Goal: Transaction & Acquisition: Purchase product/service

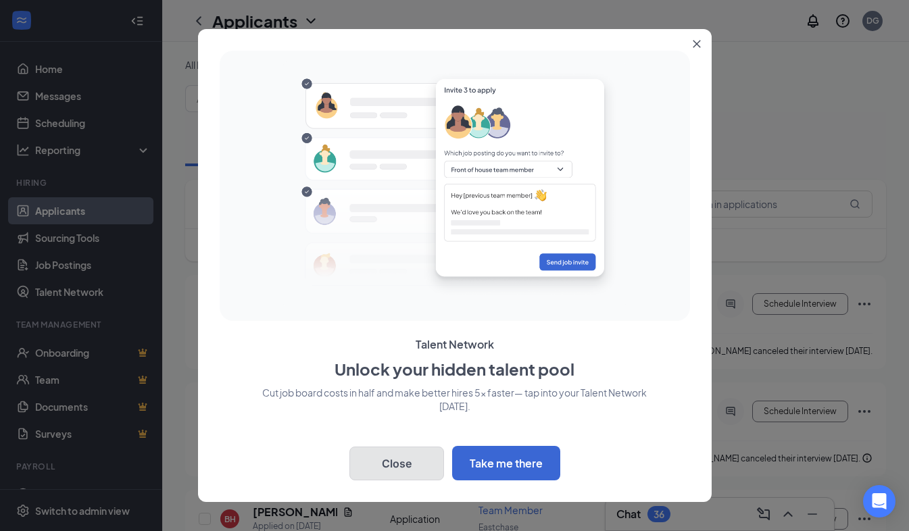
click at [404, 469] on button "Close" at bounding box center [397, 464] width 95 height 34
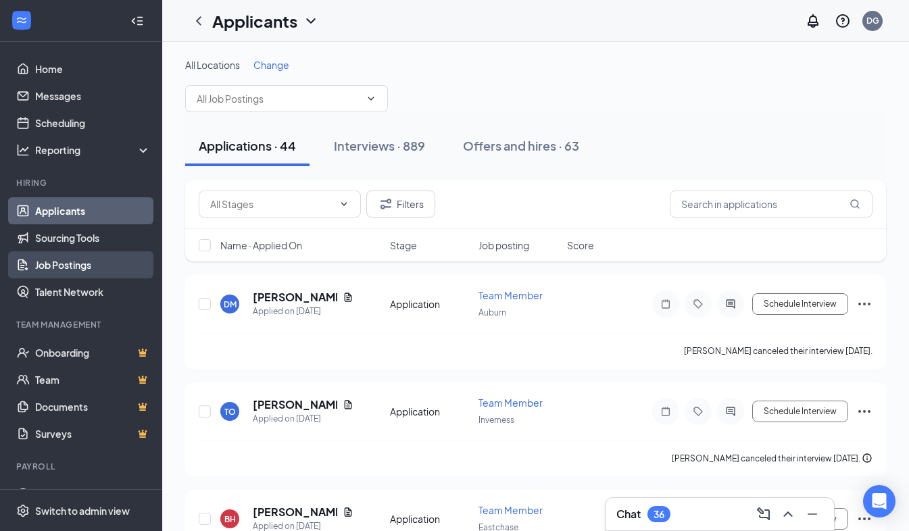
click at [68, 266] on link "Job Postings" at bounding box center [93, 265] width 116 height 27
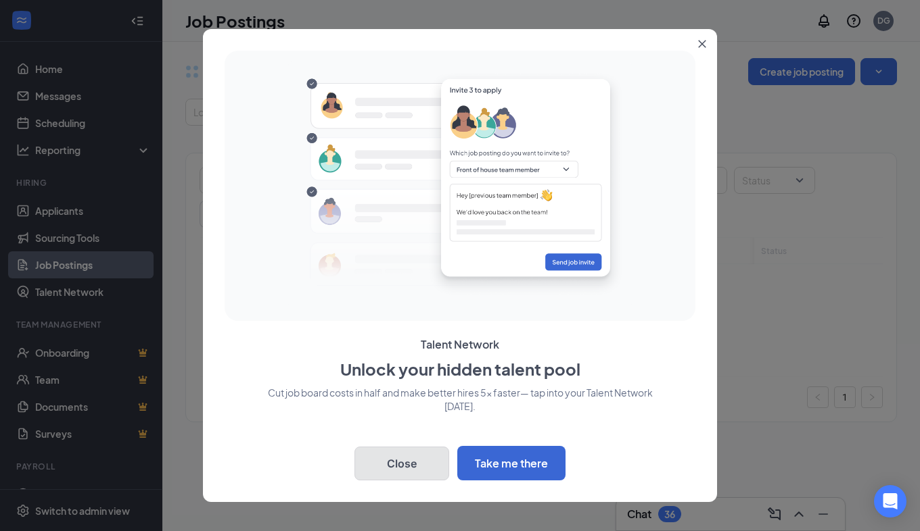
click at [404, 467] on button "Close" at bounding box center [401, 464] width 95 height 34
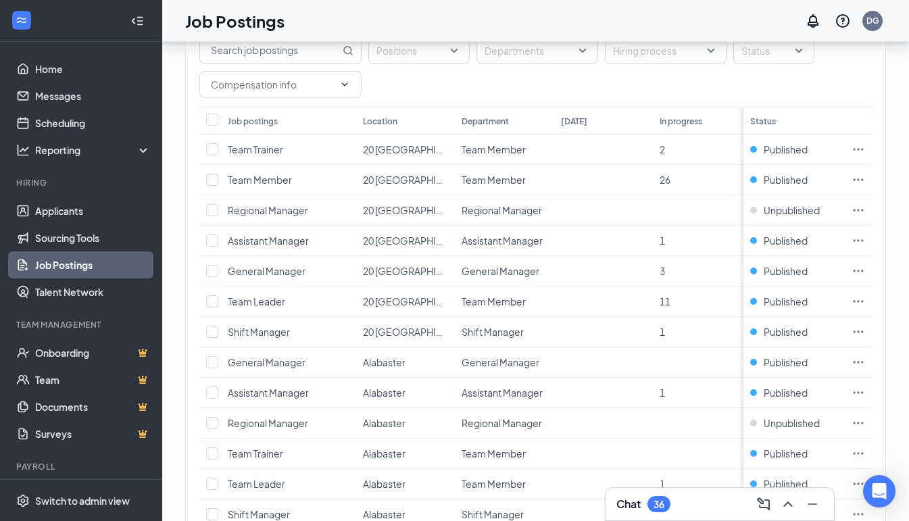
scroll to position [135, 0]
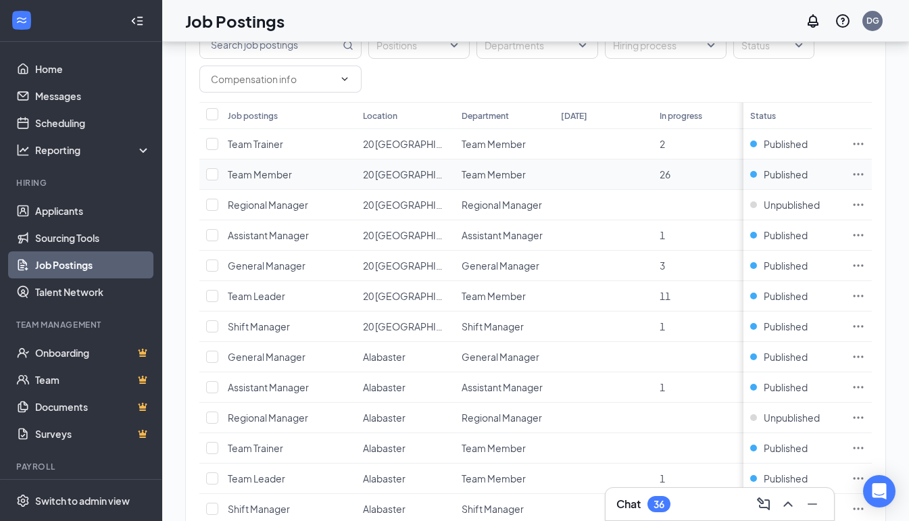
click at [666, 175] on span "26" at bounding box center [665, 174] width 11 height 12
click at [864, 174] on icon "Ellipses" at bounding box center [859, 174] width 10 height 2
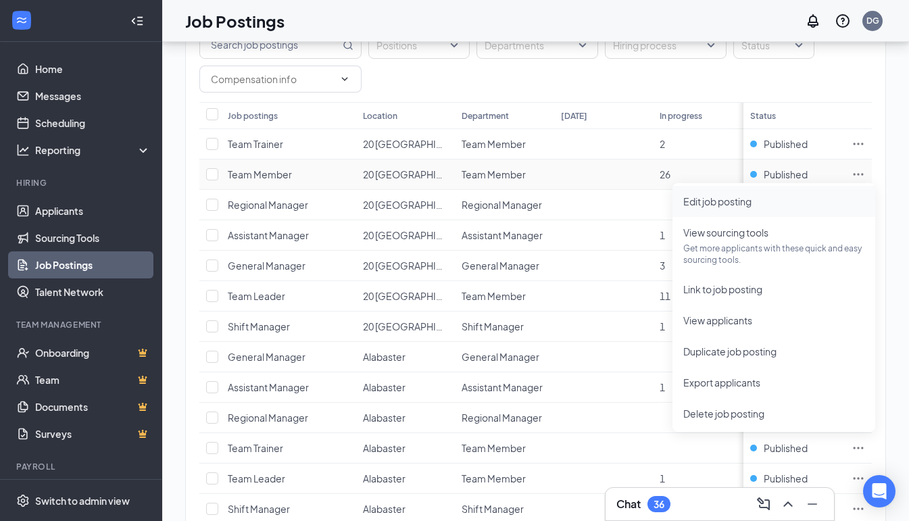
click at [722, 197] on span "Edit job posting" at bounding box center [718, 201] width 68 height 12
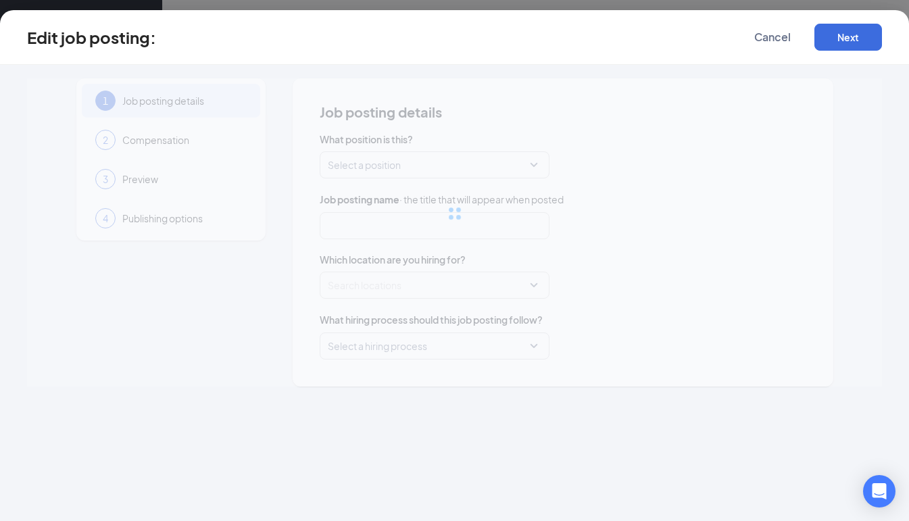
type input "Team Member"
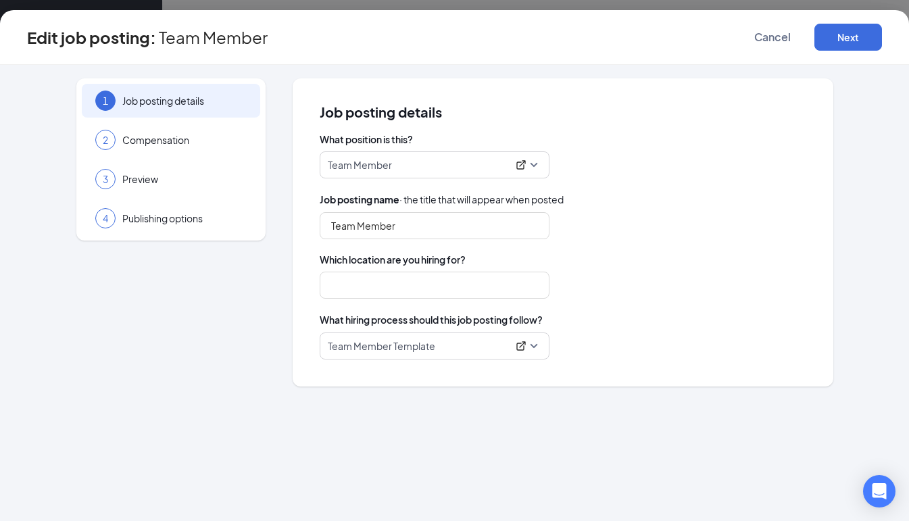
type input "20 [GEOGRAPHIC_DATA]"
click at [767, 41] on span "Cancel" at bounding box center [773, 37] width 37 height 14
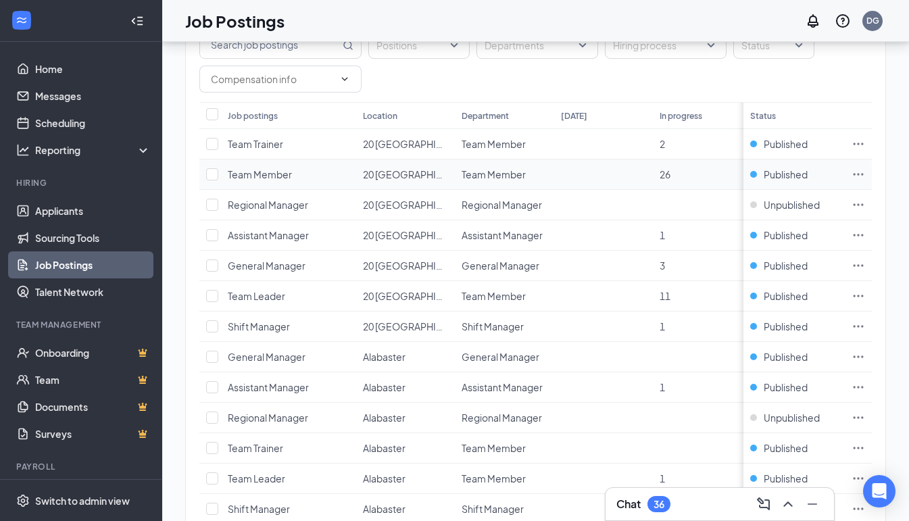
click at [864, 174] on icon "Ellipses" at bounding box center [859, 174] width 10 height 2
click at [630, 208] on td at bounding box center [603, 205] width 99 height 30
click at [866, 295] on icon "Ellipses" at bounding box center [859, 296] width 14 height 14
click at [866, 170] on icon "Ellipses" at bounding box center [859, 175] width 14 height 14
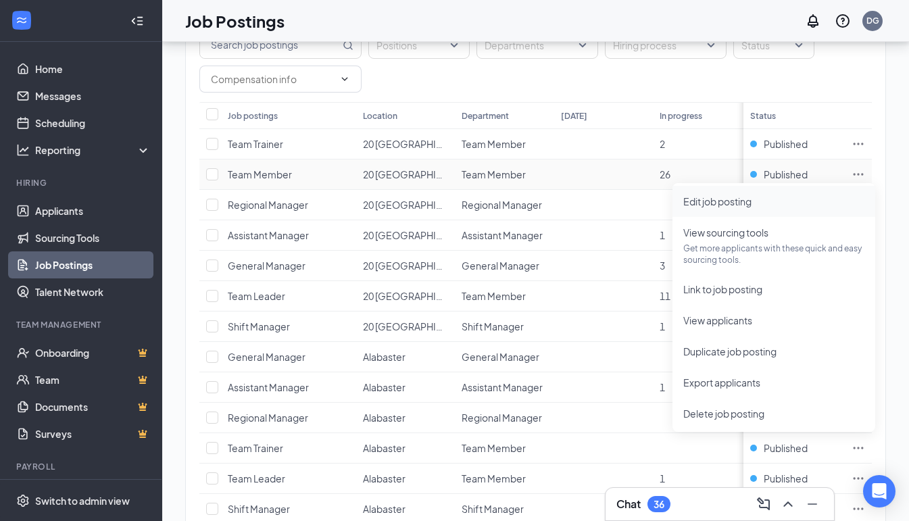
click at [719, 202] on span "Edit job posting" at bounding box center [718, 201] width 68 height 12
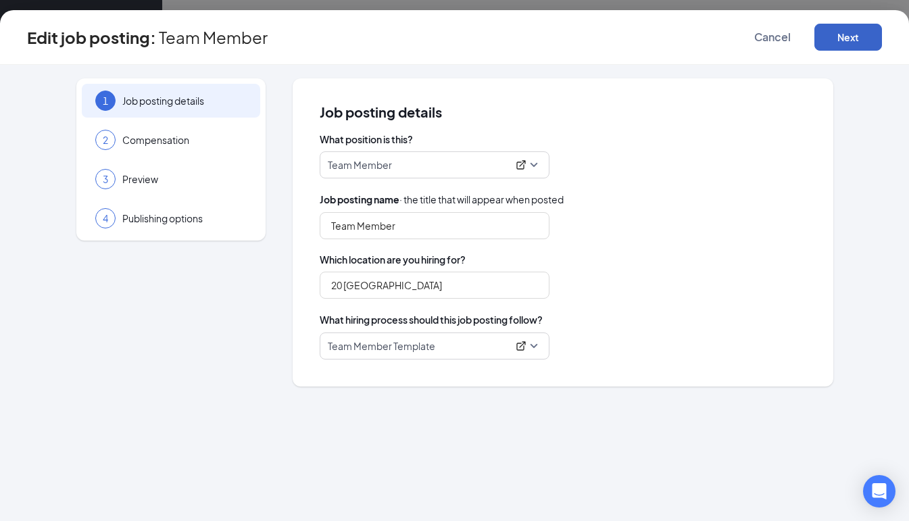
click at [848, 40] on button "Next" at bounding box center [849, 37] width 68 height 27
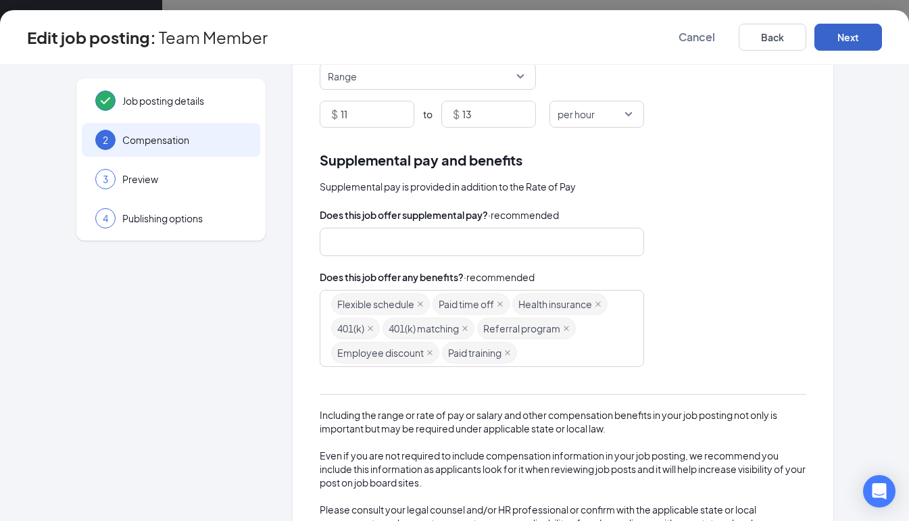
scroll to position [150, 0]
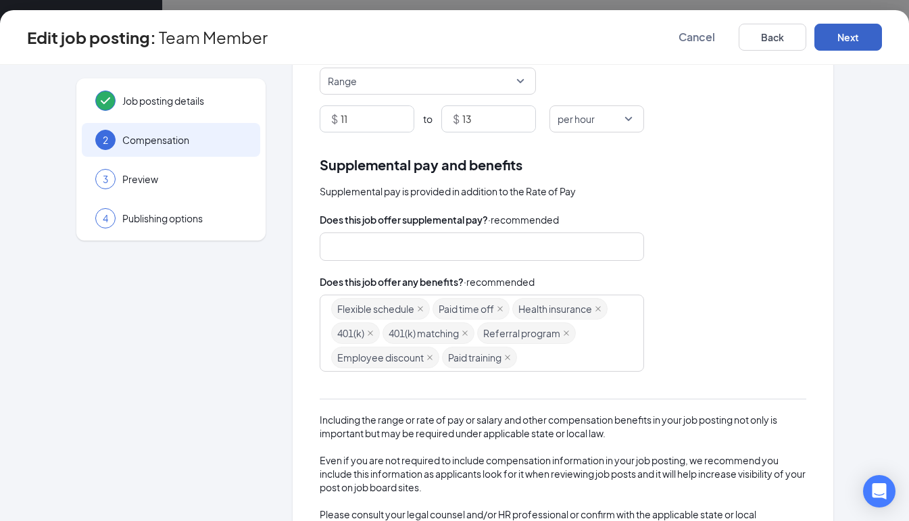
click at [863, 41] on button "Next" at bounding box center [849, 37] width 68 height 27
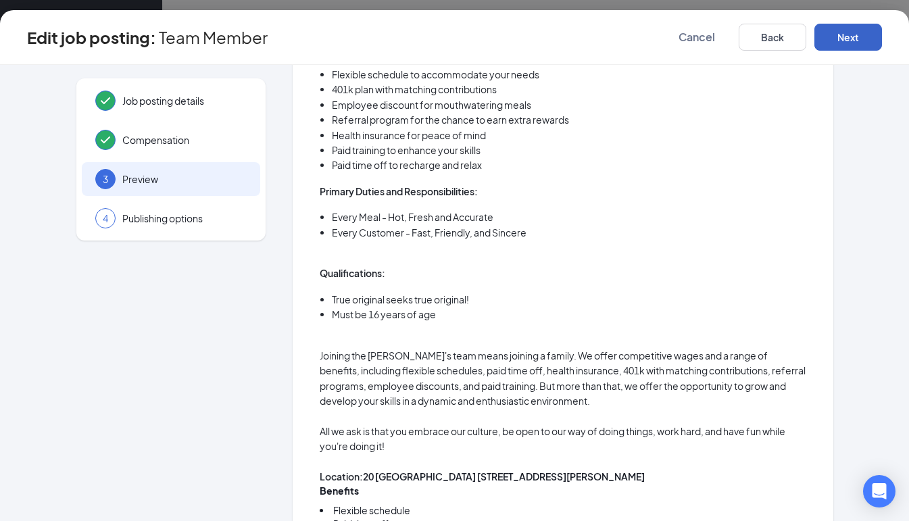
scroll to position [563, 0]
click at [848, 37] on button "Next" at bounding box center [849, 37] width 68 height 27
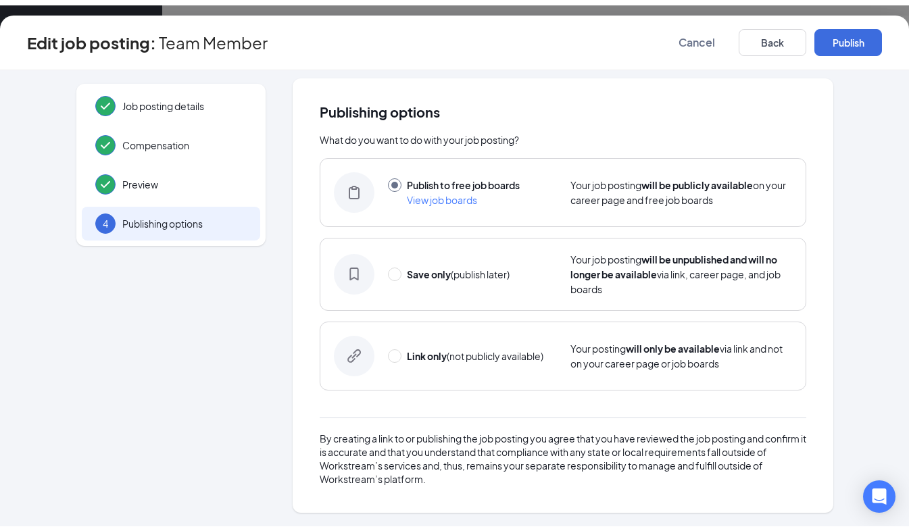
scroll to position [0, 0]
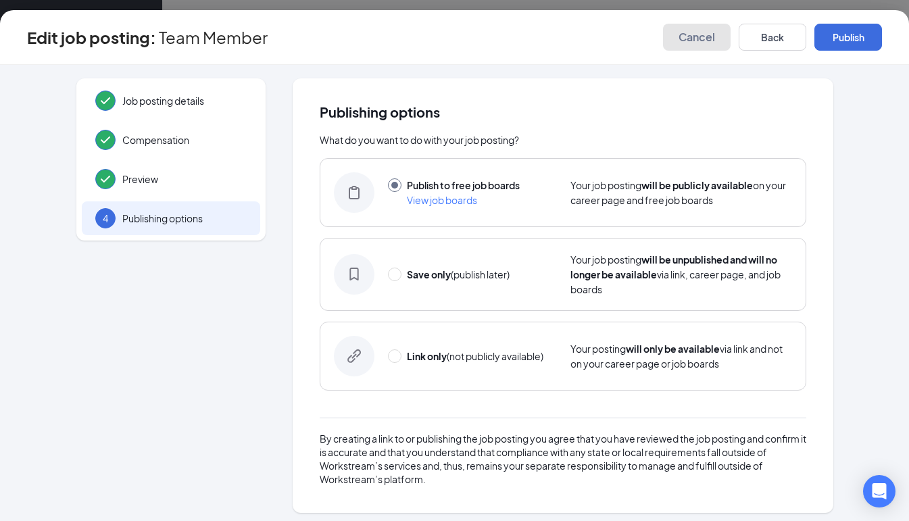
click at [705, 43] on span "Cancel" at bounding box center [697, 37] width 37 height 14
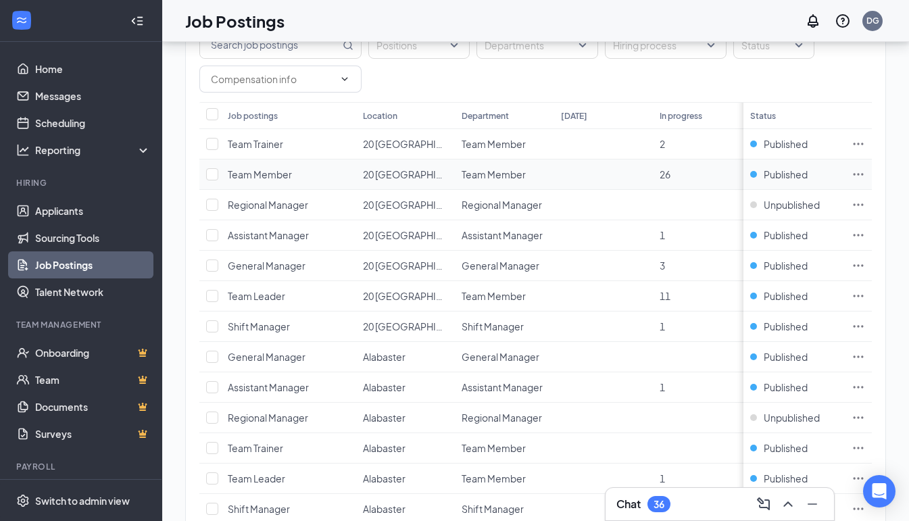
click at [864, 174] on icon "Ellipses" at bounding box center [859, 174] width 10 height 2
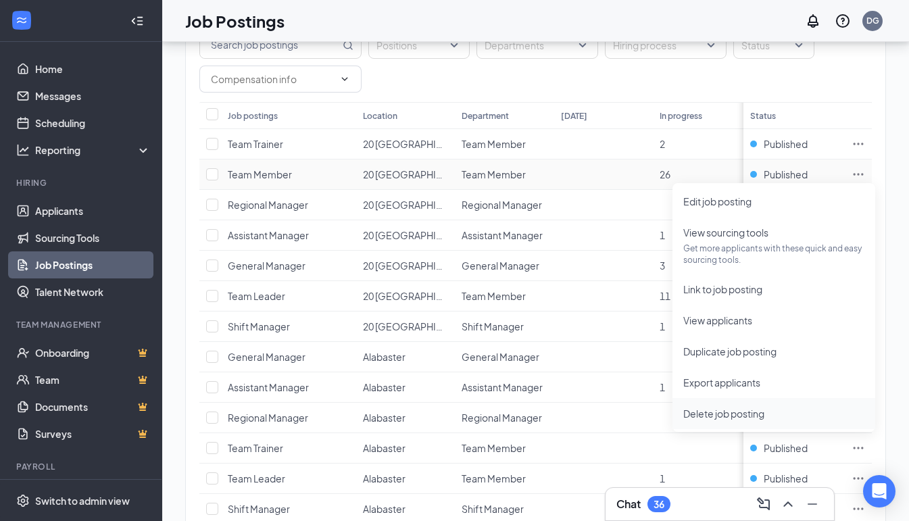
click at [707, 412] on span "Delete job posting" at bounding box center [724, 414] width 81 height 12
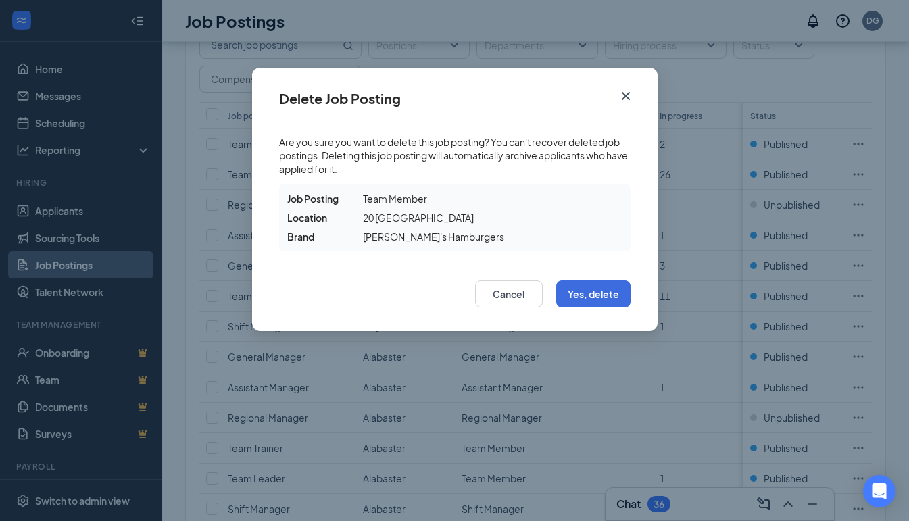
click at [627, 99] on icon "Cross" at bounding box center [626, 96] width 16 height 16
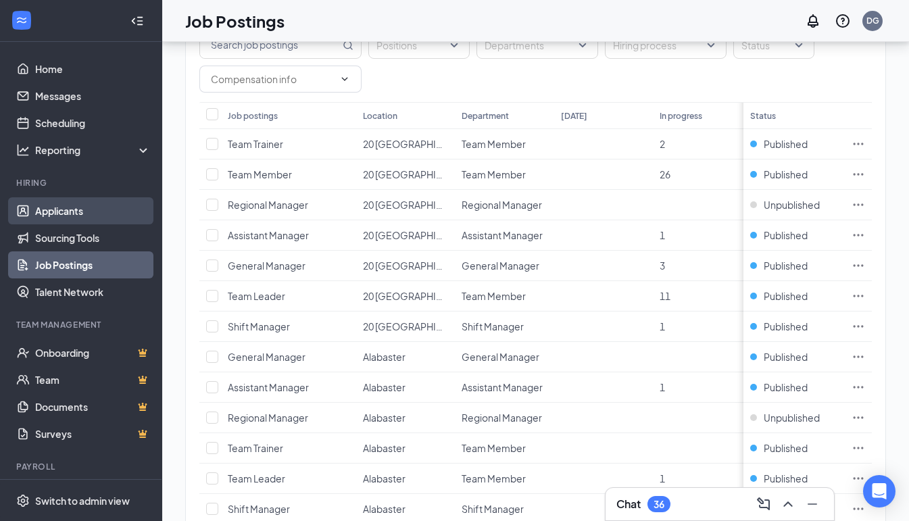
click at [53, 213] on link "Applicants" at bounding box center [93, 210] width 116 height 27
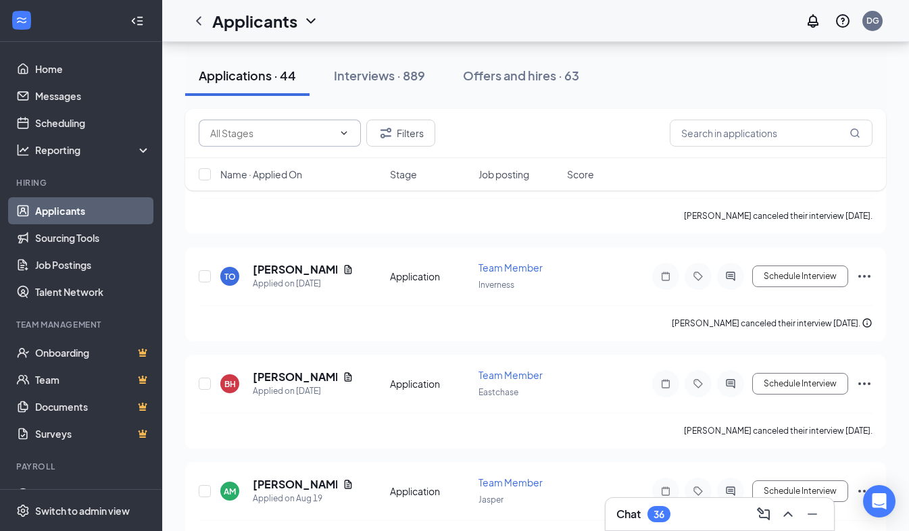
click at [342, 136] on icon "ChevronDown" at bounding box center [344, 133] width 11 height 11
click at [235, 168] on div "Application (44)" at bounding box center [244, 165] width 68 height 15
type input "Application (44)"
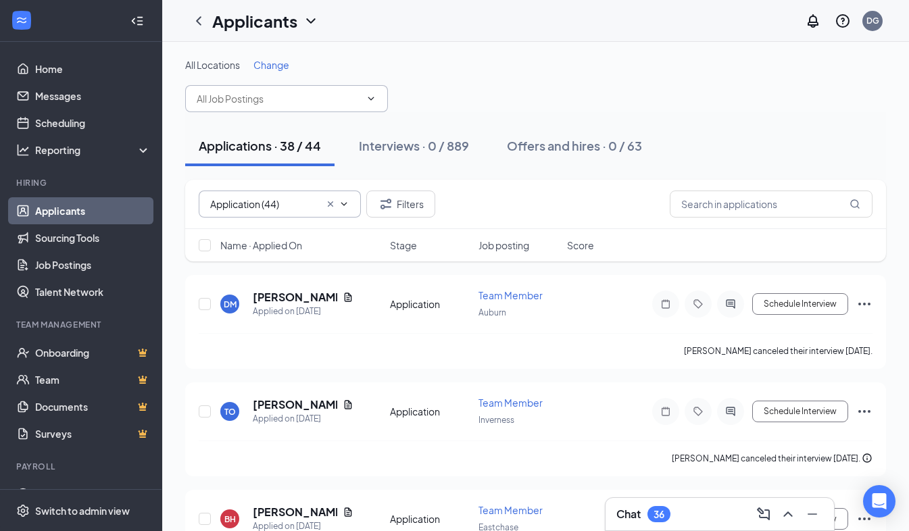
click at [254, 101] on input "text" at bounding box center [279, 98] width 164 height 15
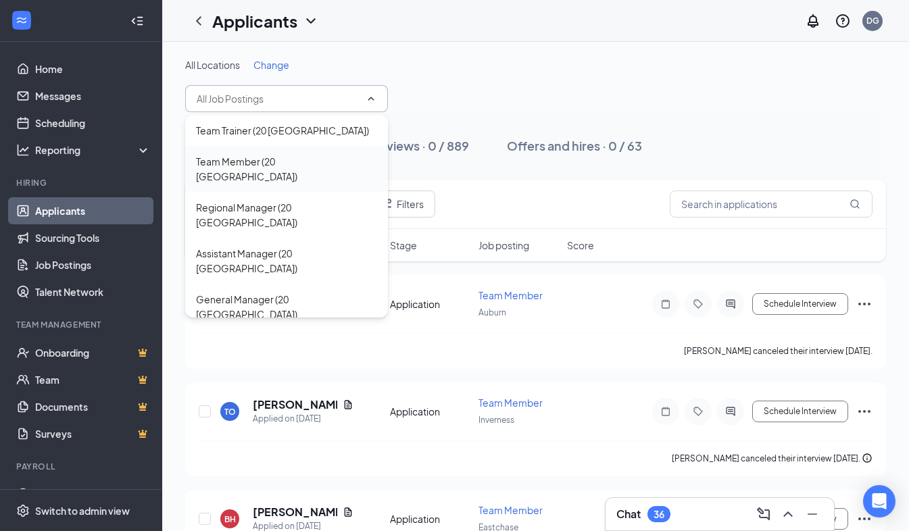
click at [293, 162] on div "Team Member (20 [GEOGRAPHIC_DATA])" at bounding box center [286, 169] width 181 height 30
type input "Team Member (20 [GEOGRAPHIC_DATA])"
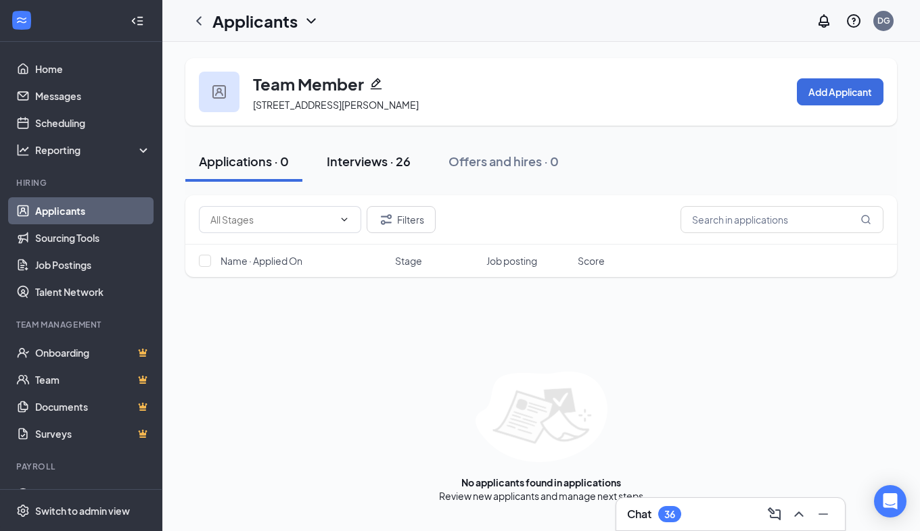
click at [348, 169] on div "Interviews · 26" at bounding box center [369, 161] width 84 height 17
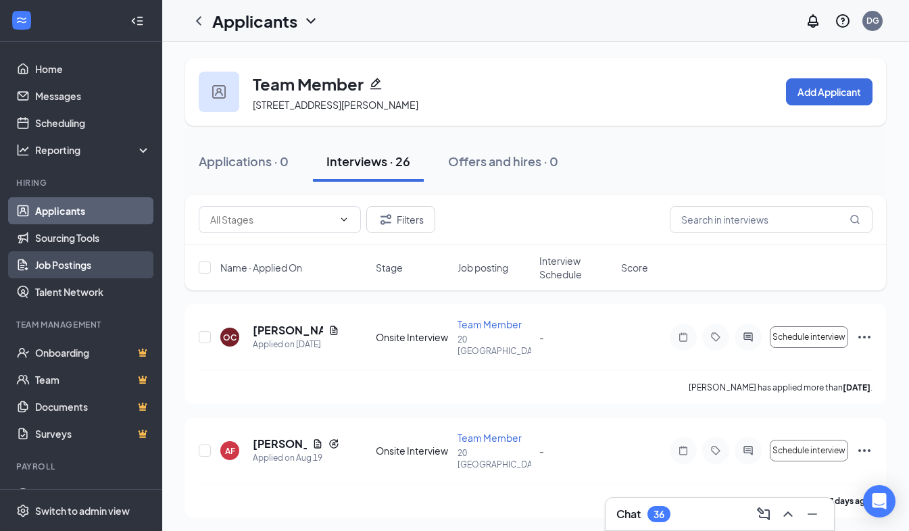
click at [60, 268] on link "Job Postings" at bounding box center [93, 265] width 116 height 27
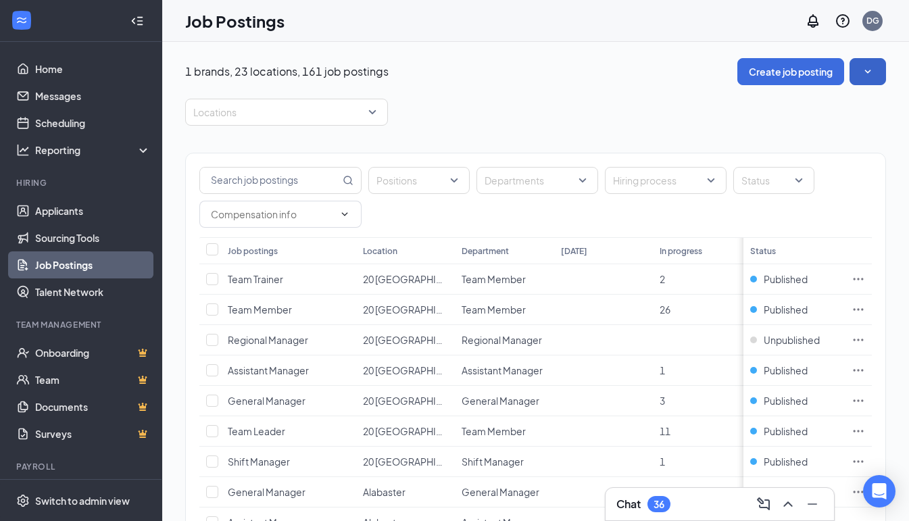
click at [874, 72] on icon "SmallChevronDown" at bounding box center [868, 72] width 14 height 14
click at [866, 310] on icon "Ellipses" at bounding box center [859, 310] width 14 height 14
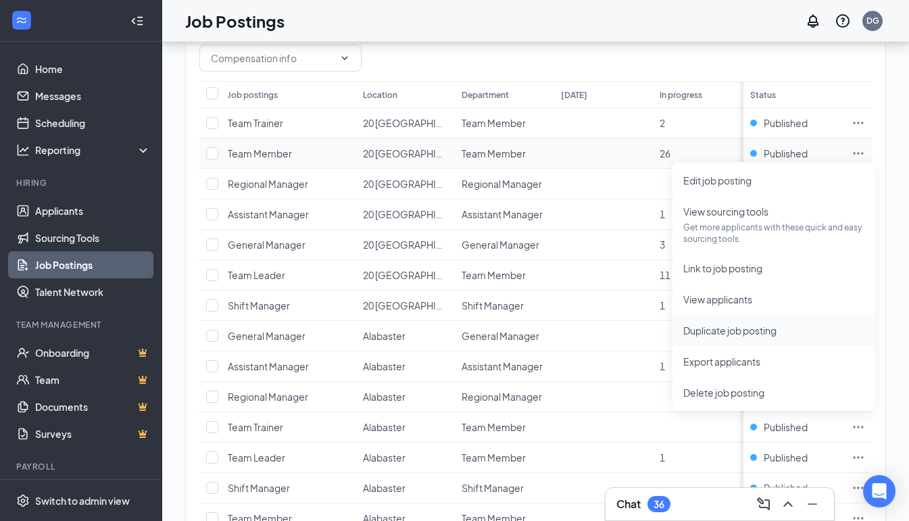
scroll to position [164, 0]
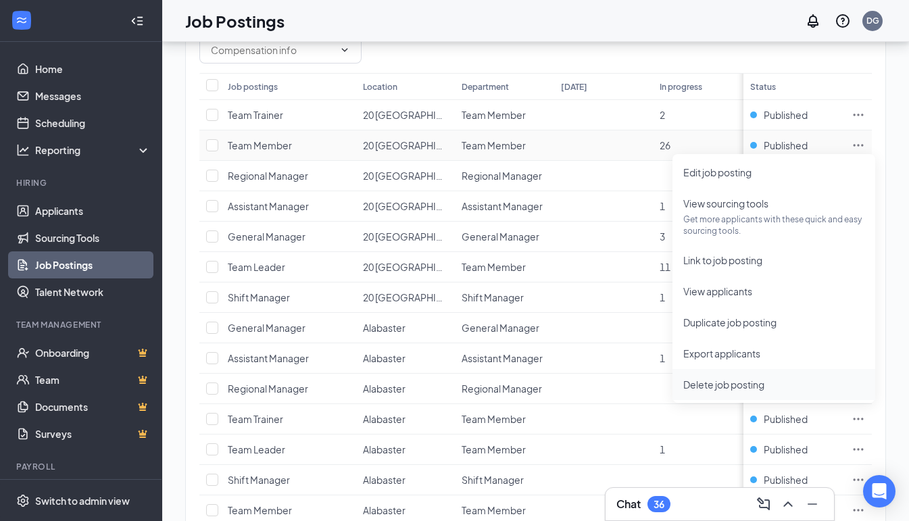
click at [705, 384] on span "Delete job posting" at bounding box center [724, 385] width 81 height 12
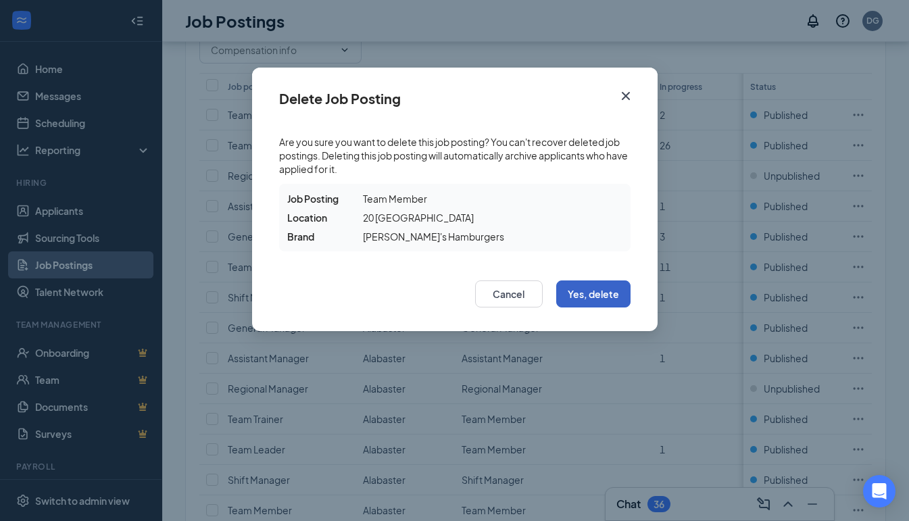
click at [590, 295] on button "Yes, delete" at bounding box center [593, 294] width 74 height 27
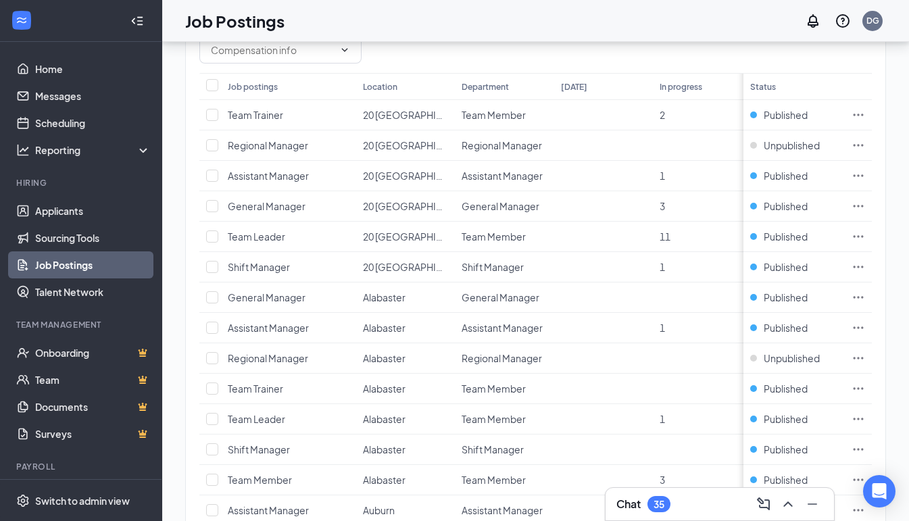
click at [659, 502] on div "35" at bounding box center [659, 504] width 11 height 11
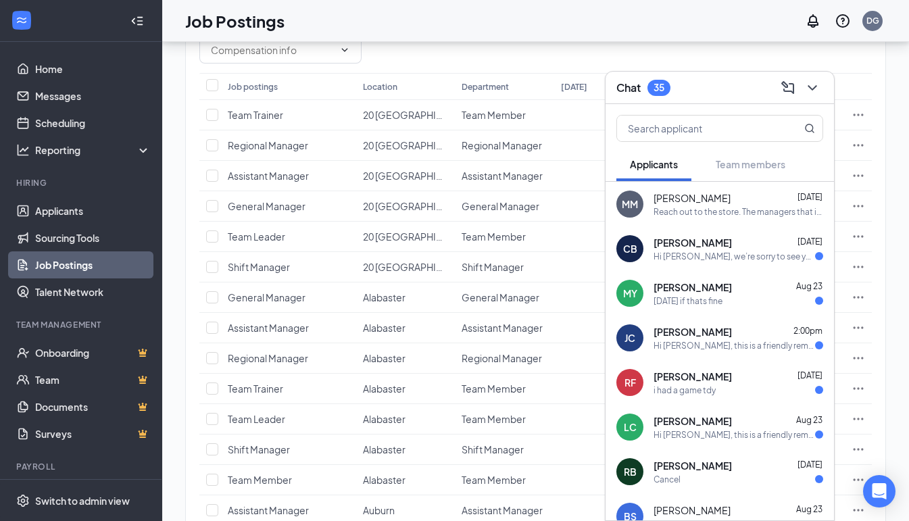
click at [66, 264] on link "Job Postings" at bounding box center [93, 265] width 116 height 27
click at [71, 239] on link "Sourcing Tools" at bounding box center [93, 237] width 116 height 27
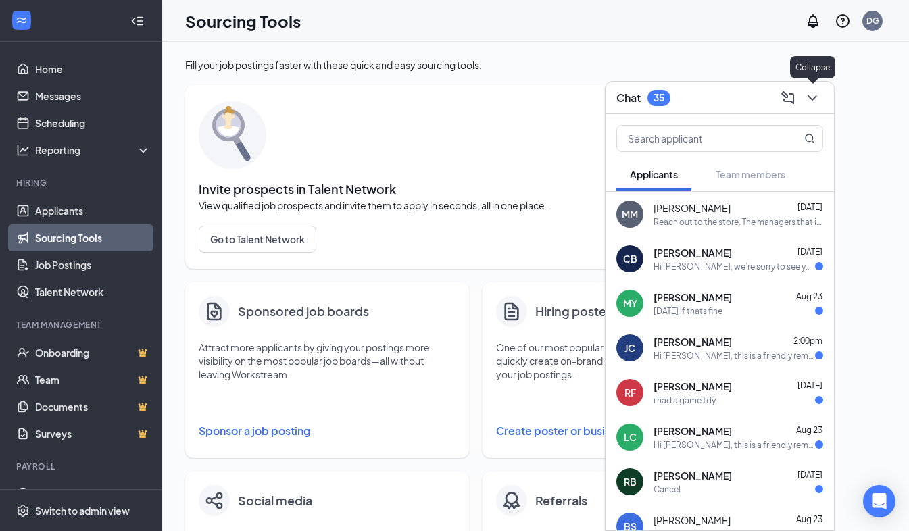
click at [813, 99] on icon "ChevronDown" at bounding box center [812, 97] width 9 height 5
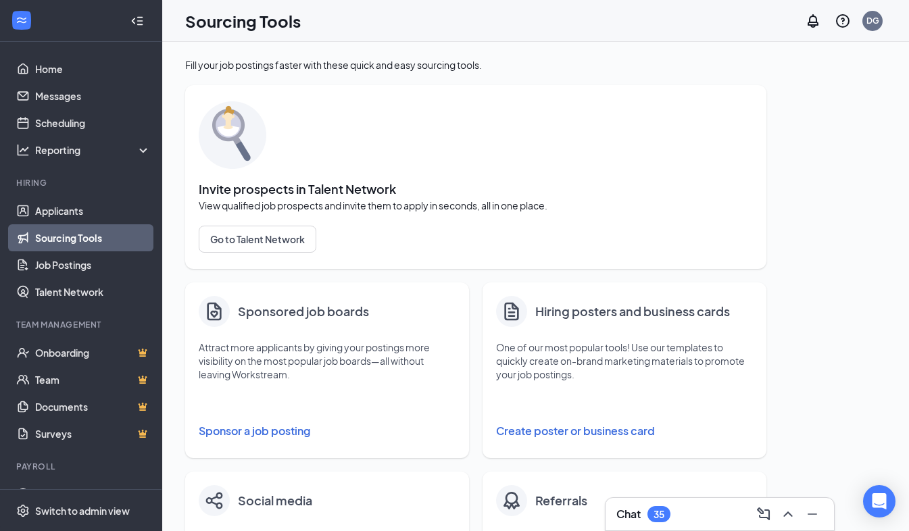
click at [257, 418] on button "Sponsor a job posting" at bounding box center [327, 431] width 257 height 27
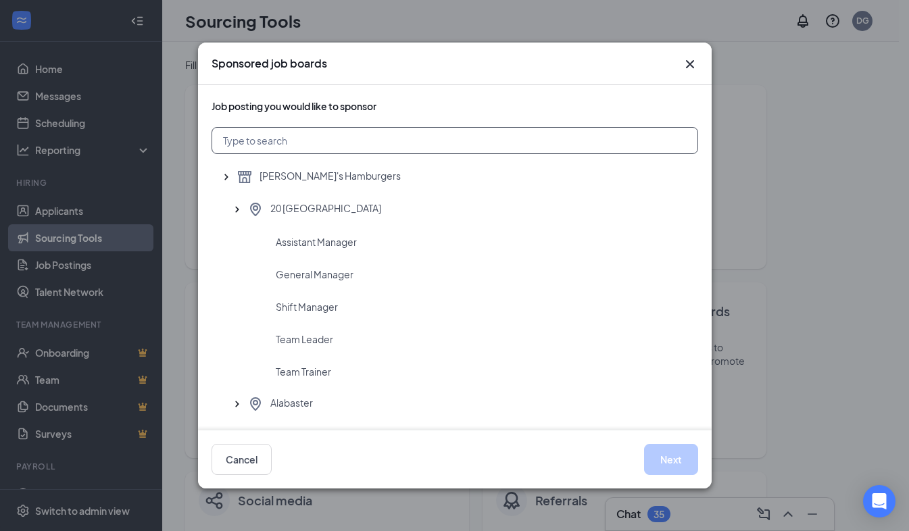
click at [231, 145] on input "text" at bounding box center [455, 140] width 487 height 27
type input "ves"
click at [300, 372] on span "Team Member" at bounding box center [308, 372] width 64 height 14
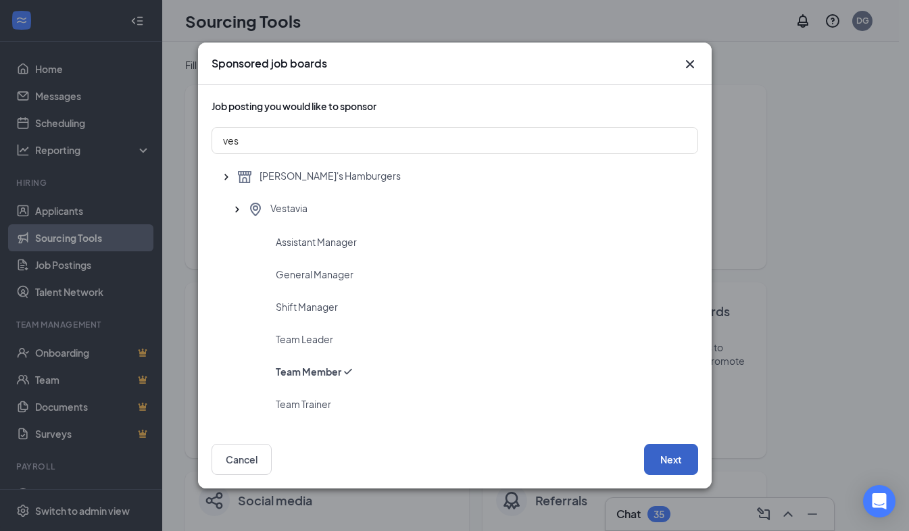
click at [663, 460] on button "Next" at bounding box center [671, 459] width 54 height 31
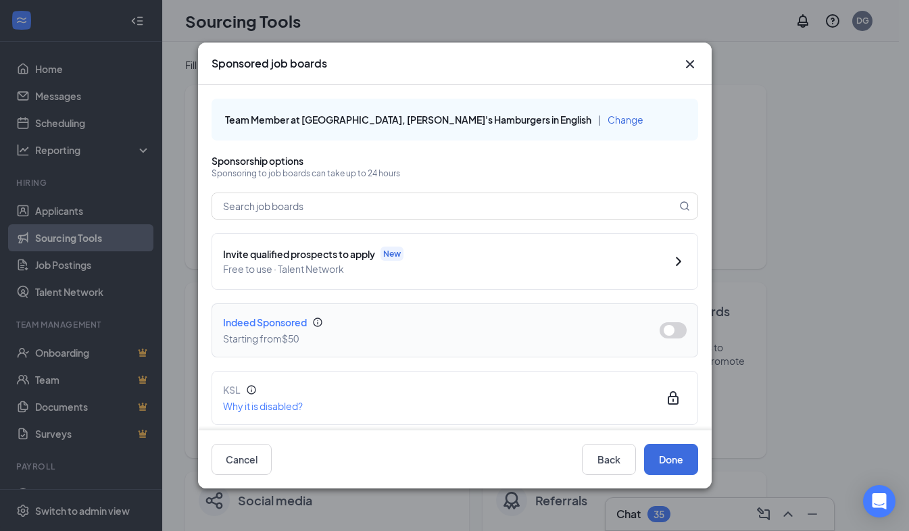
click at [660, 327] on button "button" at bounding box center [673, 331] width 27 height 16
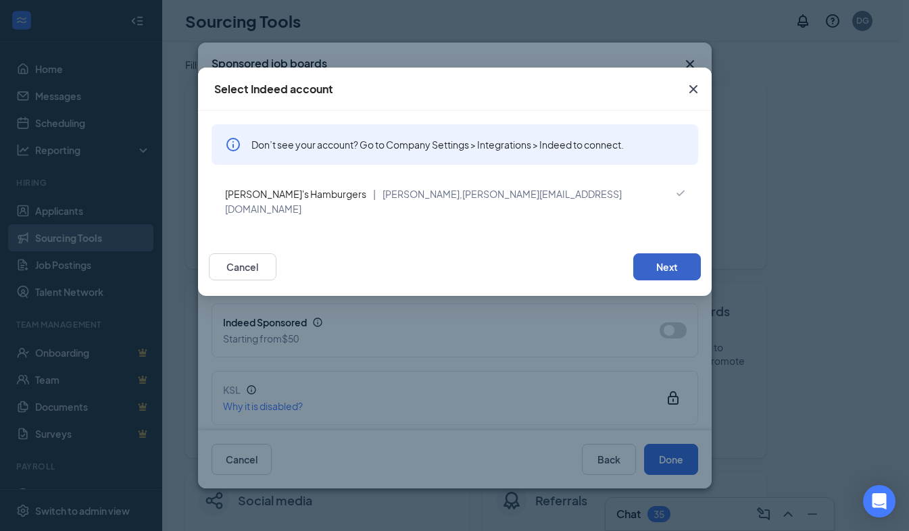
click at [640, 254] on button "Next" at bounding box center [668, 267] width 68 height 27
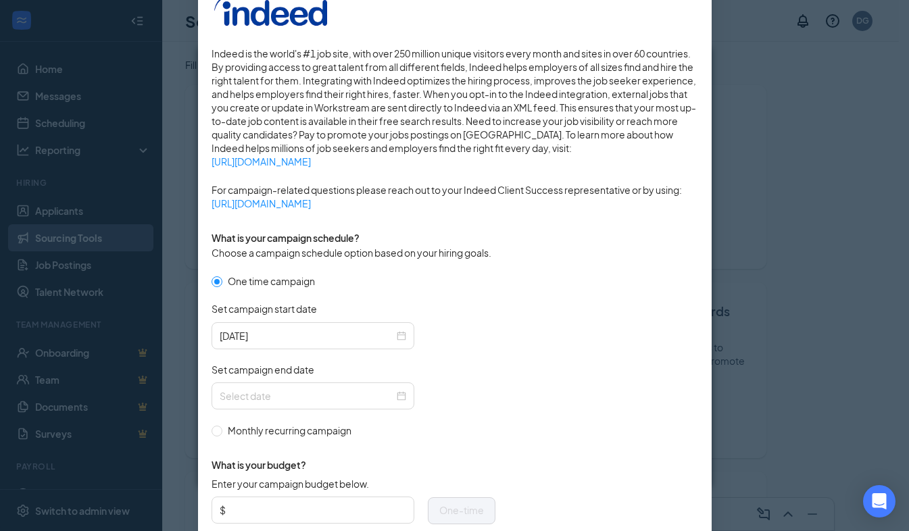
scroll to position [189, 0]
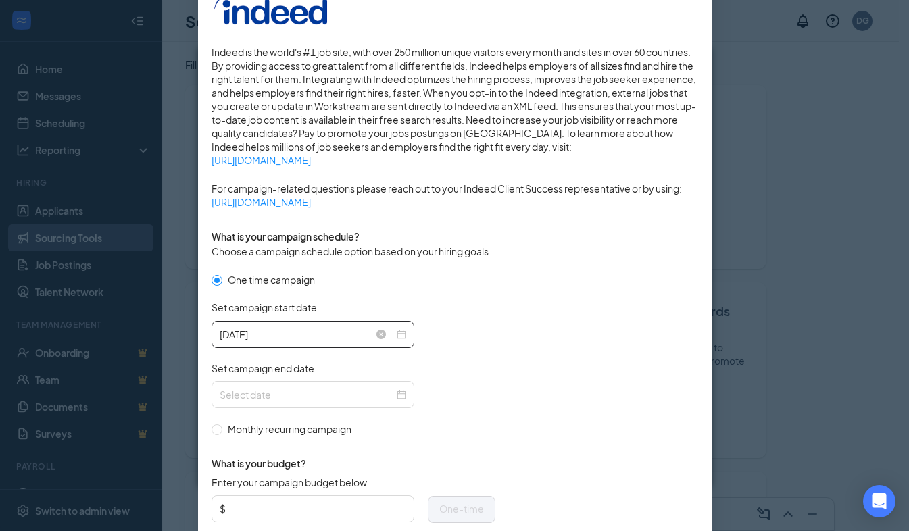
click at [399, 337] on div "[DATE]" at bounding box center [313, 334] width 187 height 15
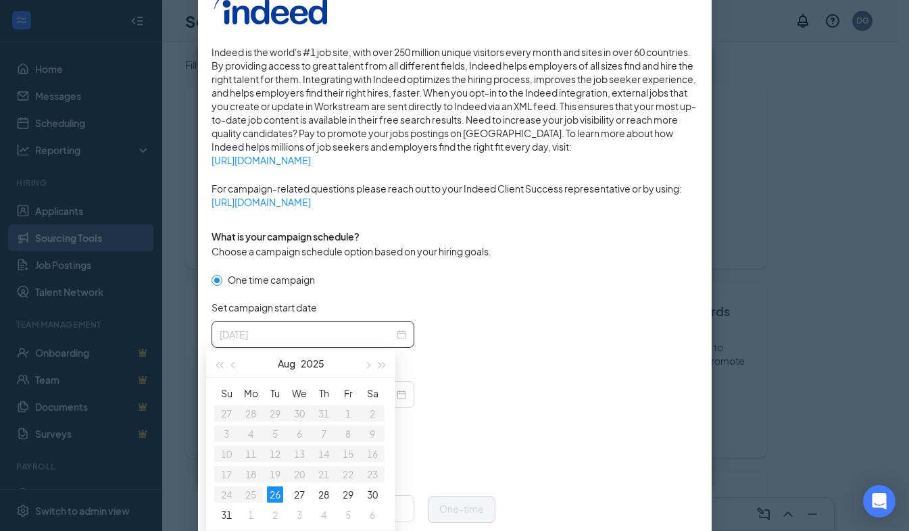
type input "[DATE]"
click at [275, 492] on div "26" at bounding box center [275, 495] width 16 height 16
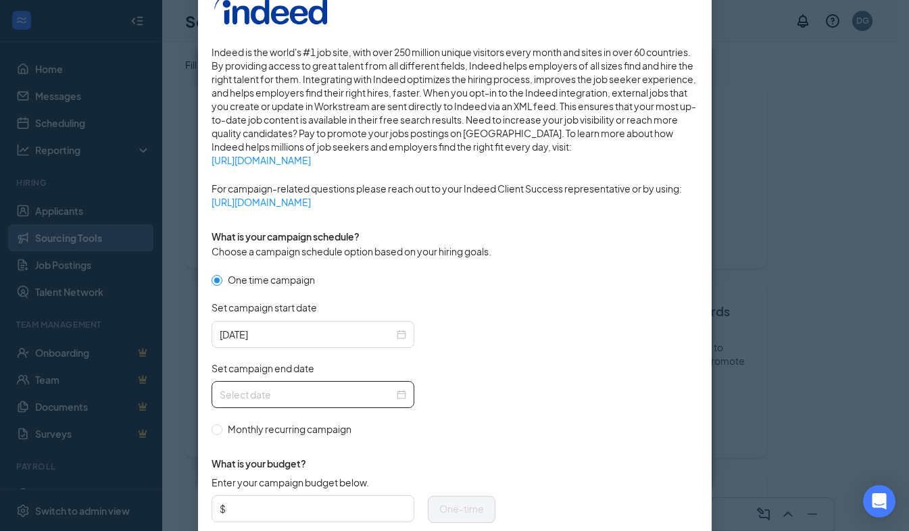
click at [325, 394] on input "Set campaign end date" at bounding box center [307, 394] width 174 height 15
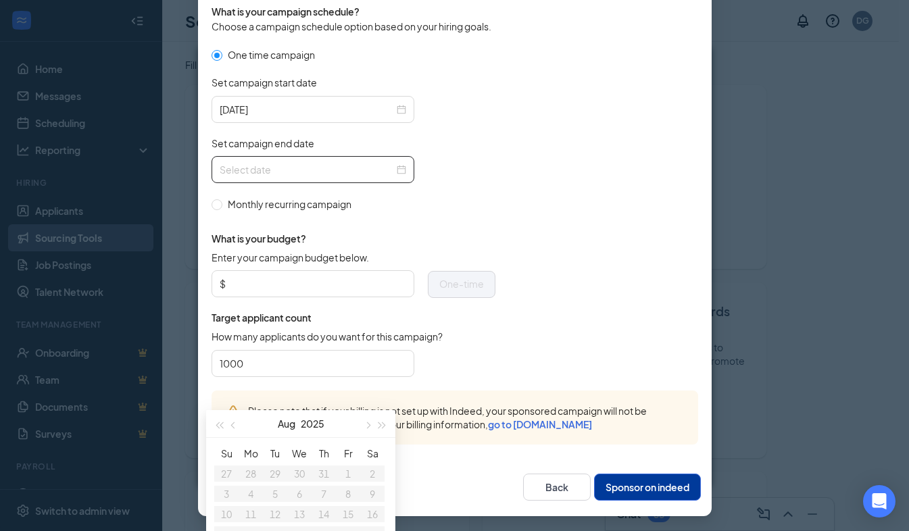
scroll to position [413, 0]
click at [397, 170] on div at bounding box center [313, 170] width 187 height 15
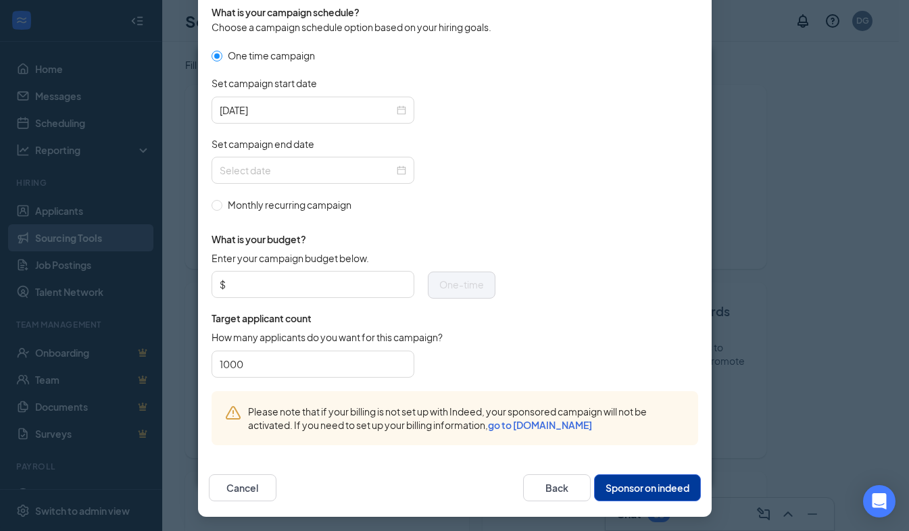
click at [460, 161] on div at bounding box center [354, 170] width 284 height 27
click at [396, 169] on div at bounding box center [313, 170] width 187 height 15
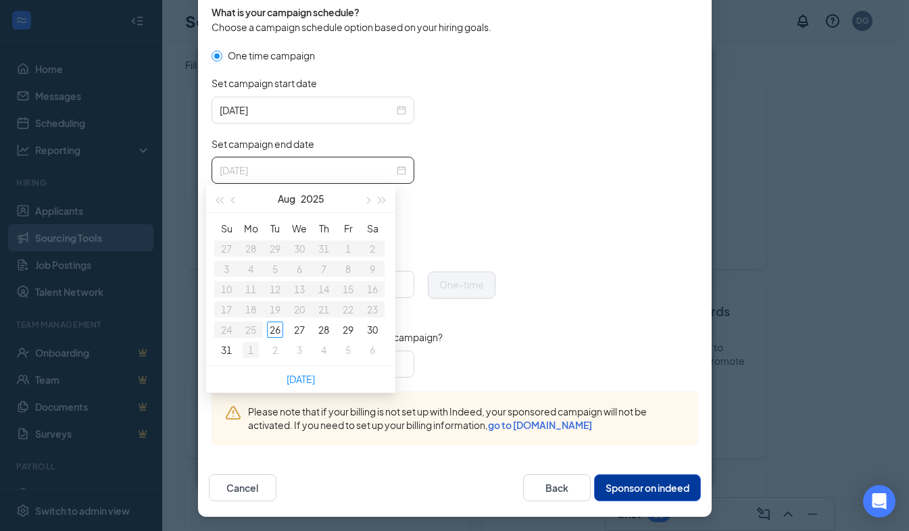
click at [256, 351] on div "1" at bounding box center [251, 350] width 16 height 16
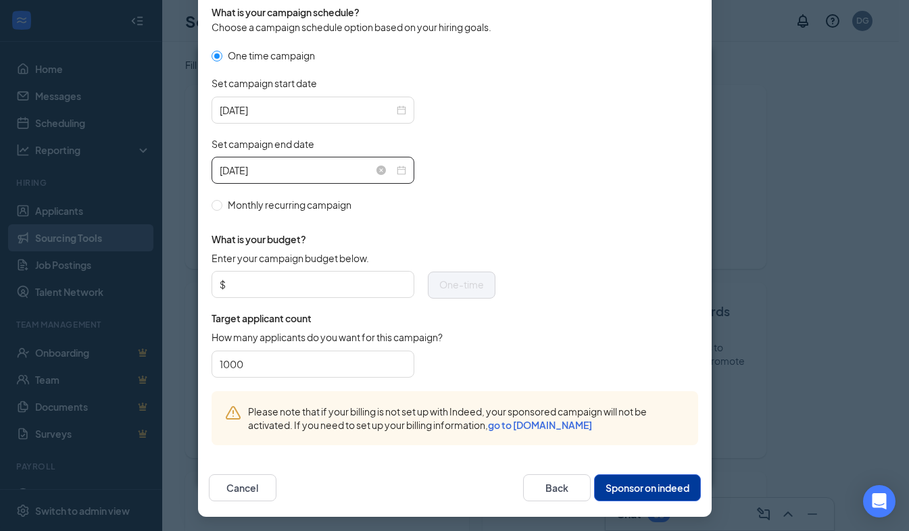
click at [394, 168] on div "[DATE]" at bounding box center [313, 170] width 187 height 15
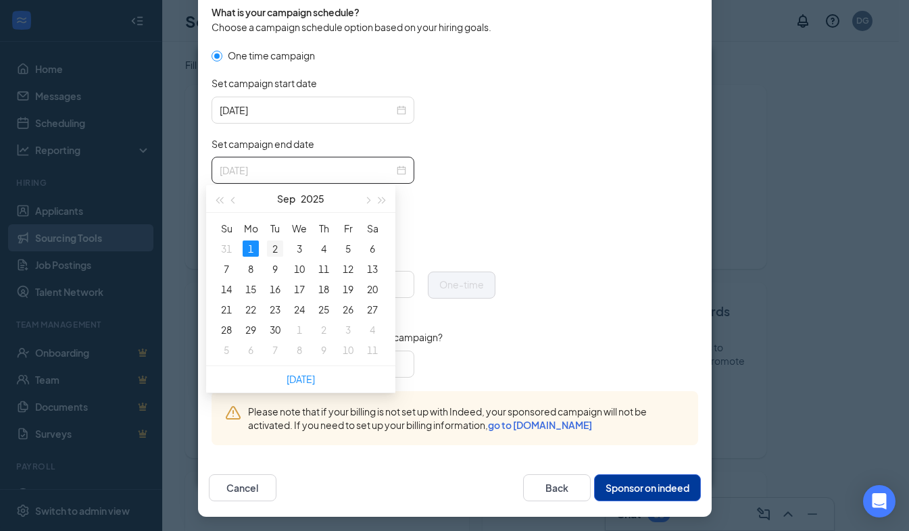
type input "[DATE]"
click at [272, 247] on div "2" at bounding box center [275, 249] width 16 height 16
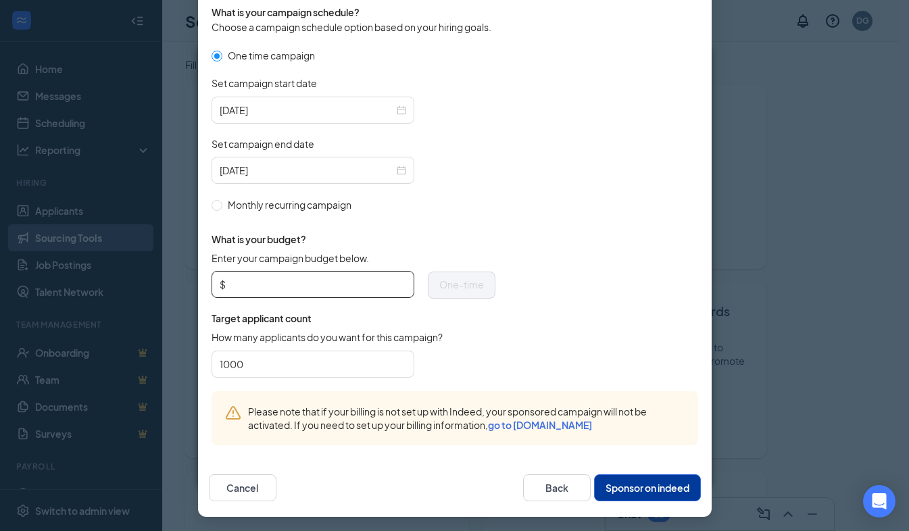
click at [304, 280] on input "Enter your campaign budget below." at bounding box center [318, 285] width 178 height 20
type input "50"
click at [558, 188] on form "One time campaign Set campaign start date [DATE] Set campaign end date [DATE] M…" at bounding box center [455, 219] width 487 height 343
click at [649, 490] on button "Sponsor on indeed" at bounding box center [647, 488] width 107 height 27
click at [640, 488] on button "Sponsor on indeed" at bounding box center [647, 488] width 107 height 27
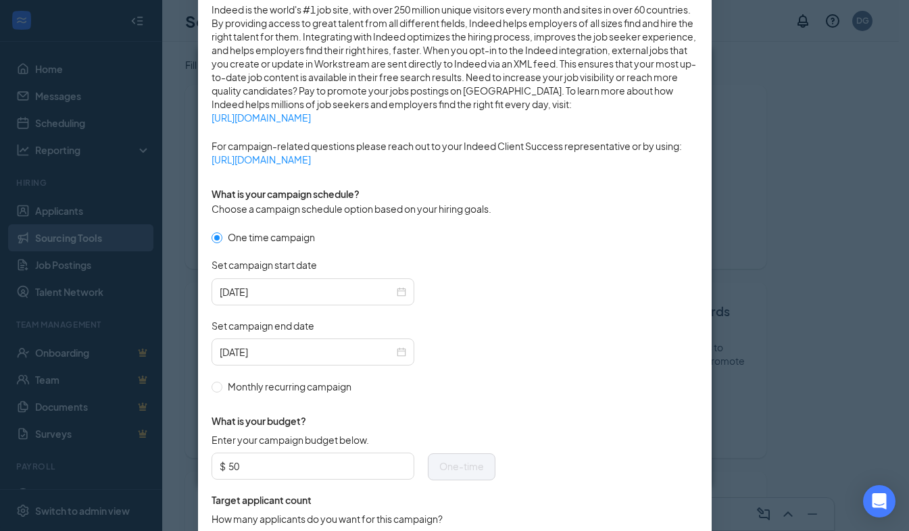
scroll to position [414, 0]
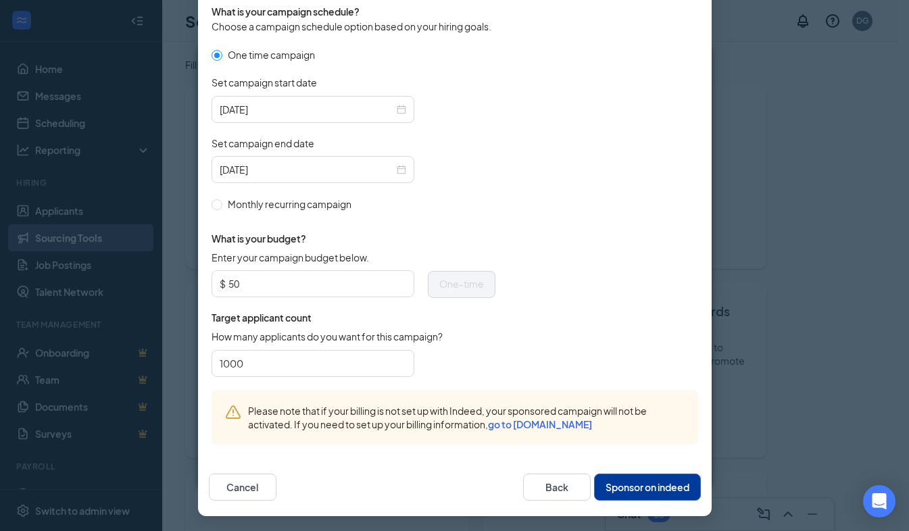
click at [636, 479] on button "Sponsor on indeed" at bounding box center [647, 487] width 107 height 27
click at [627, 488] on button "Sponsor on indeed" at bounding box center [647, 487] width 107 height 27
click at [556, 485] on button "Back" at bounding box center [557, 487] width 68 height 27
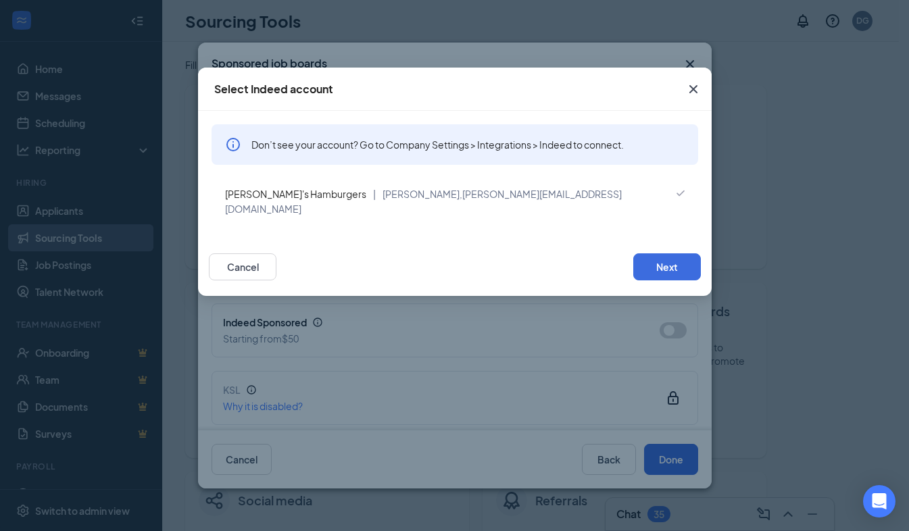
scroll to position [346, 0]
click at [661, 254] on button "Next" at bounding box center [668, 267] width 68 height 27
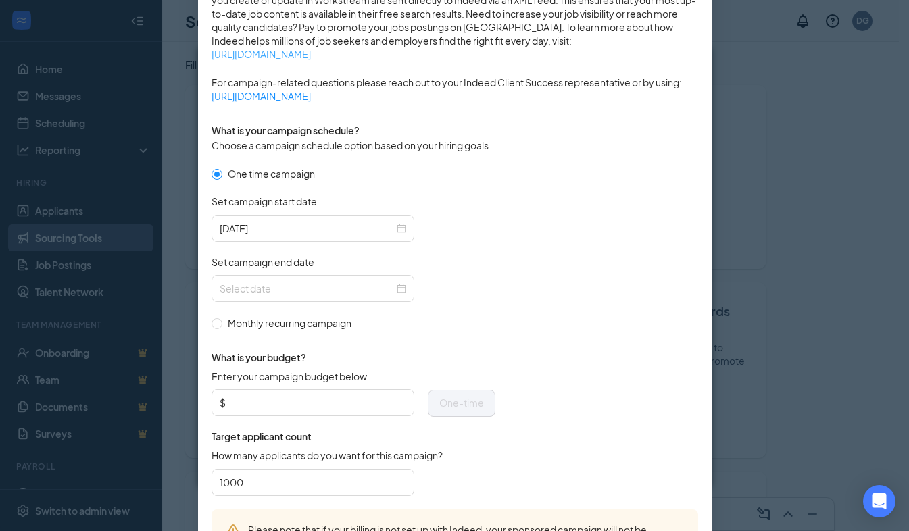
scroll to position [295, 0]
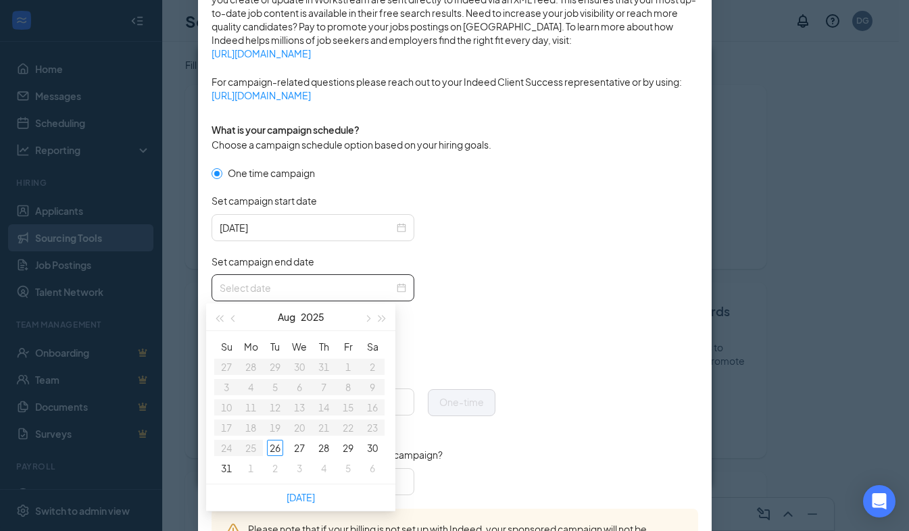
click at [318, 291] on input "Set campaign end date" at bounding box center [307, 288] width 174 height 15
type input "[DATE]"
click at [366, 316] on span "button" at bounding box center [367, 319] width 7 height 7
type input "[DATE]"
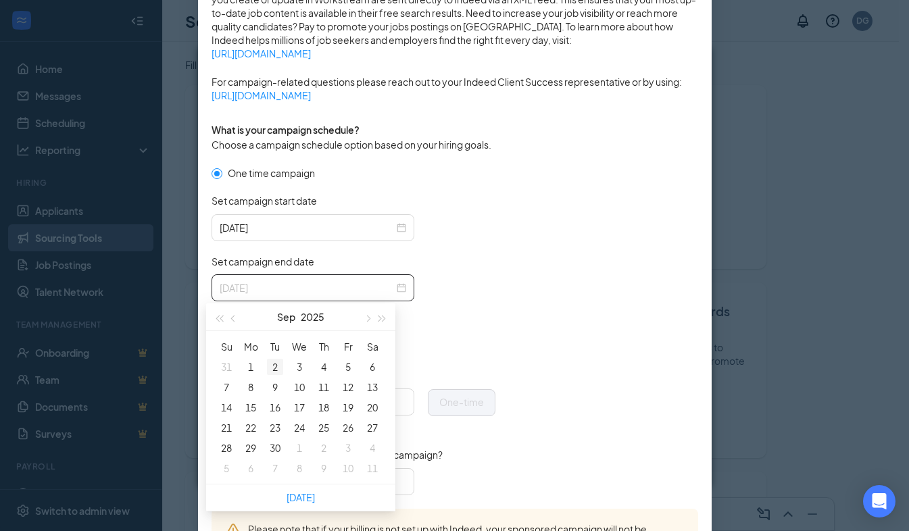
click at [279, 360] on div "2" at bounding box center [275, 367] width 16 height 16
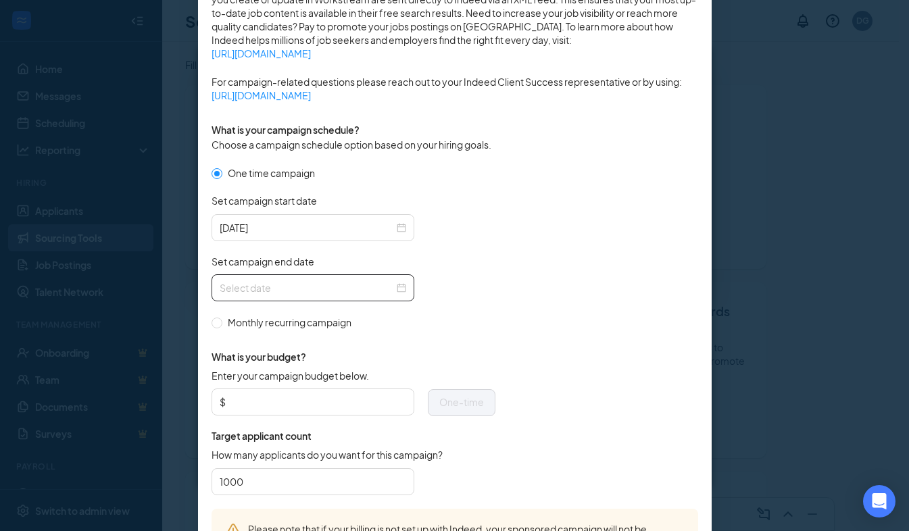
click at [396, 287] on div at bounding box center [313, 288] width 187 height 15
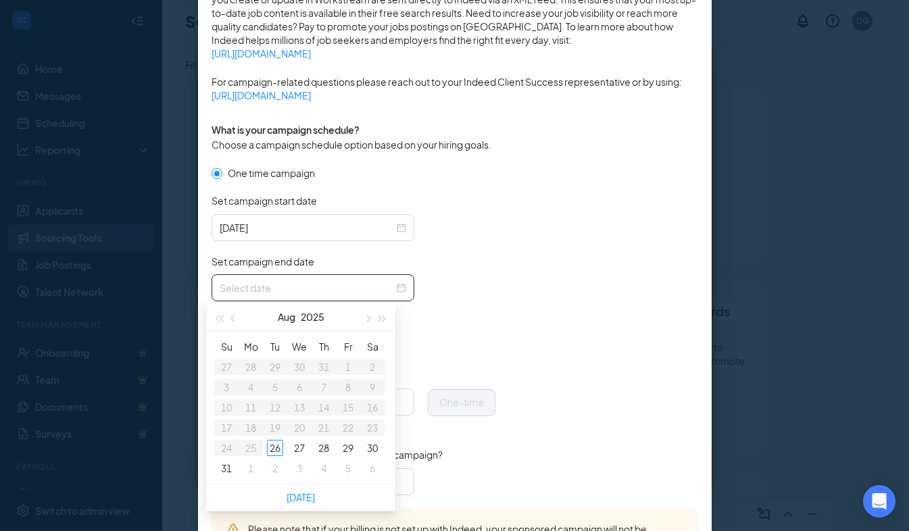
type input "[DATE]"
click at [368, 316] on span "button" at bounding box center [367, 319] width 7 height 7
type input "[DATE]"
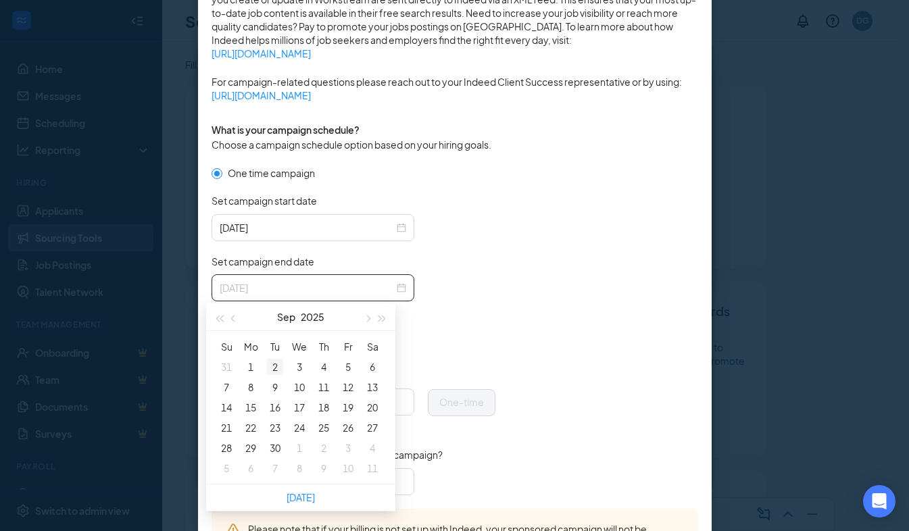
click at [272, 366] on div "2" at bounding box center [275, 367] width 16 height 16
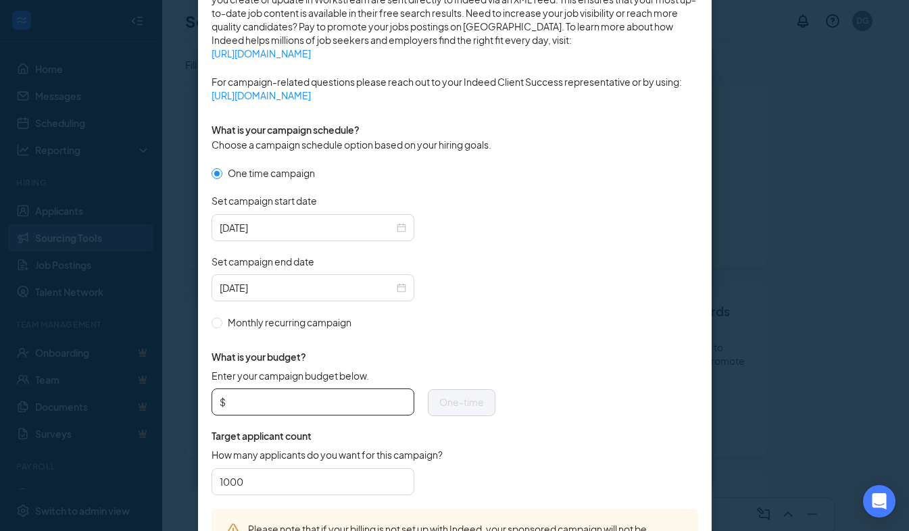
click at [264, 408] on input "Enter your campaign budget below." at bounding box center [318, 402] width 178 height 20
type input "50"
click at [627, 237] on form "One time campaign Set campaign start date [DATE] Set campaign end date [DATE] M…" at bounding box center [455, 337] width 487 height 343
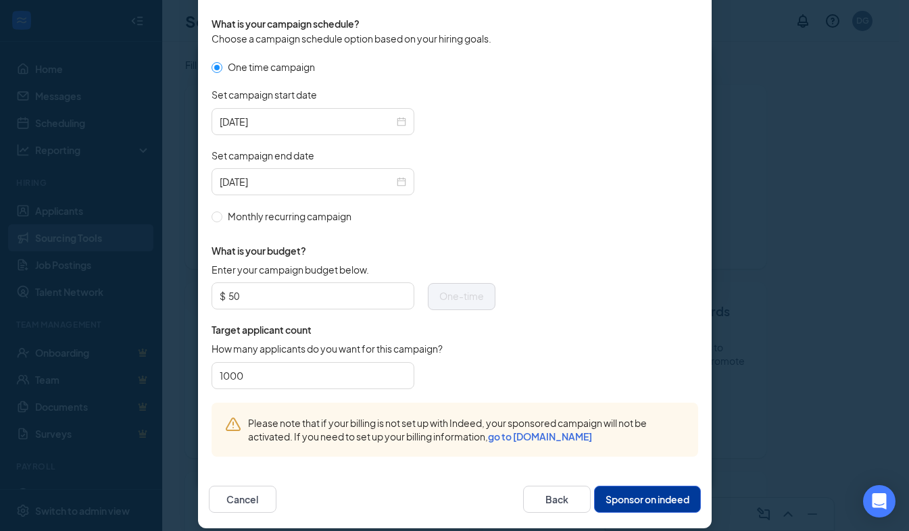
scroll to position [414, 0]
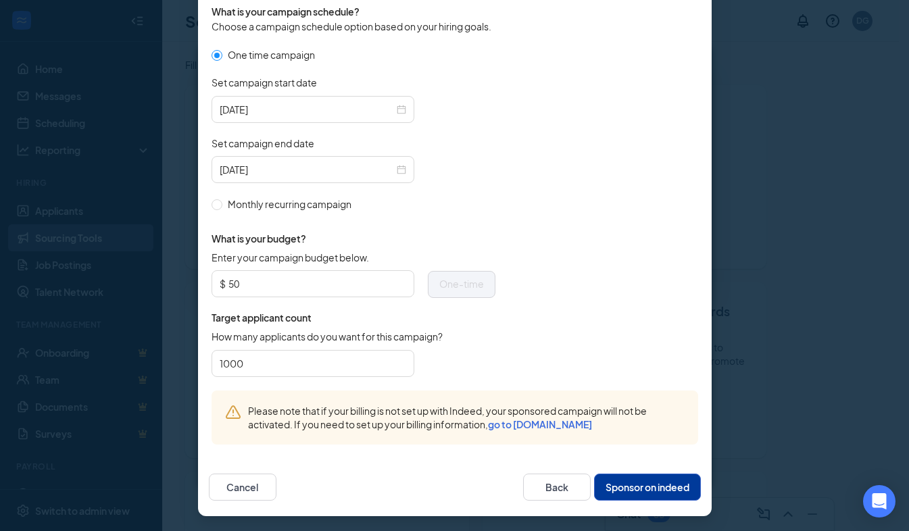
click at [625, 479] on button "Sponsor on indeed" at bounding box center [647, 487] width 107 height 27
click at [544, 422] on link "go to [DOMAIN_NAME]" at bounding box center [540, 425] width 104 height 12
type input "[DATE]"
click at [527, 421] on link "go to [DOMAIN_NAME]" at bounding box center [540, 425] width 104 height 12
type input "[DATE]"
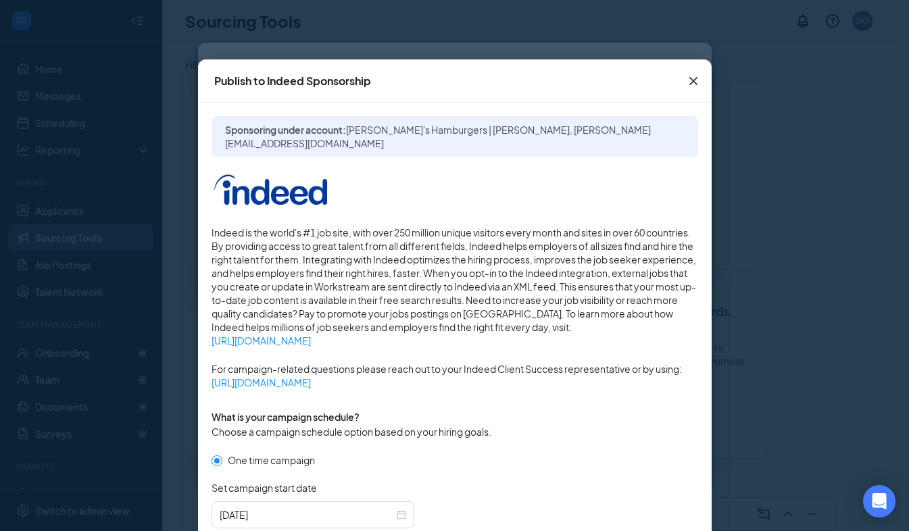
scroll to position [0, 0]
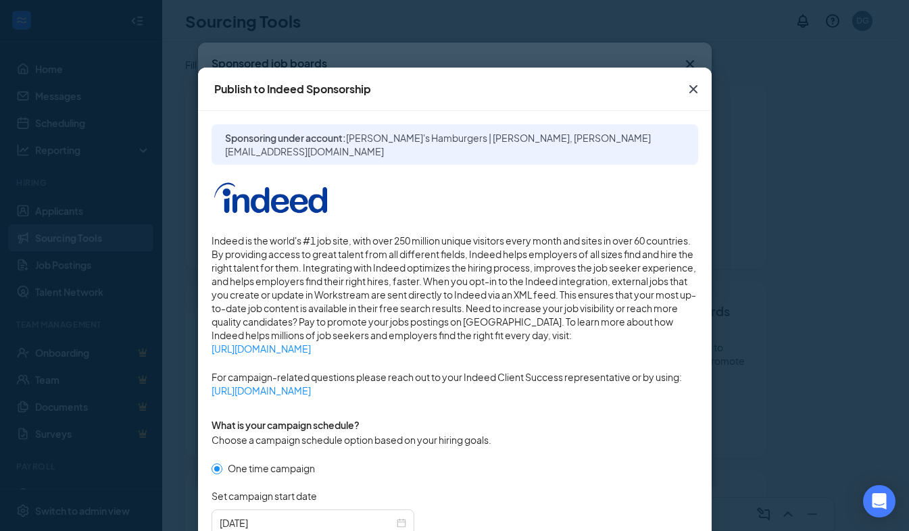
click at [688, 93] on icon "Cross" at bounding box center [694, 89] width 16 height 16
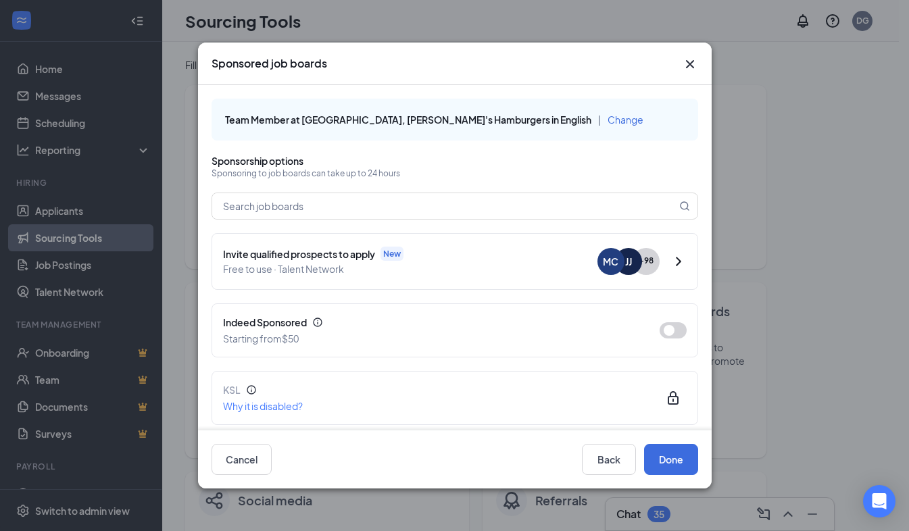
click at [688, 58] on icon "Cross" at bounding box center [690, 64] width 16 height 16
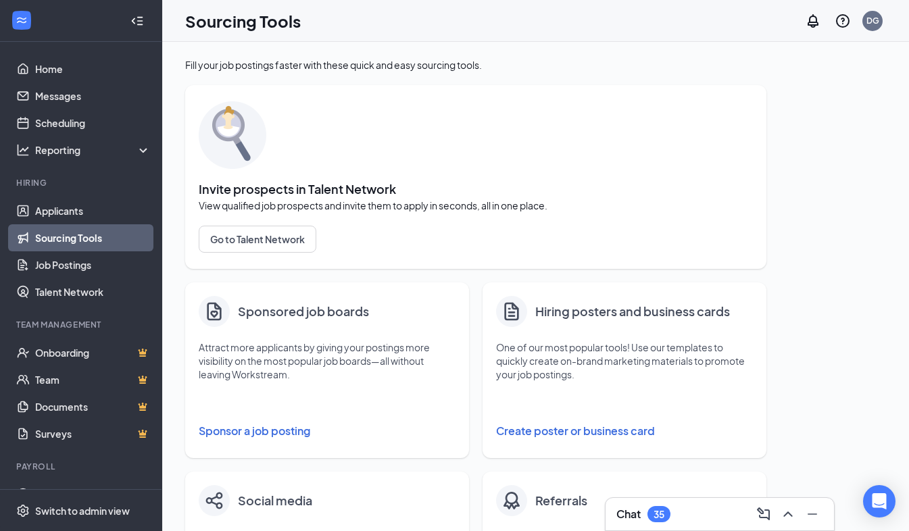
click at [268, 433] on button "Sponsor a job posting" at bounding box center [327, 431] width 257 height 27
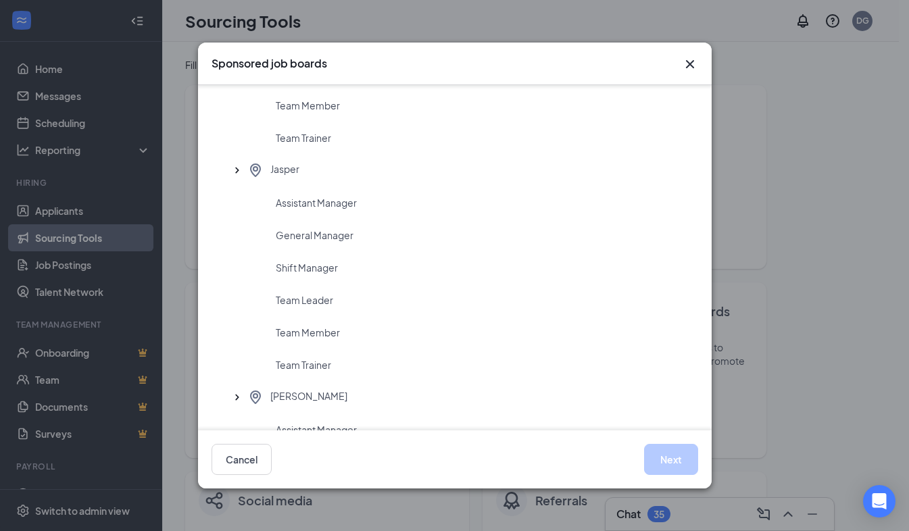
scroll to position [2885, 0]
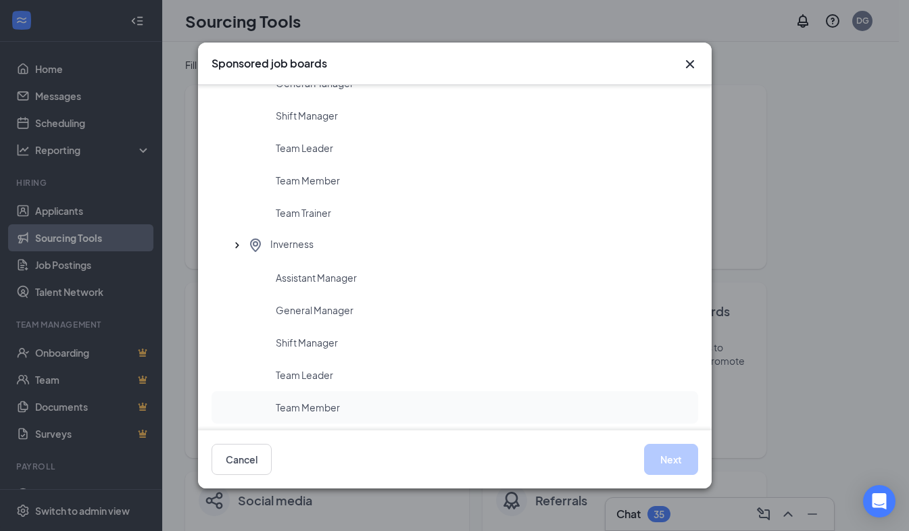
click at [306, 405] on span "Team Member" at bounding box center [308, 408] width 64 height 14
click at [673, 466] on button "Next" at bounding box center [671, 459] width 54 height 31
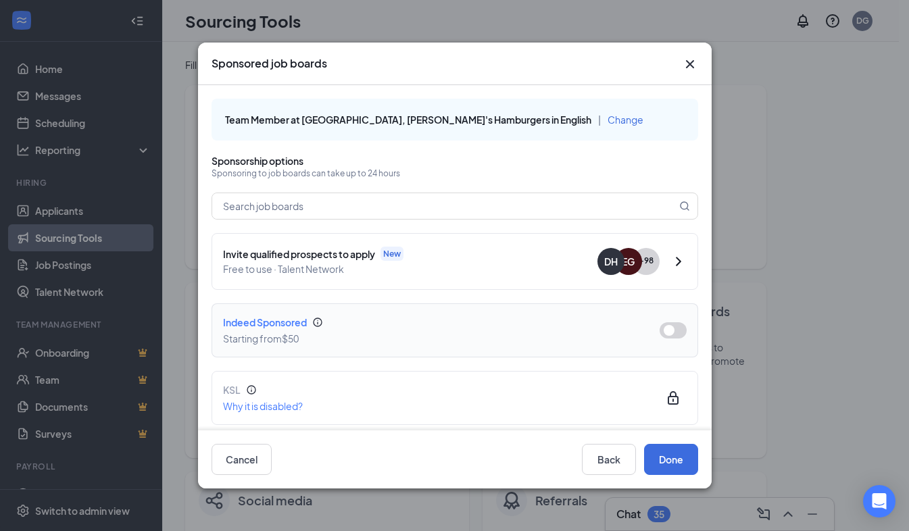
click at [665, 331] on button "button" at bounding box center [673, 331] width 27 height 16
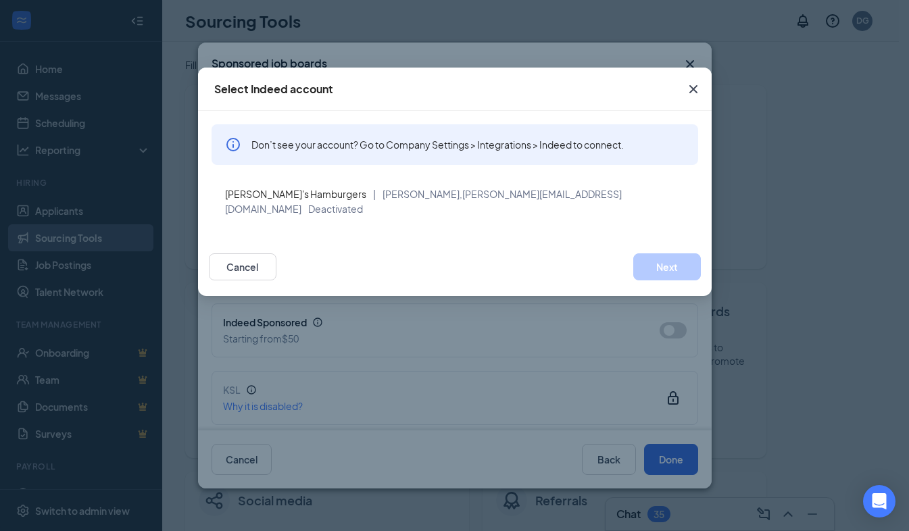
click at [692, 84] on icon "Cross" at bounding box center [694, 89] width 16 height 16
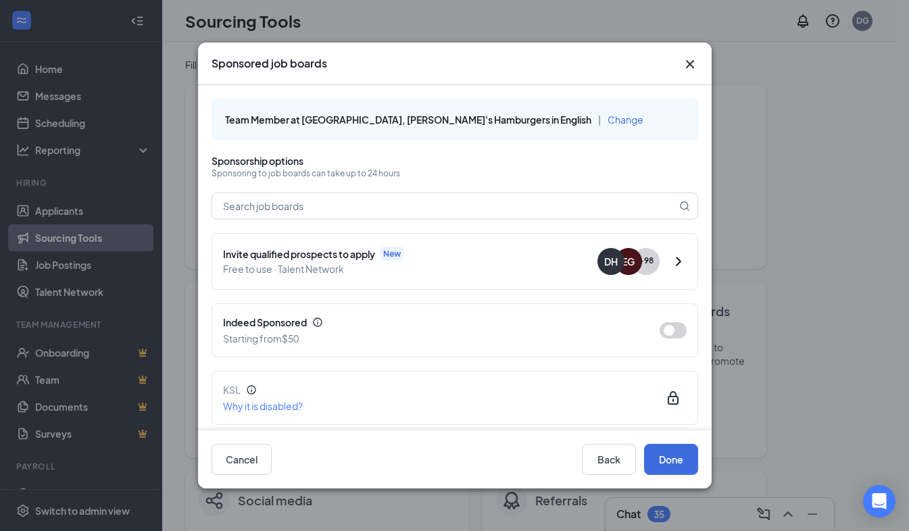
click at [687, 66] on icon "Cross" at bounding box center [690, 64] width 8 height 8
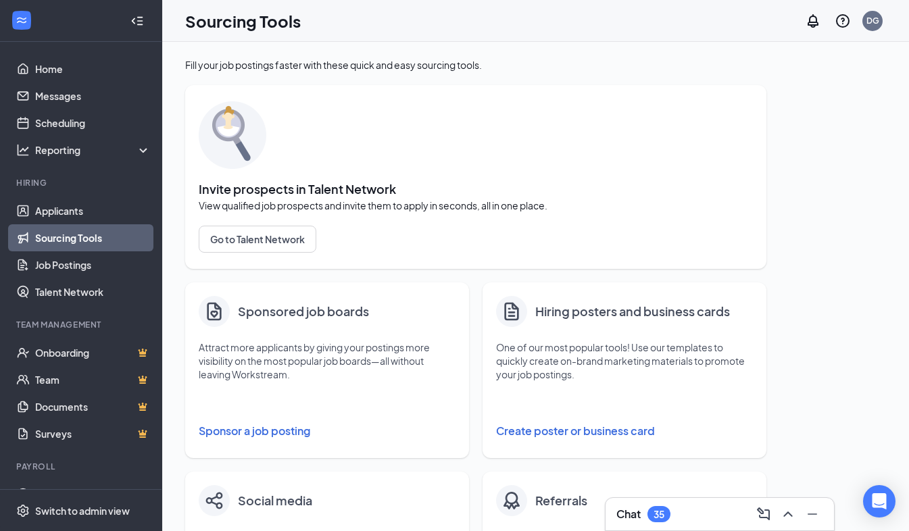
click at [652, 512] on div "35" at bounding box center [659, 514] width 23 height 16
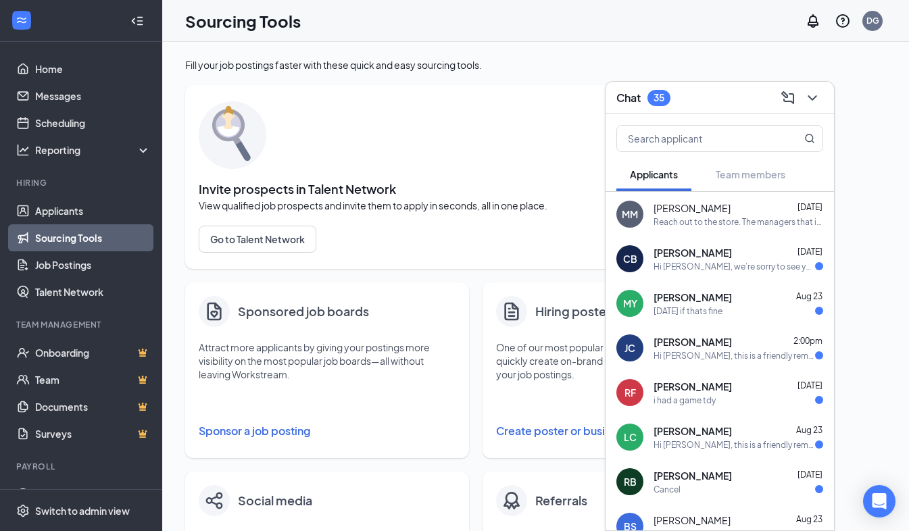
click at [678, 267] on div "Hi [PERSON_NAME], we’re sorry to see you go! Your meeting with [PERSON_NAME]'s …" at bounding box center [735, 266] width 162 height 11
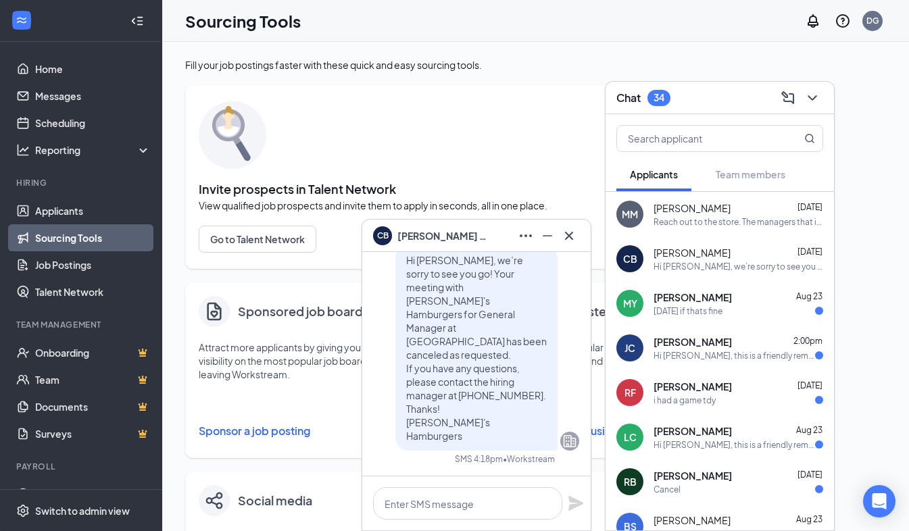
click at [674, 302] on span "[PERSON_NAME]" at bounding box center [693, 298] width 78 height 14
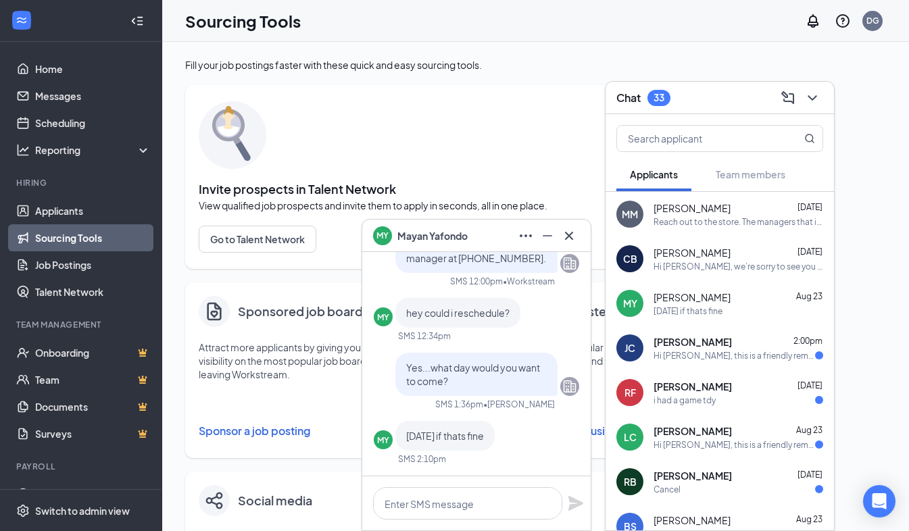
click at [674, 346] on span "[PERSON_NAME]" at bounding box center [693, 342] width 78 height 14
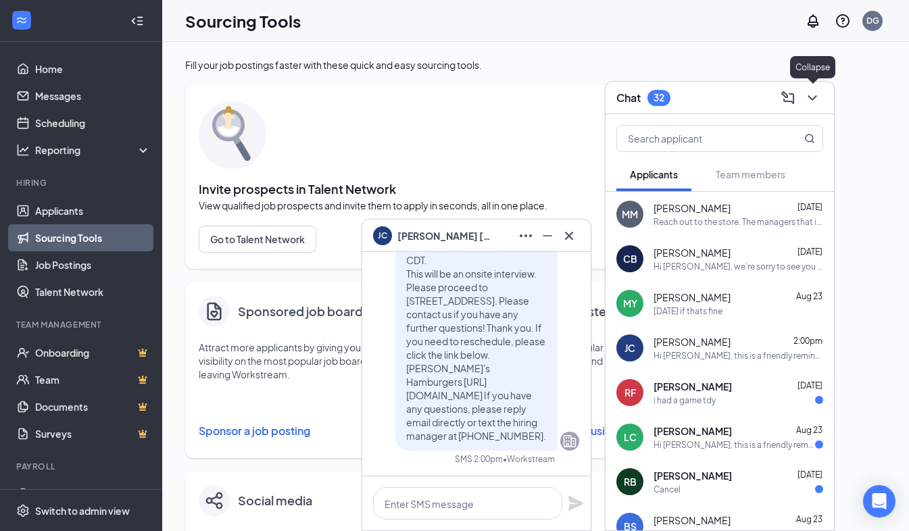
click at [805, 97] on icon "ChevronDown" at bounding box center [813, 98] width 16 height 16
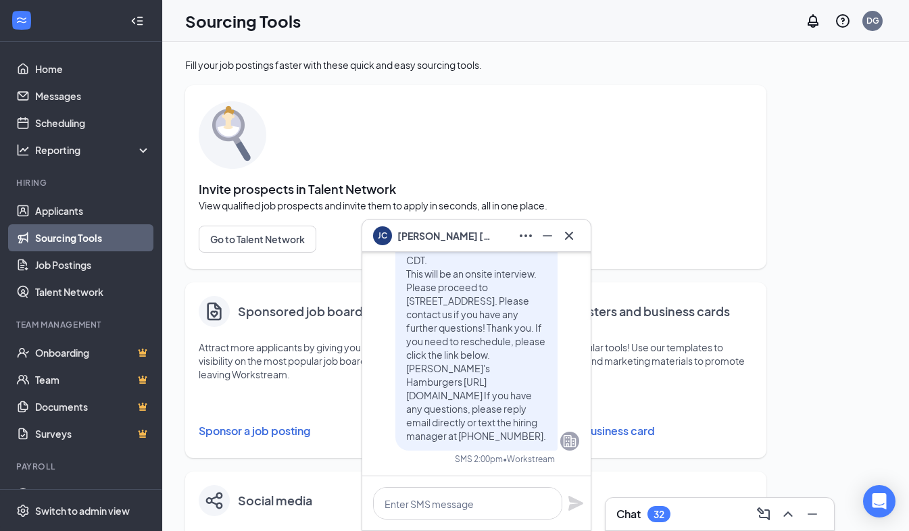
click at [219, 426] on button "Sponsor a job posting" at bounding box center [327, 431] width 257 height 27
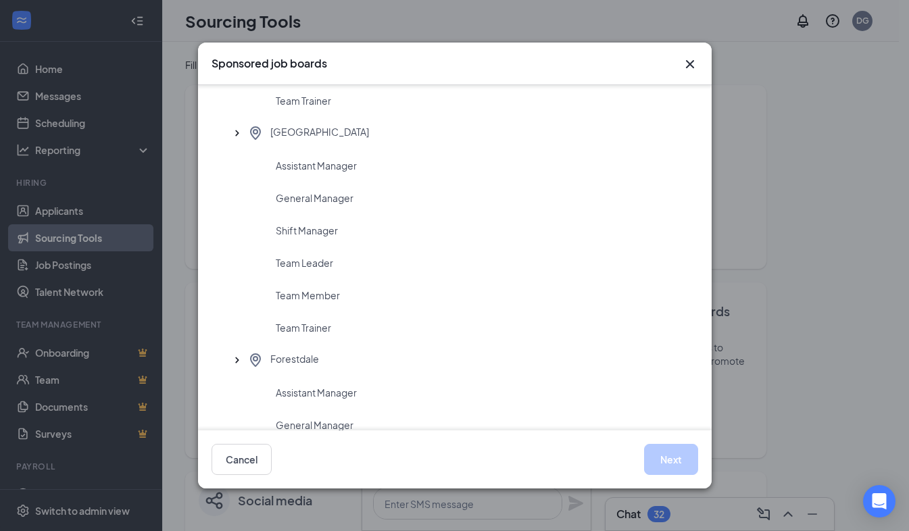
scroll to position [2618, 0]
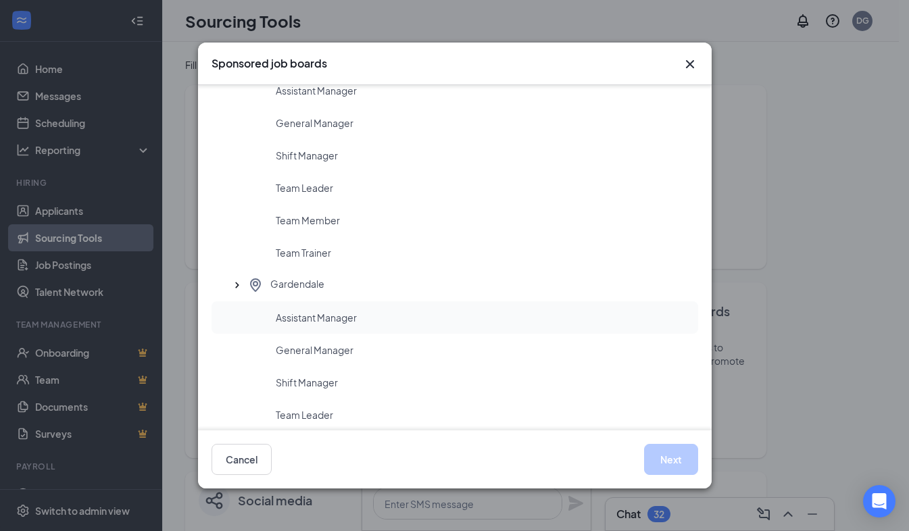
click at [343, 321] on span "Assistant Manager" at bounding box center [316, 318] width 81 height 14
click at [665, 450] on button "Next" at bounding box center [671, 459] width 54 height 31
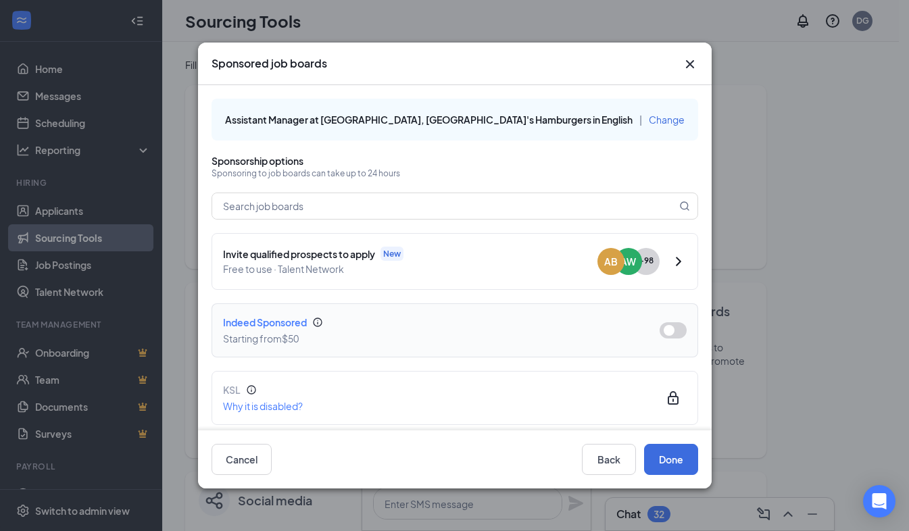
click at [663, 329] on button "button" at bounding box center [673, 331] width 27 height 16
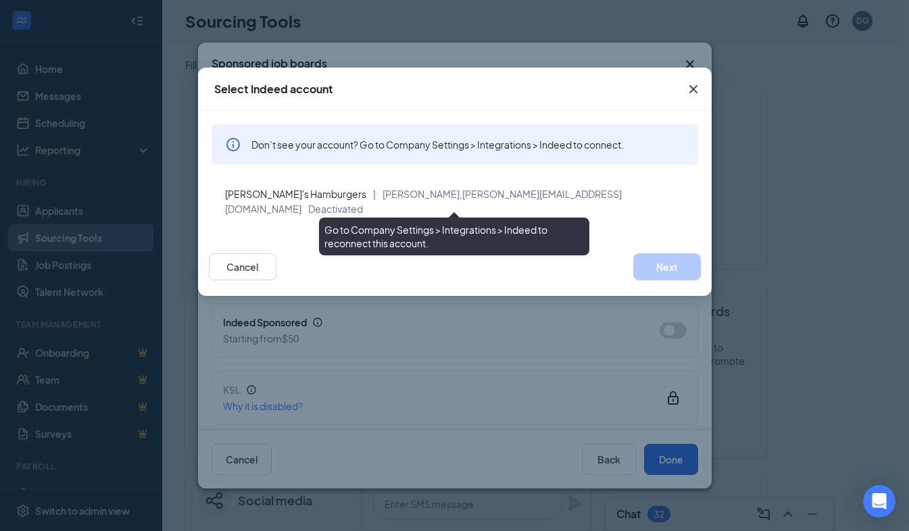
click at [496, 235] on span "Go to Company Settings > Integrations > Indeed to reconnect this account." at bounding box center [436, 237] width 223 height 26
click at [517, 232] on span "Go to Company Settings > Integrations > Indeed to reconnect this account." at bounding box center [436, 237] width 223 height 26
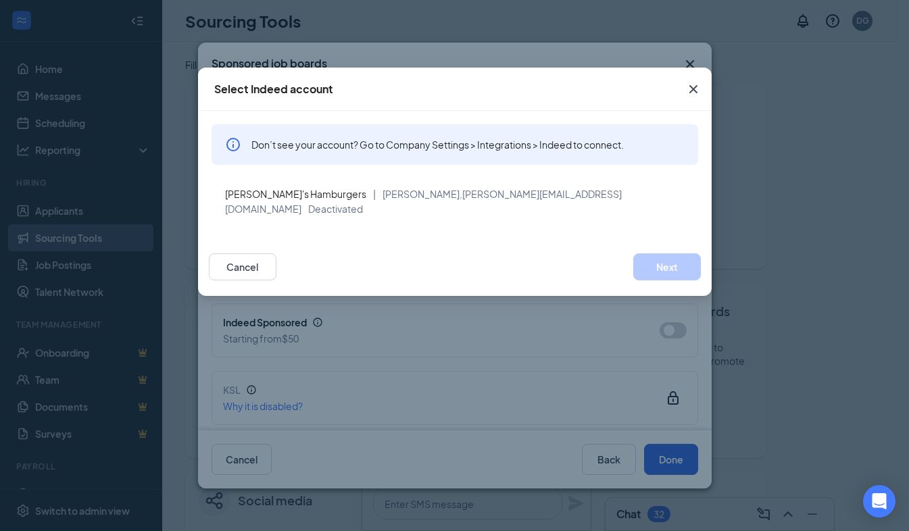
click at [867, 92] on div "Select Indeed account Don’t see your account? Go to Company Settings > Integrat…" at bounding box center [454, 265] width 909 height 531
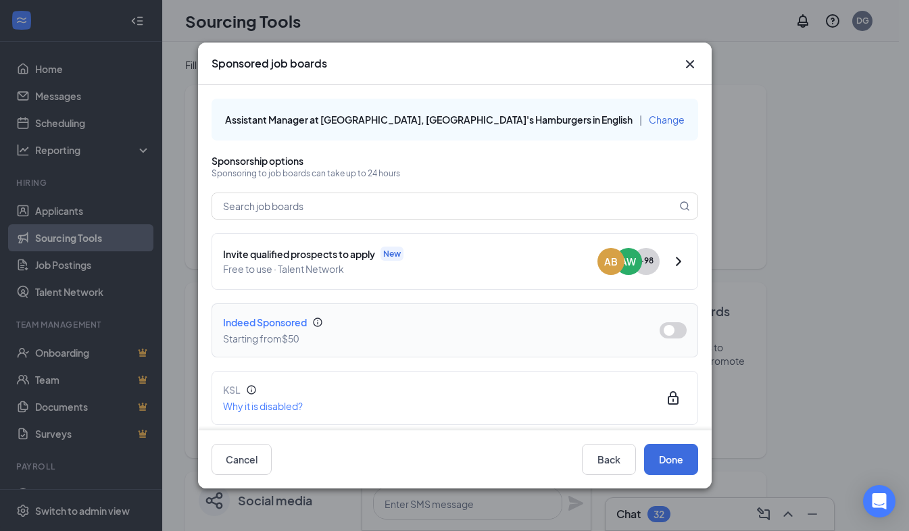
click at [663, 331] on button "button" at bounding box center [673, 331] width 27 height 16
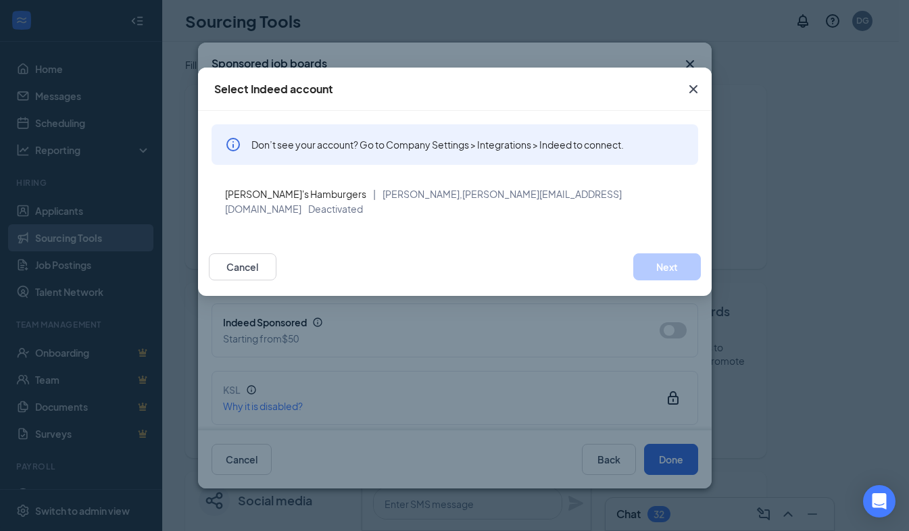
click at [405, 147] on span "Don’t see your account? Go to Company Settings > Integrations > Indeed to conne…" at bounding box center [438, 145] width 373 height 14
click at [694, 87] on icon "Cross" at bounding box center [694, 89] width 16 height 16
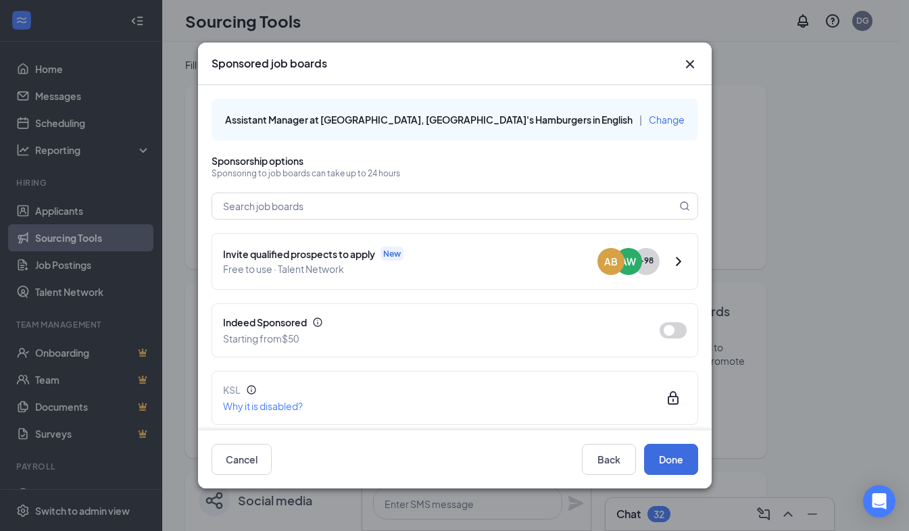
click at [692, 62] on icon "Cross" at bounding box center [690, 64] width 8 height 8
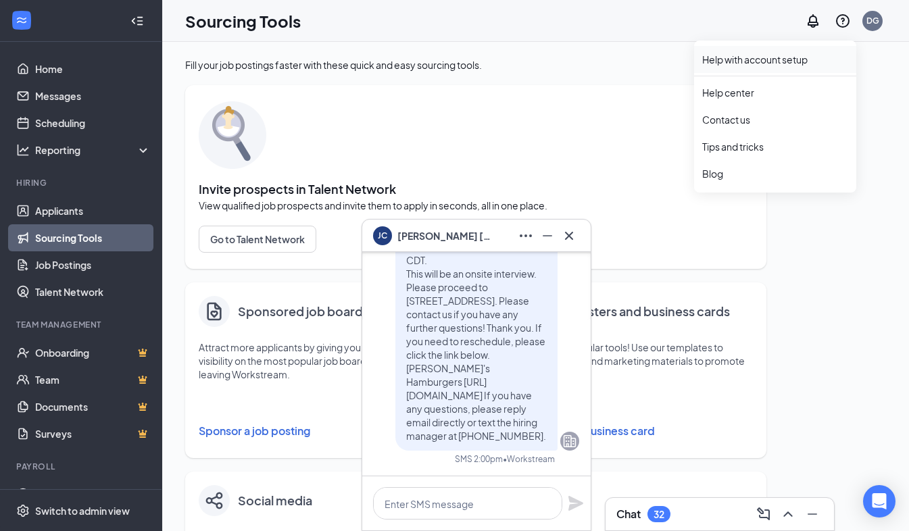
click at [767, 63] on link "Help with account setup" at bounding box center [776, 60] width 146 height 14
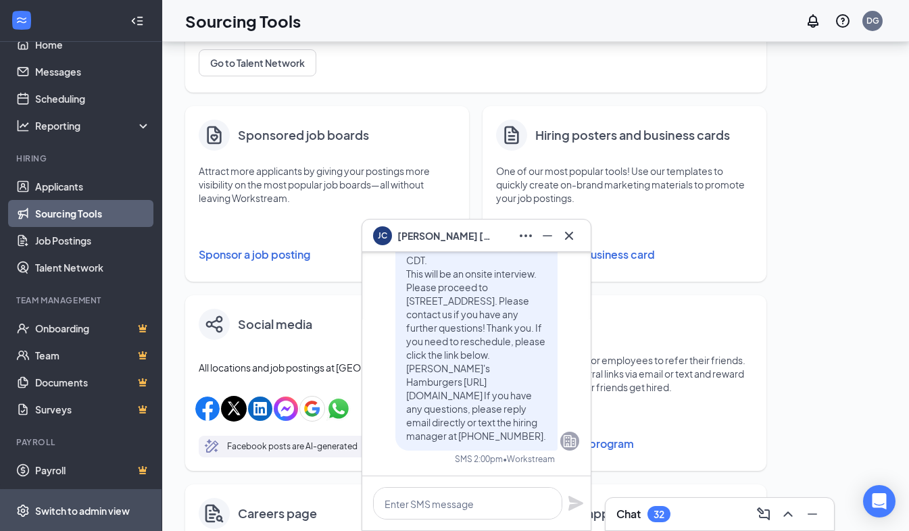
scroll to position [177, 0]
click at [71, 506] on div "Switch to admin view" at bounding box center [82, 511] width 95 height 14
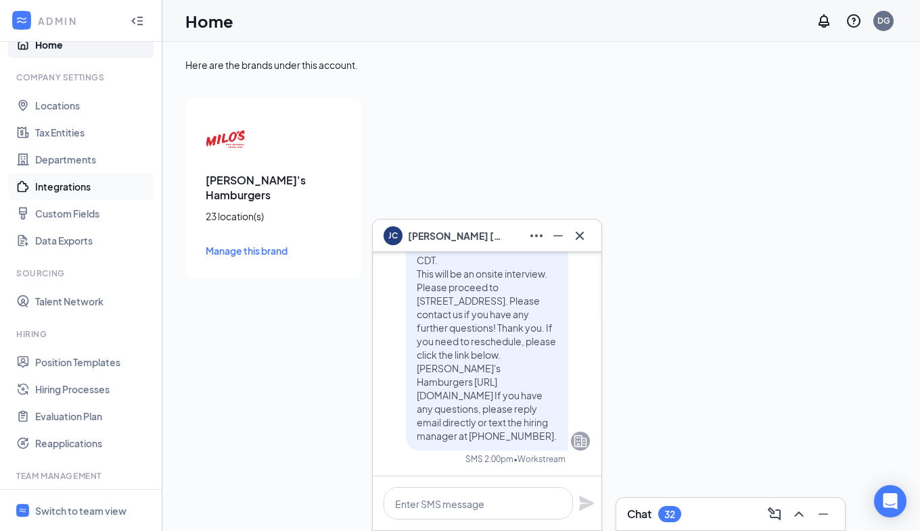
click at [54, 181] on link "Integrations" at bounding box center [93, 186] width 116 height 27
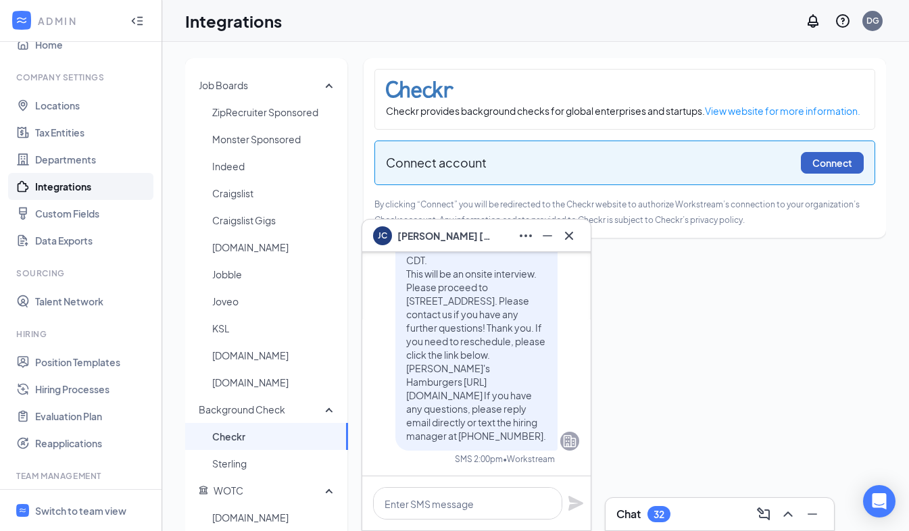
click at [820, 157] on button "Connect" at bounding box center [832, 163] width 63 height 22
click at [576, 235] on icon "Cross" at bounding box center [569, 236] width 16 height 16
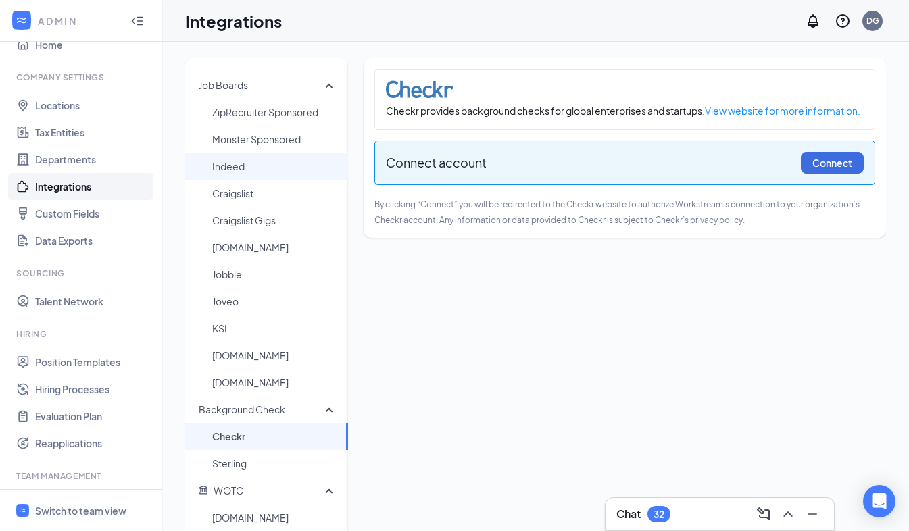
click at [254, 170] on span "Indeed" at bounding box center [274, 166] width 125 height 27
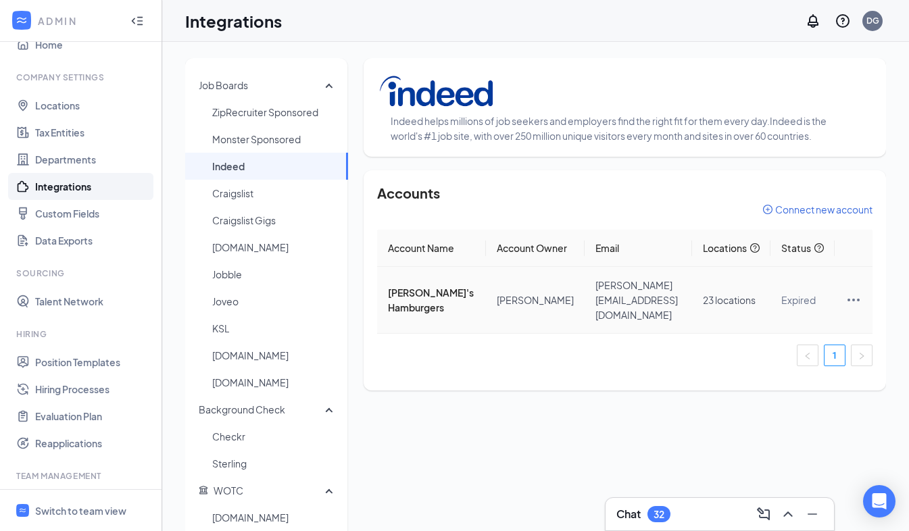
click at [856, 305] on icon "Ellipses" at bounding box center [854, 300] width 16 height 16
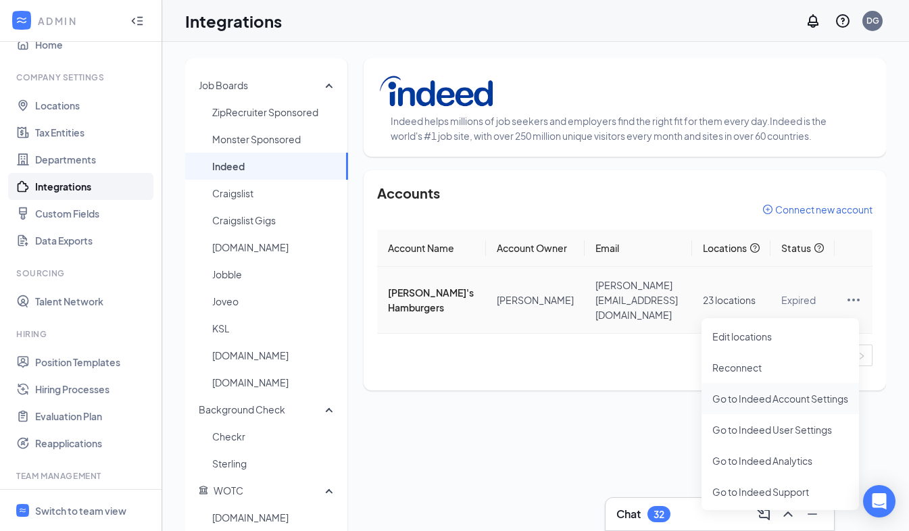
click at [732, 394] on span "Go to Indeed Account Settings" at bounding box center [781, 399] width 136 height 15
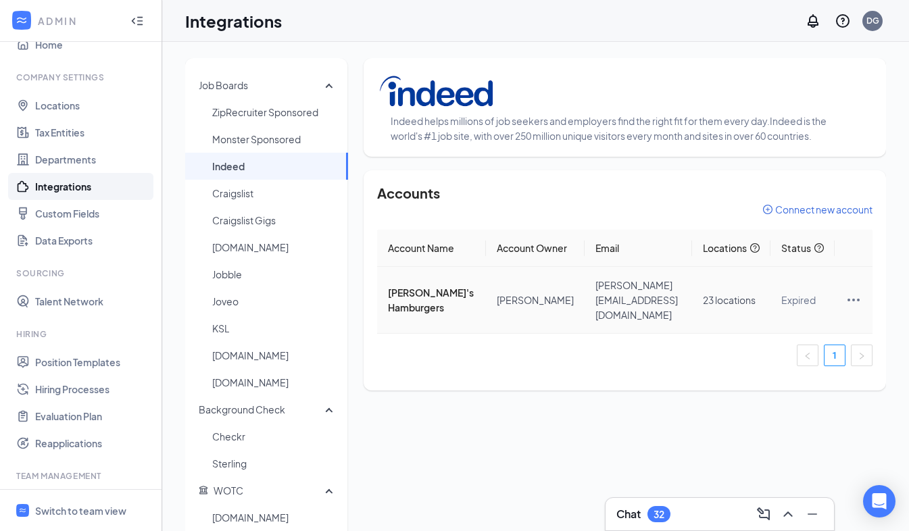
click at [854, 304] on icon "Ellipses" at bounding box center [854, 300] width 16 height 16
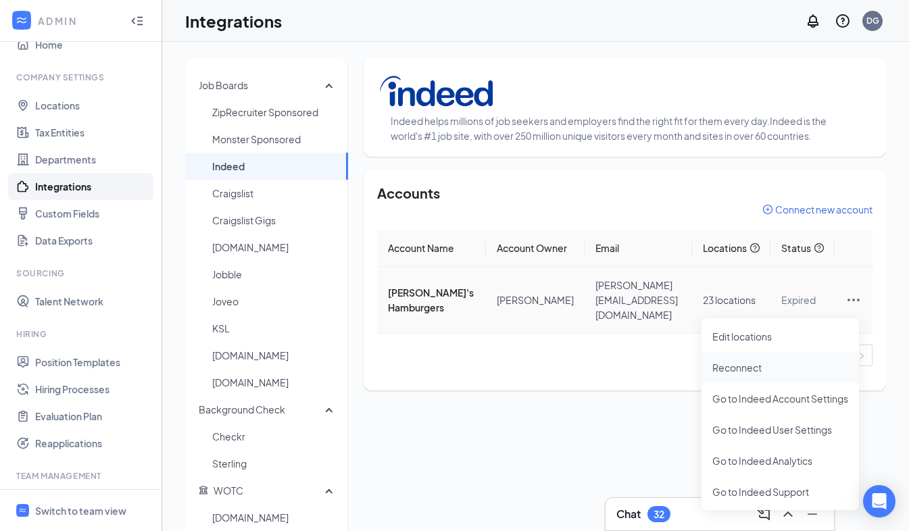
click at [745, 362] on span "Reconnect" at bounding box center [781, 367] width 136 height 15
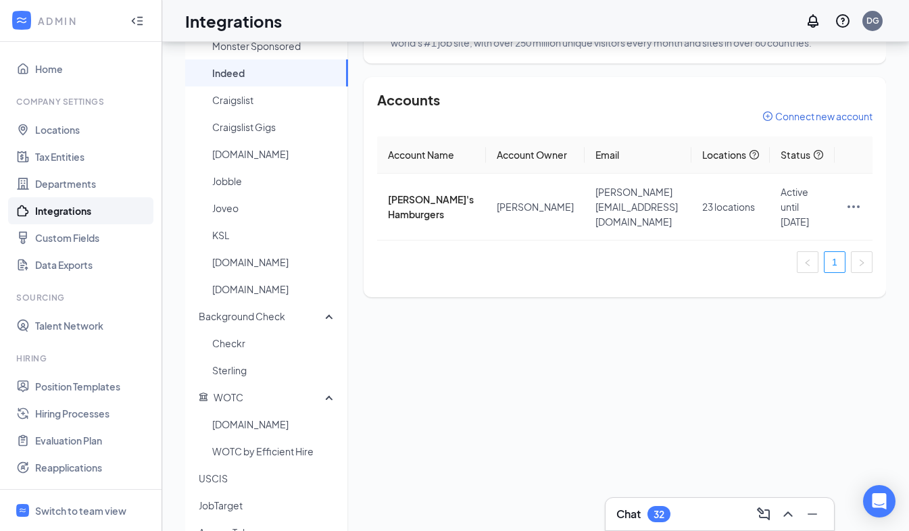
scroll to position [166, 0]
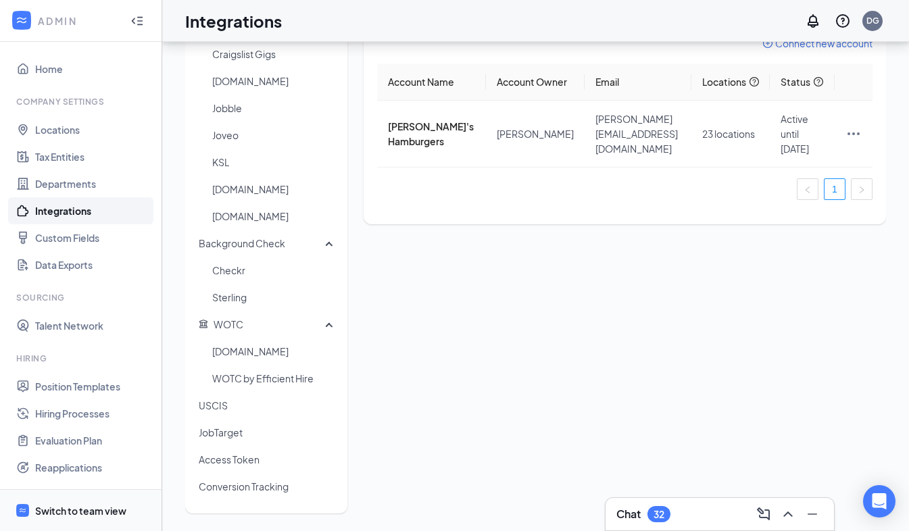
click at [47, 504] on div "Switch to team view" at bounding box center [80, 511] width 91 height 14
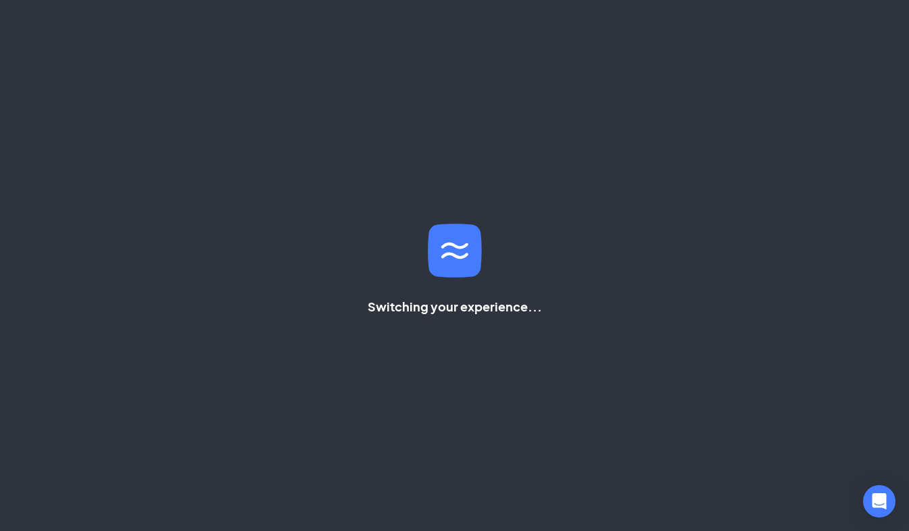
scroll to position [114, 0]
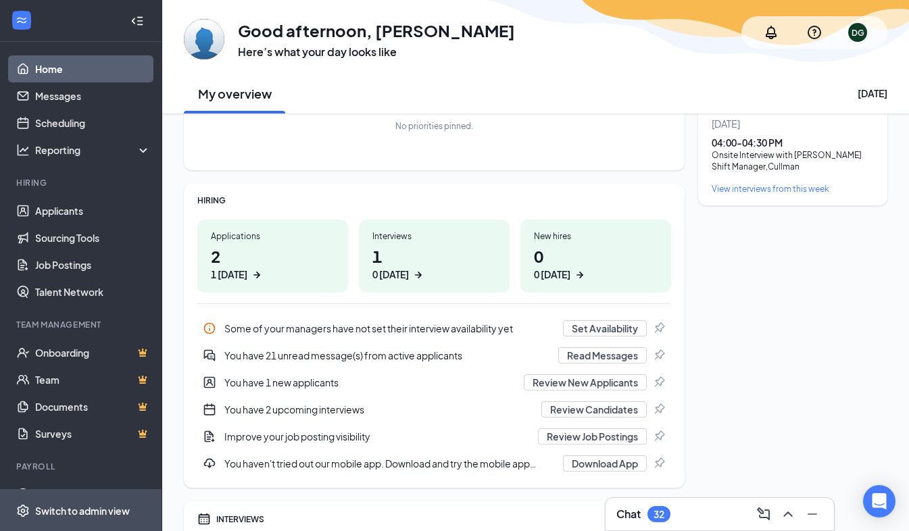
click at [62, 506] on div "Switch to admin view" at bounding box center [82, 511] width 95 height 14
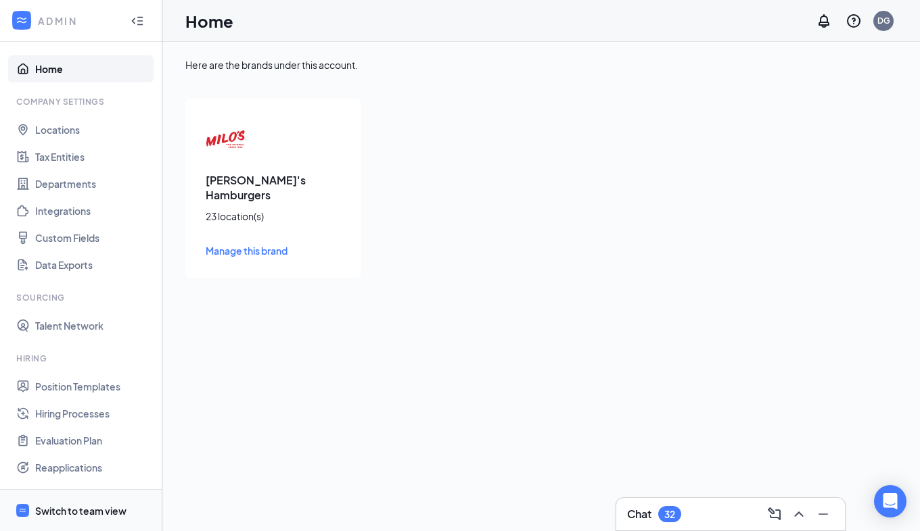
click at [51, 508] on div "Switch to team view" at bounding box center [80, 511] width 91 height 14
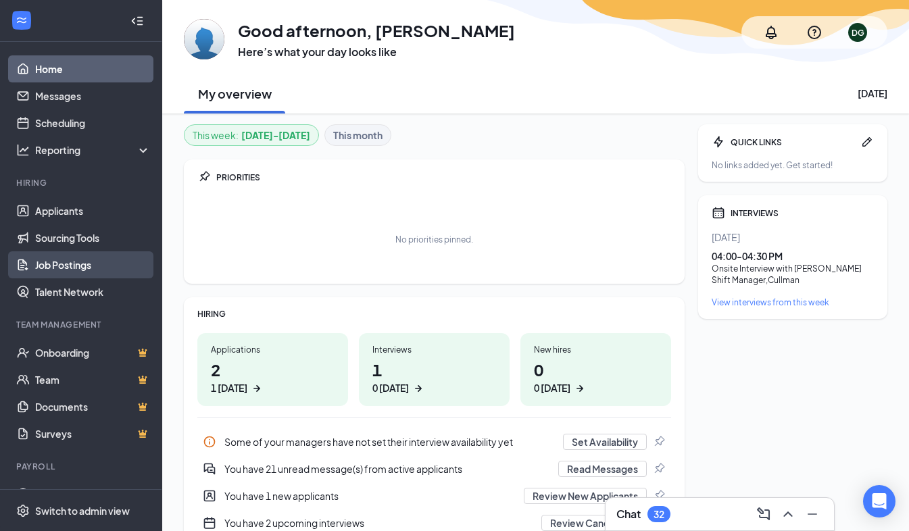
click at [70, 268] on link "Job Postings" at bounding box center [93, 265] width 116 height 27
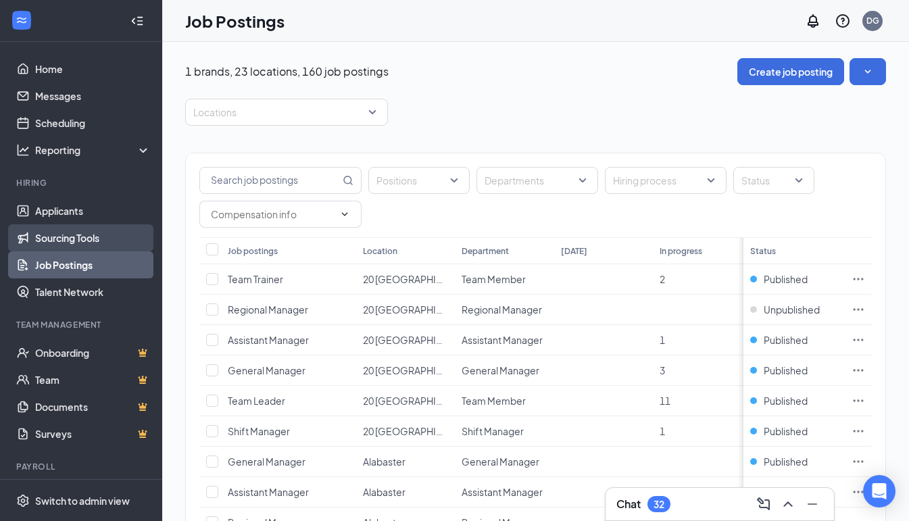
click at [74, 237] on link "Sourcing Tools" at bounding box center [93, 237] width 116 height 27
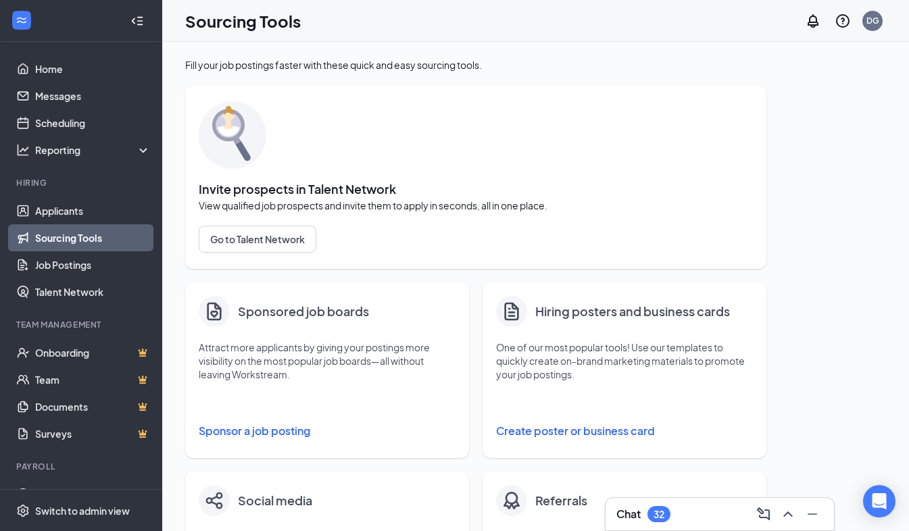
click at [266, 429] on button "Sponsor a job posting" at bounding box center [327, 431] width 257 height 27
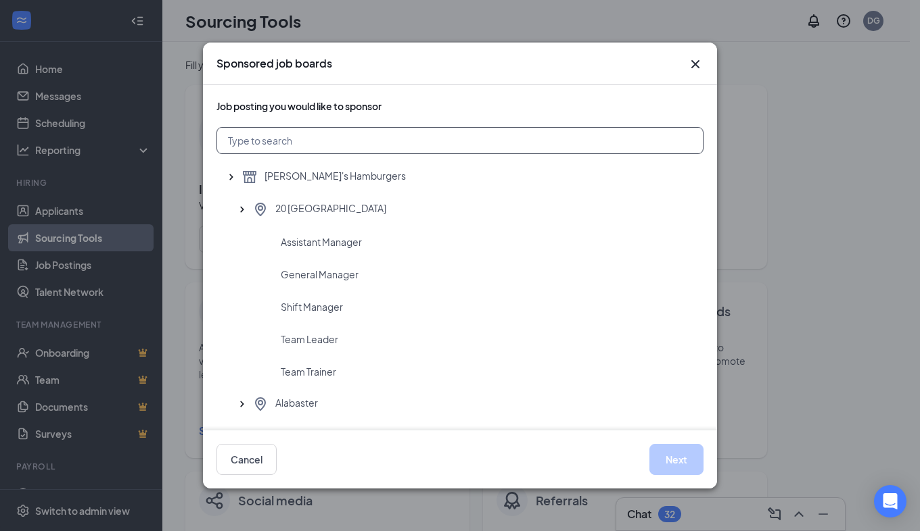
click at [291, 141] on input "text" at bounding box center [459, 140] width 487 height 27
type input "ves"
click at [300, 368] on span "Team Member" at bounding box center [313, 372] width 64 height 14
click at [669, 456] on button "Next" at bounding box center [676, 459] width 54 height 31
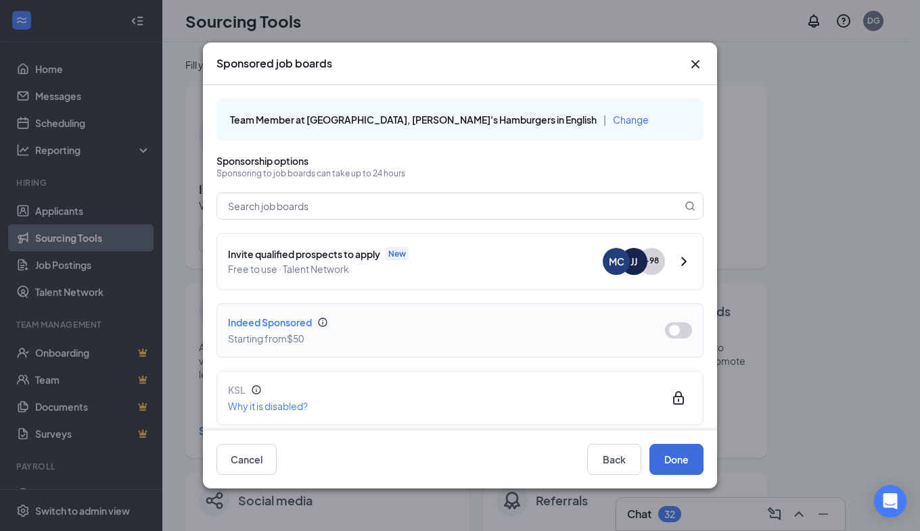
click at [669, 327] on button "button" at bounding box center [678, 331] width 27 height 16
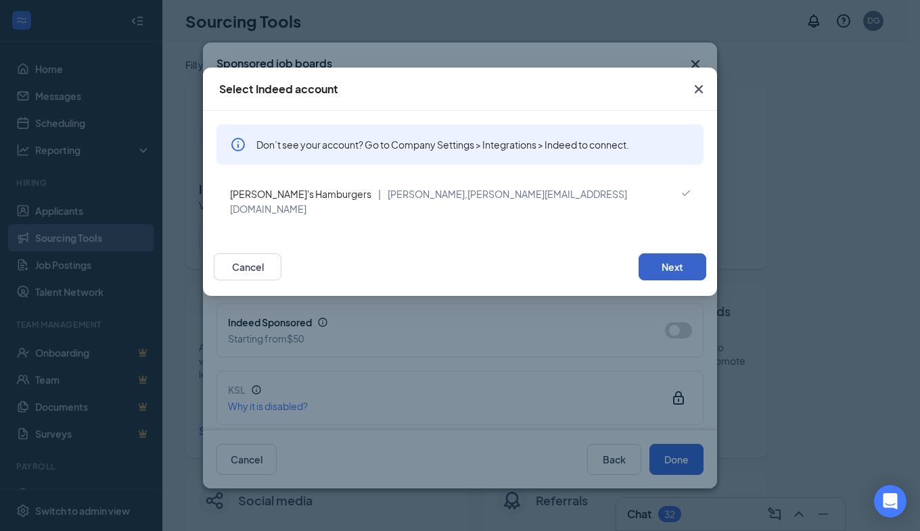
click at [663, 254] on button "Next" at bounding box center [672, 267] width 68 height 27
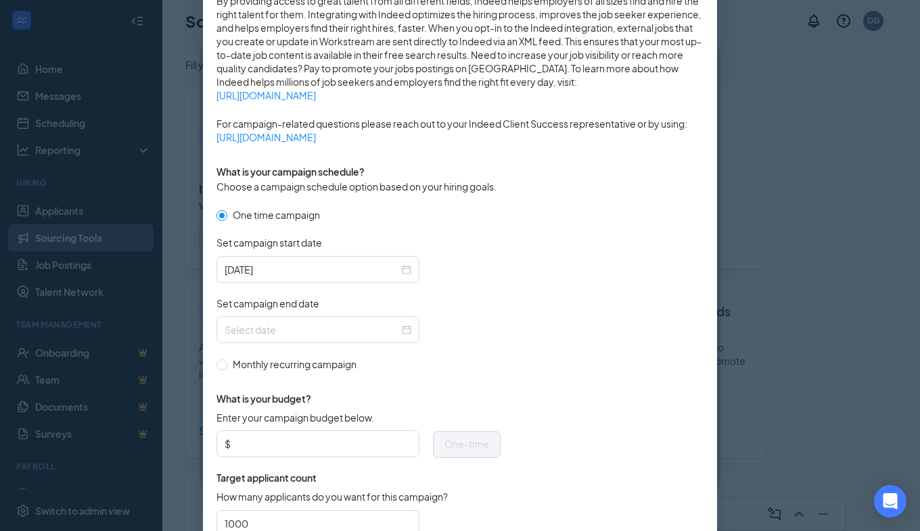
scroll to position [270, 0]
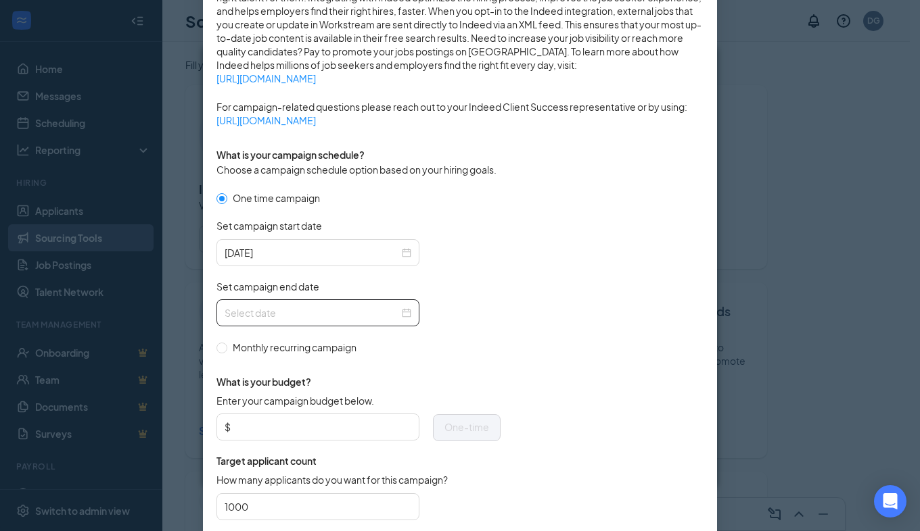
click at [402, 316] on div at bounding box center [317, 313] width 187 height 15
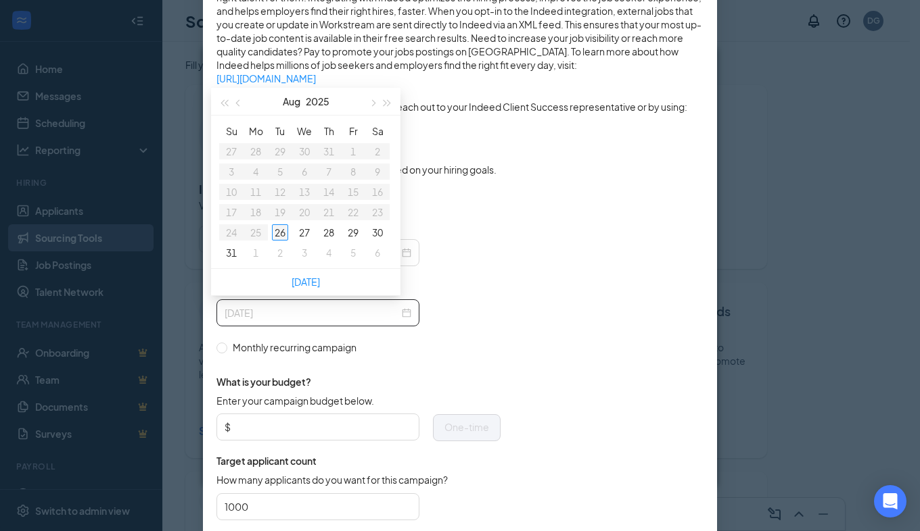
type input "[DATE]"
click at [283, 253] on div "2" at bounding box center [280, 253] width 16 height 16
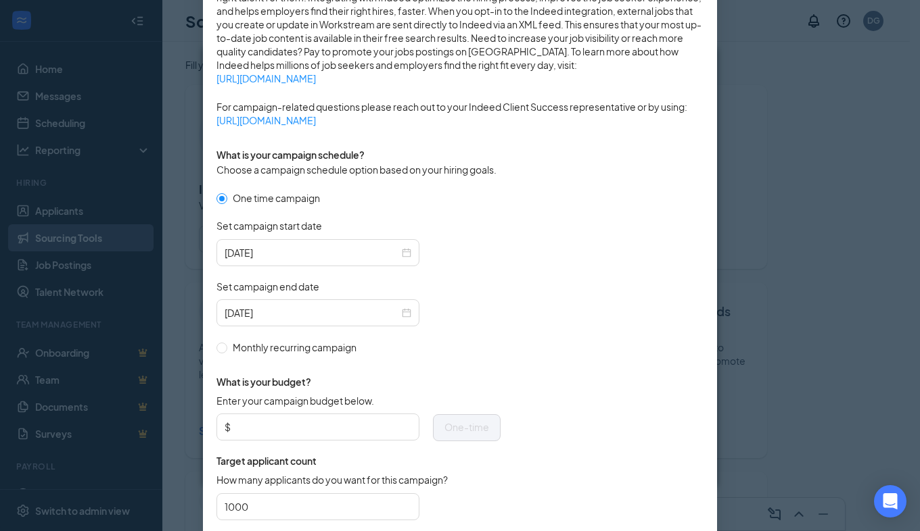
click at [505, 343] on form "One time campaign Set campaign start date 2025-08-26 Set campaign end date 2025…" at bounding box center [459, 362] width 487 height 343
click at [332, 419] on input "Enter your campaign budget below." at bounding box center [322, 427] width 178 height 20
type input "50"
click at [618, 293] on form "One time campaign Set campaign start date [DATE] Set campaign end date [DATE] M…" at bounding box center [459, 362] width 487 height 343
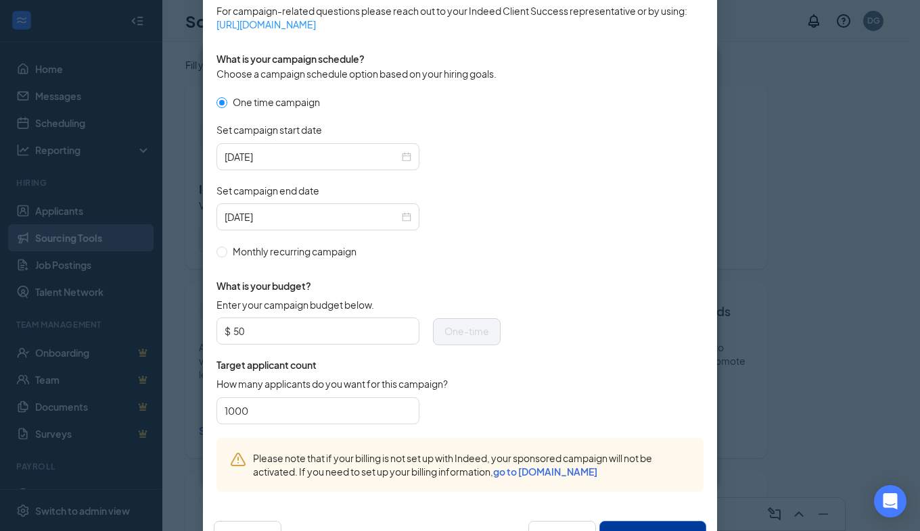
scroll to position [414, 0]
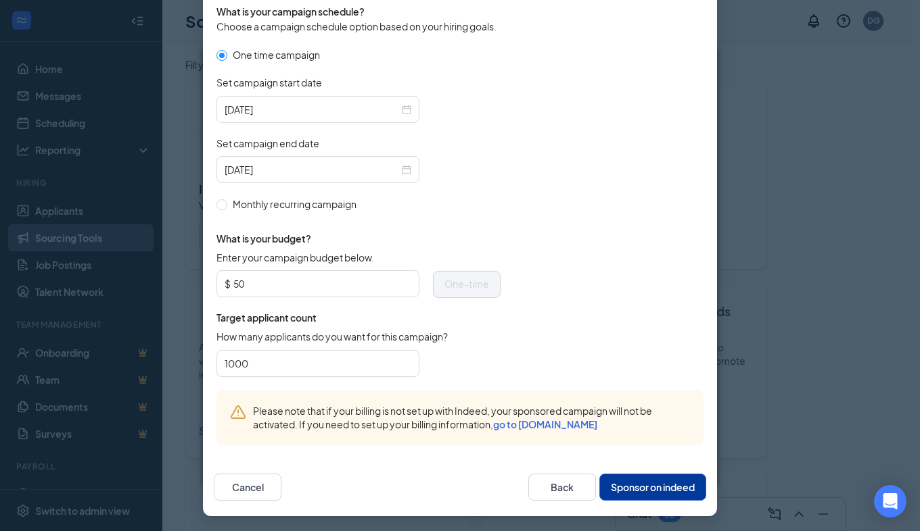
click at [633, 486] on button "Sponsor on indeed" at bounding box center [652, 487] width 107 height 27
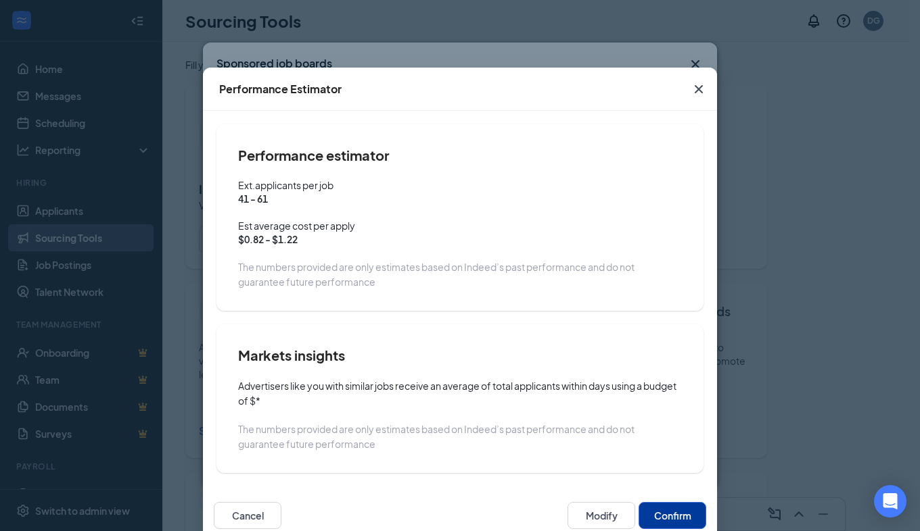
scroll to position [346, 0]
click at [655, 521] on button "Confirm" at bounding box center [672, 515] width 68 height 27
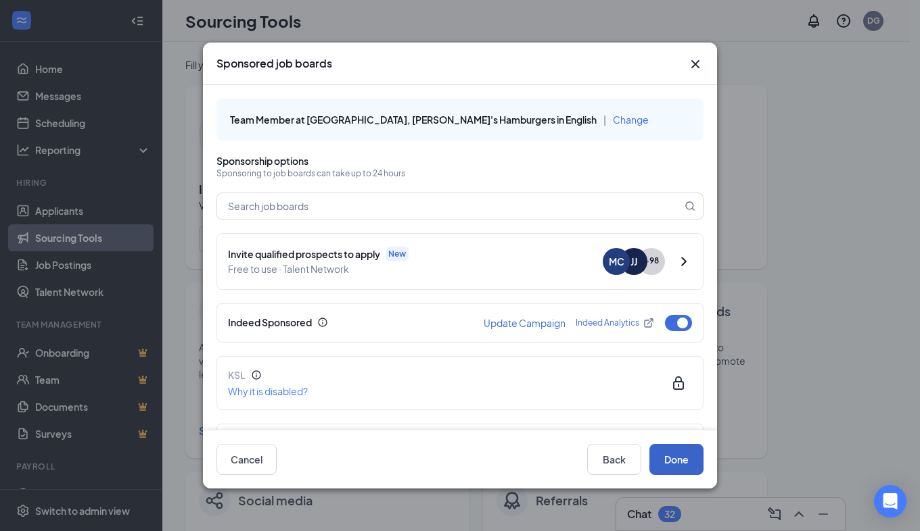
click at [673, 458] on button "Done" at bounding box center [676, 459] width 54 height 31
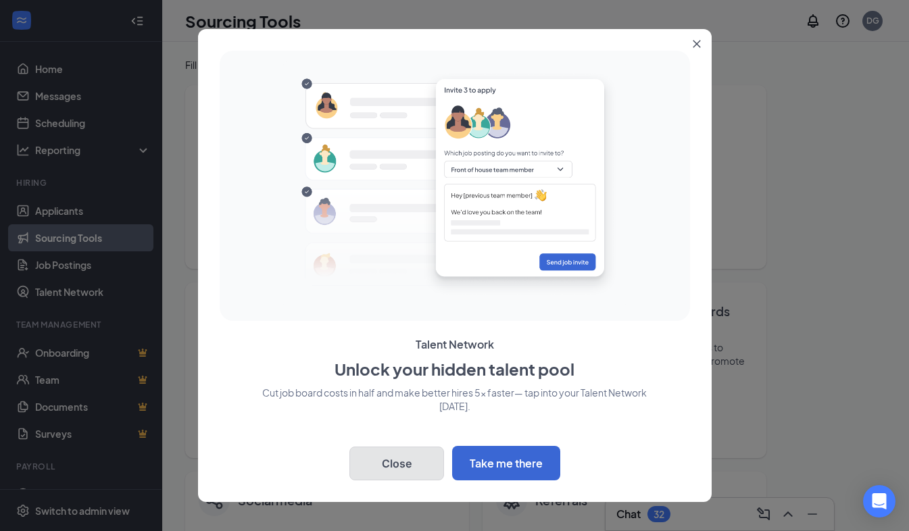
click at [402, 463] on button "Close" at bounding box center [397, 464] width 95 height 34
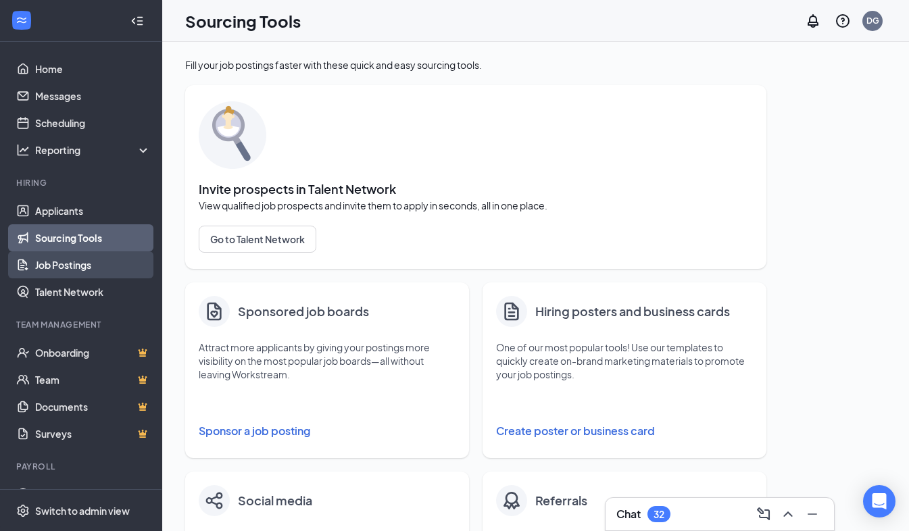
click at [99, 267] on link "Job Postings" at bounding box center [93, 265] width 116 height 27
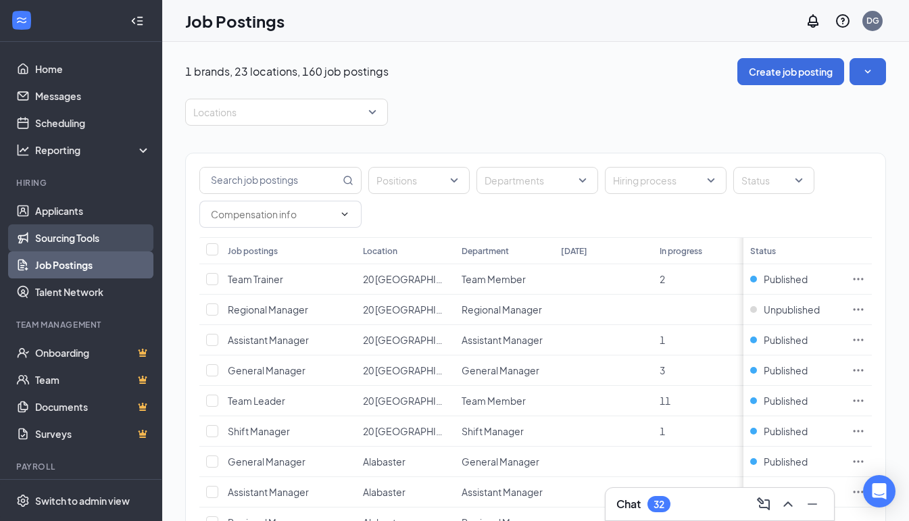
click at [63, 235] on link "Sourcing Tools" at bounding box center [93, 237] width 116 height 27
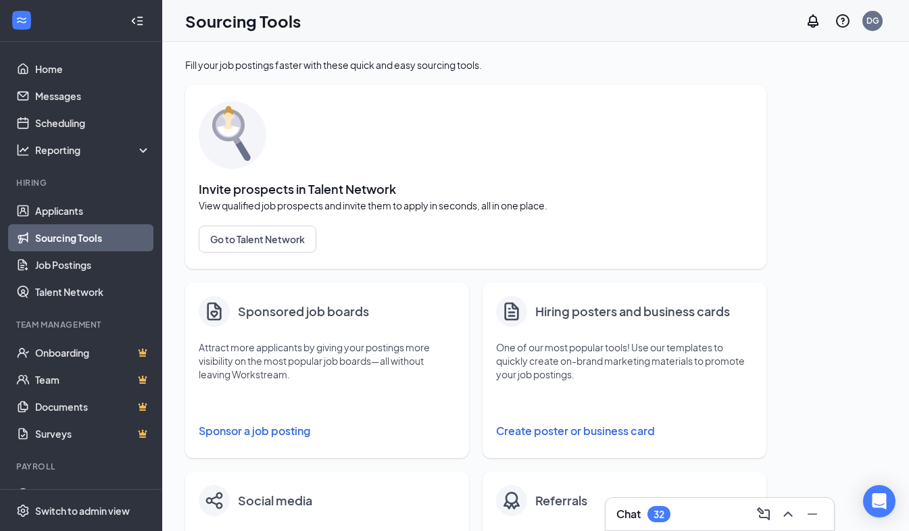
click at [267, 427] on button "Sponsor a job posting" at bounding box center [327, 431] width 257 height 27
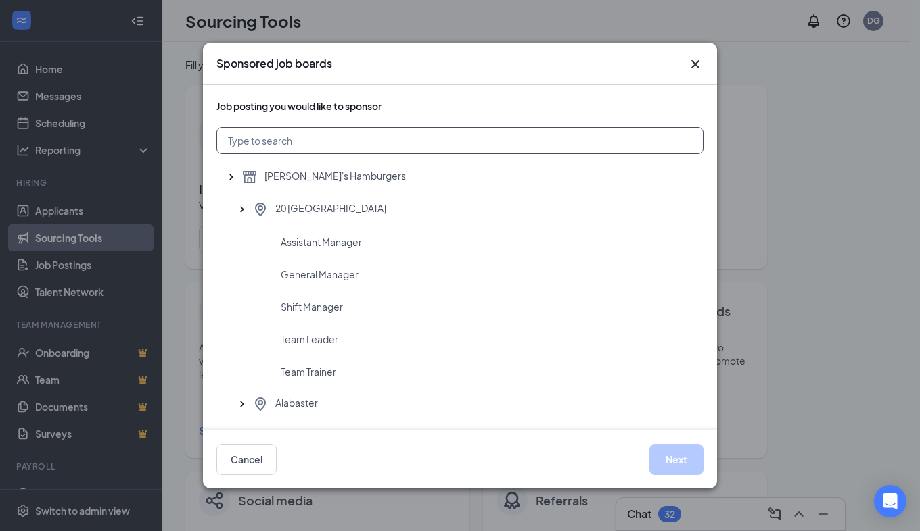
click at [297, 140] on input "text" at bounding box center [459, 140] width 487 height 27
type input "wil"
click at [298, 239] on span "Assistant Manager" at bounding box center [321, 242] width 81 height 14
click at [680, 463] on button "Next" at bounding box center [676, 459] width 54 height 31
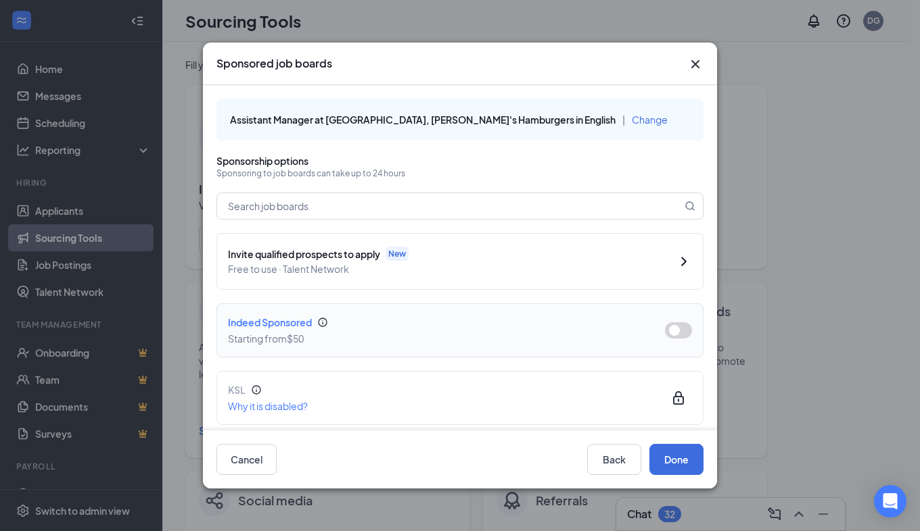
click at [677, 326] on button "button" at bounding box center [678, 331] width 27 height 16
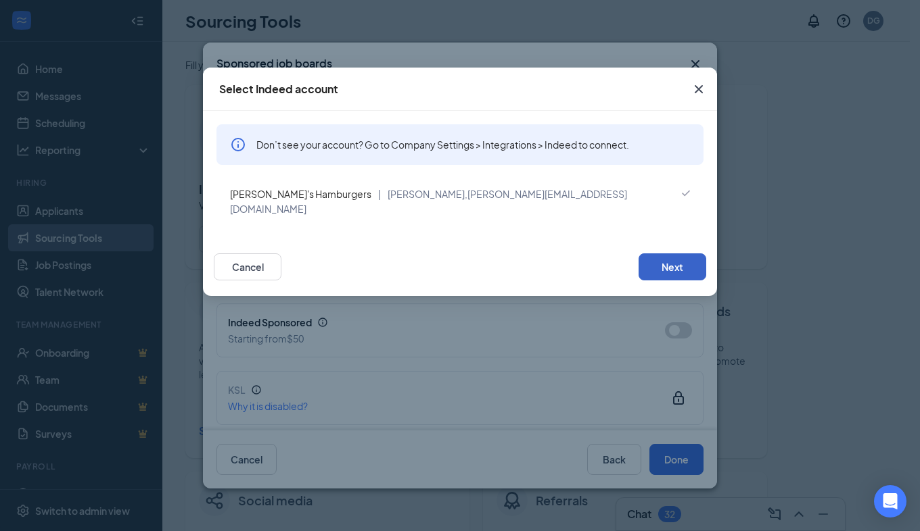
click at [654, 254] on button "Next" at bounding box center [672, 267] width 68 height 27
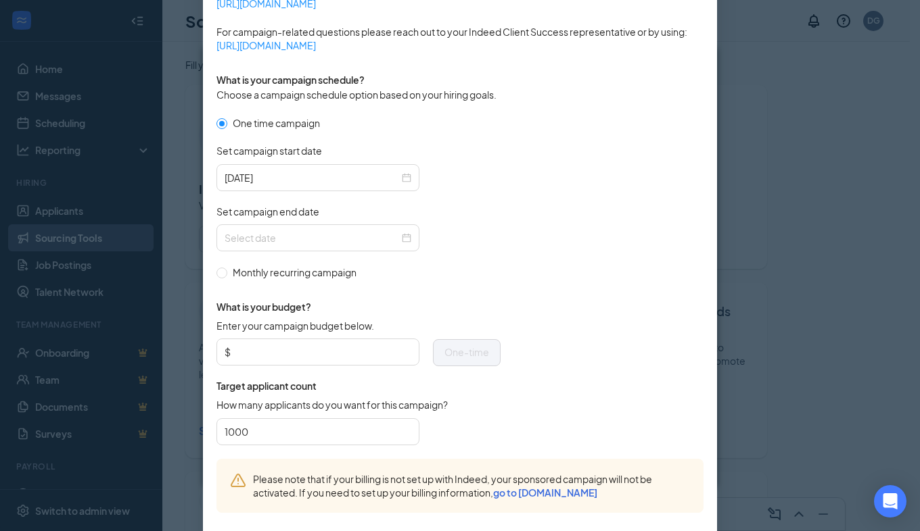
scroll to position [414, 0]
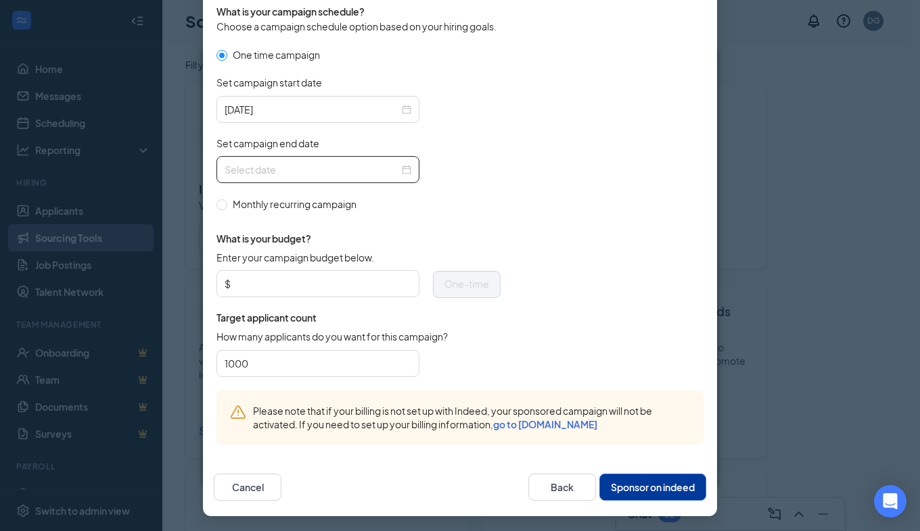
click at [398, 166] on div at bounding box center [317, 169] width 187 height 15
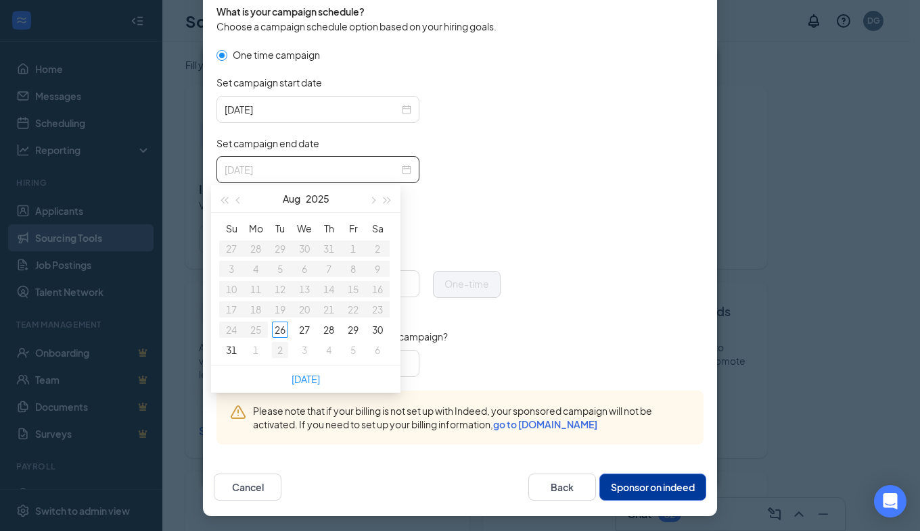
type input "[DATE]"
click at [283, 349] on div "2" at bounding box center [280, 350] width 16 height 16
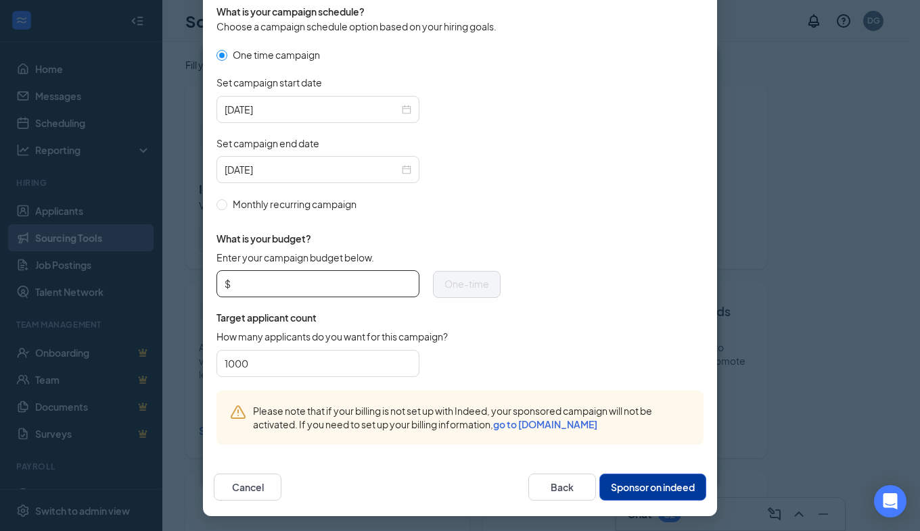
click at [371, 283] on input "Enter your campaign budget below." at bounding box center [322, 284] width 178 height 20
type input "50"
click at [606, 193] on form "One time campaign Set campaign start date [DATE] Set campaign end date [DATE] M…" at bounding box center [459, 218] width 487 height 343
click at [640, 479] on button "Sponsor on indeed" at bounding box center [652, 487] width 107 height 27
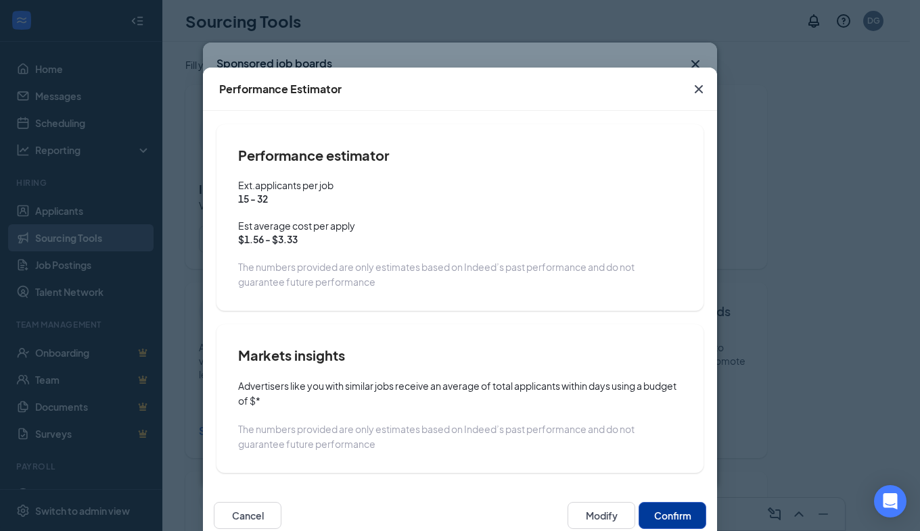
click at [660, 506] on button "Confirm" at bounding box center [672, 515] width 68 height 27
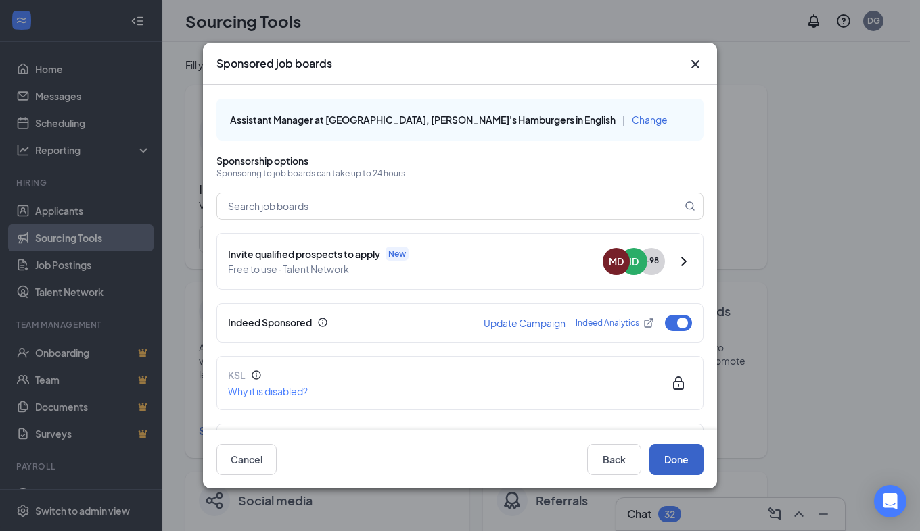
click at [669, 465] on button "Done" at bounding box center [676, 459] width 54 height 31
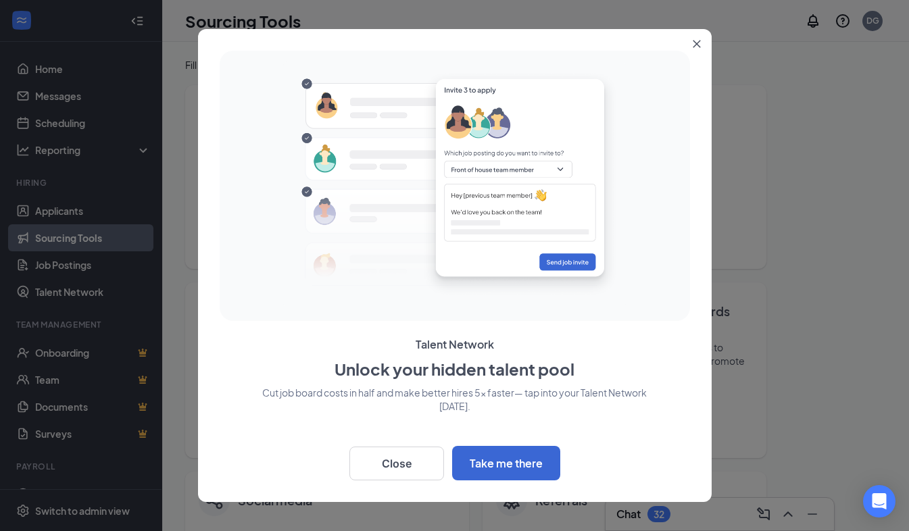
click at [697, 42] on icon "Close" at bounding box center [697, 44] width 8 height 8
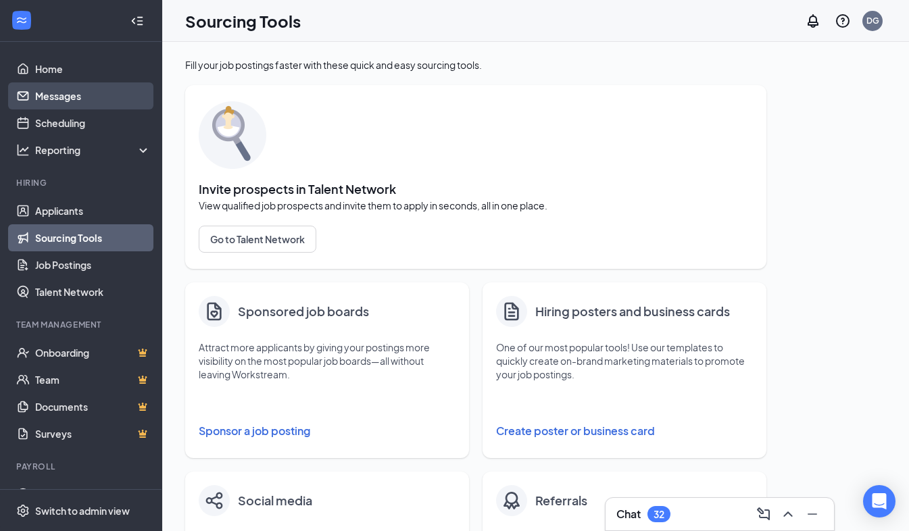
click at [60, 99] on link "Messages" at bounding box center [93, 95] width 116 height 27
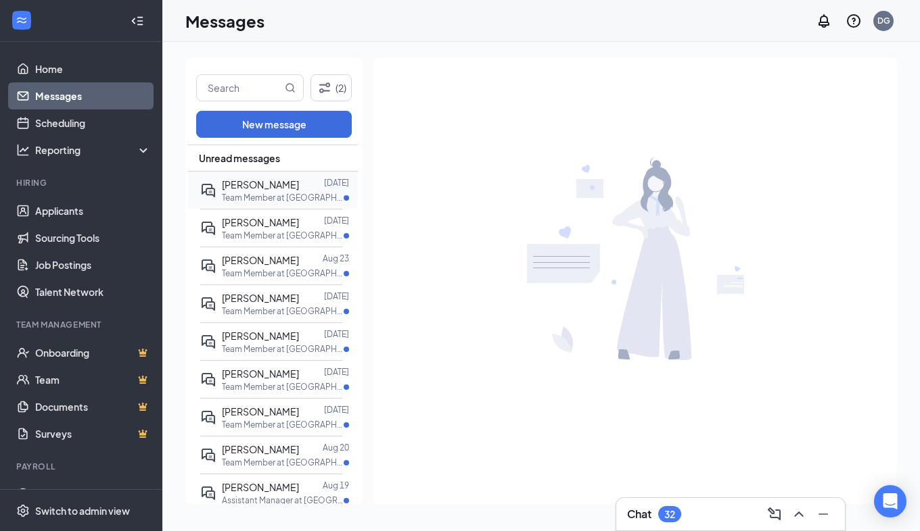
click at [275, 185] on span "Morgan Billingsley" at bounding box center [260, 185] width 77 height 12
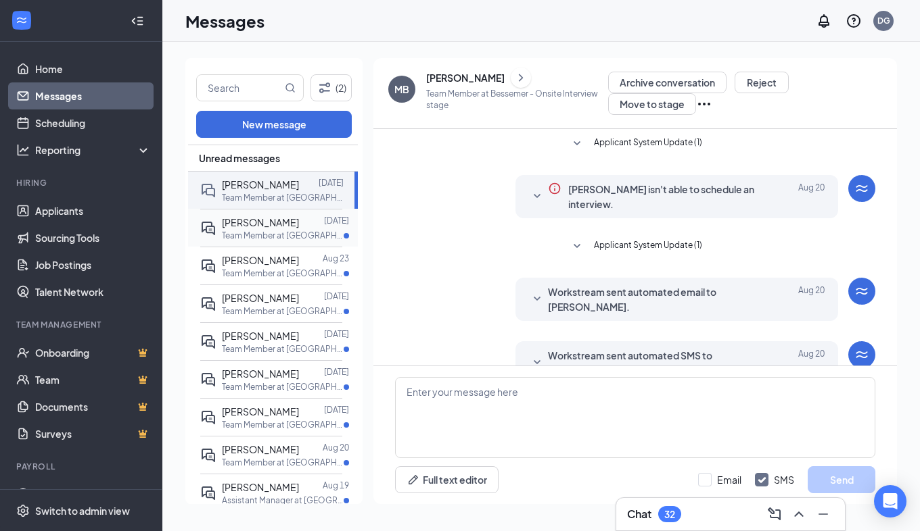
click at [264, 236] on p "Team Member at Pell City" at bounding box center [283, 235] width 122 height 11
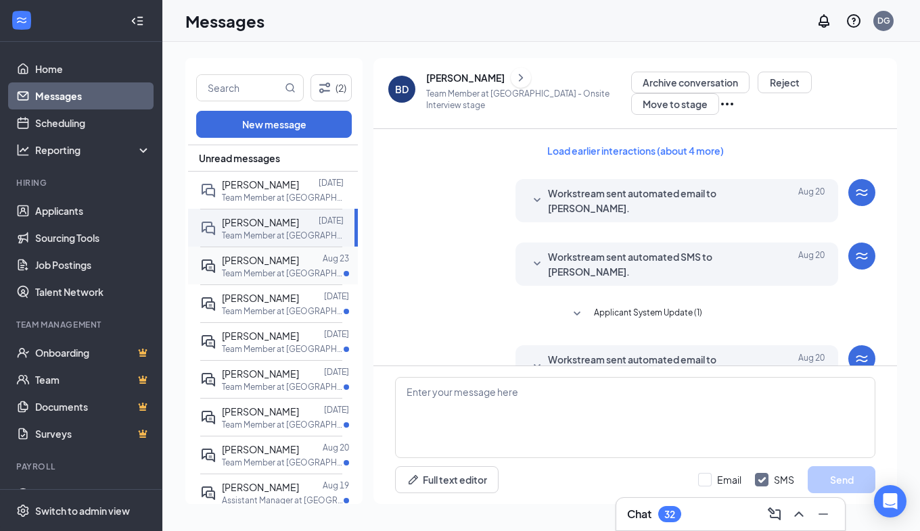
scroll to position [34, 0]
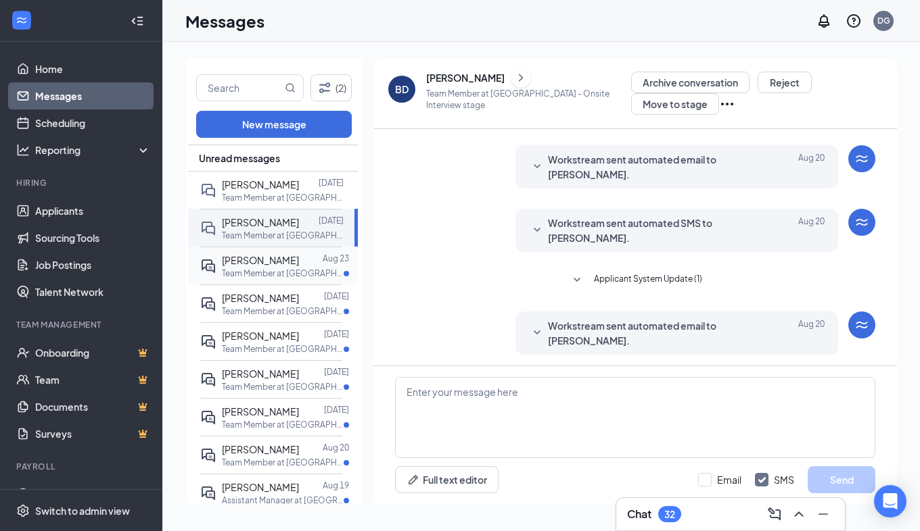
click at [263, 264] on span "[PERSON_NAME]" at bounding box center [260, 260] width 77 height 12
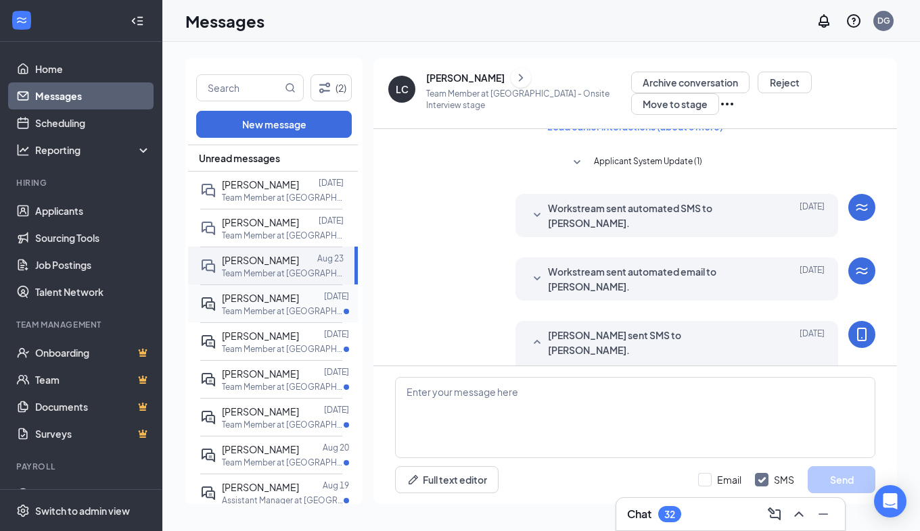
scroll to position [119, 0]
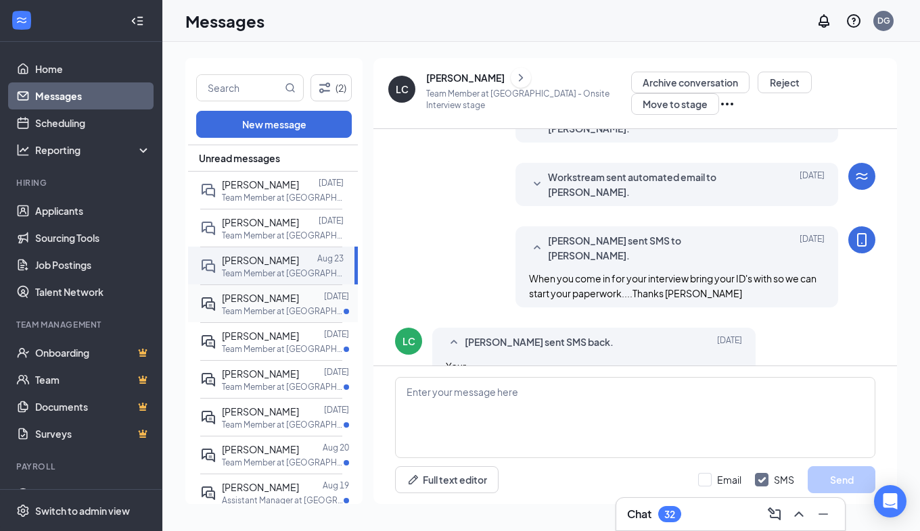
click at [264, 306] on div "[PERSON_NAME]" at bounding box center [260, 298] width 77 height 15
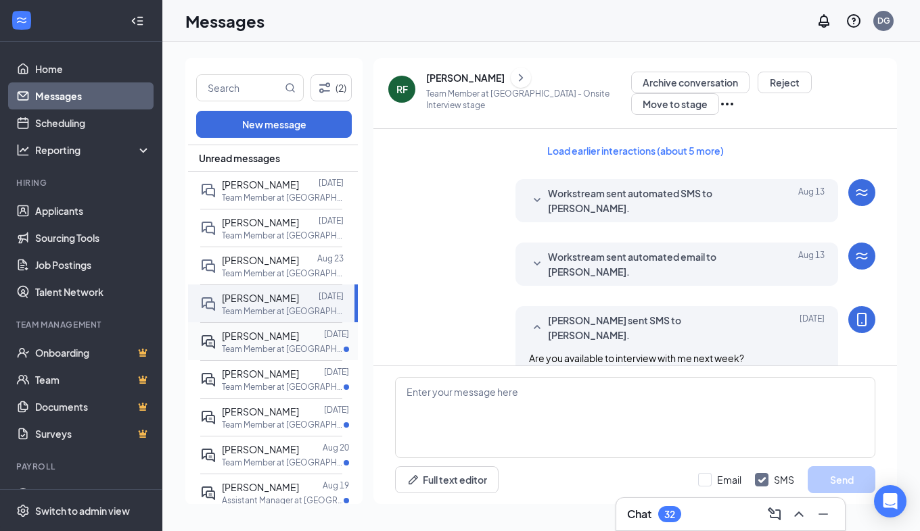
click at [262, 342] on span "Donald Butler" at bounding box center [260, 336] width 77 height 12
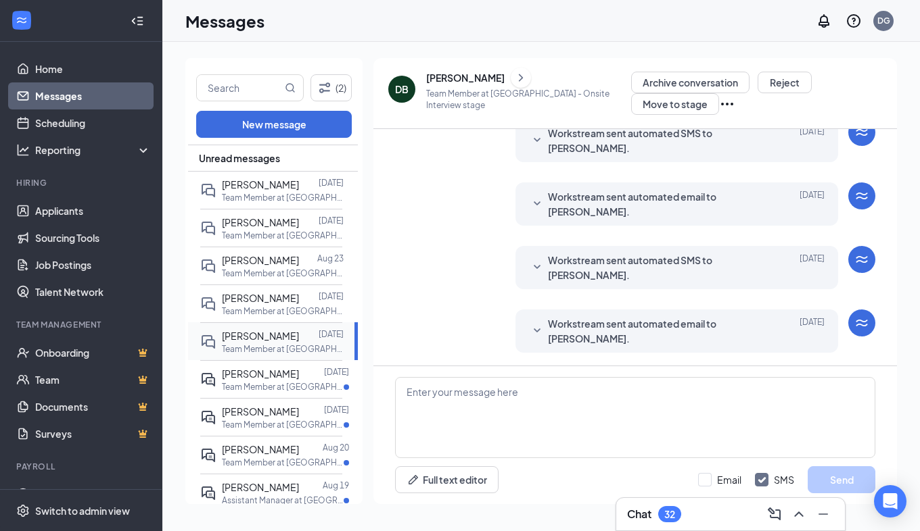
scroll to position [427, 0]
click at [299, 381] on div at bounding box center [311, 373] width 25 height 15
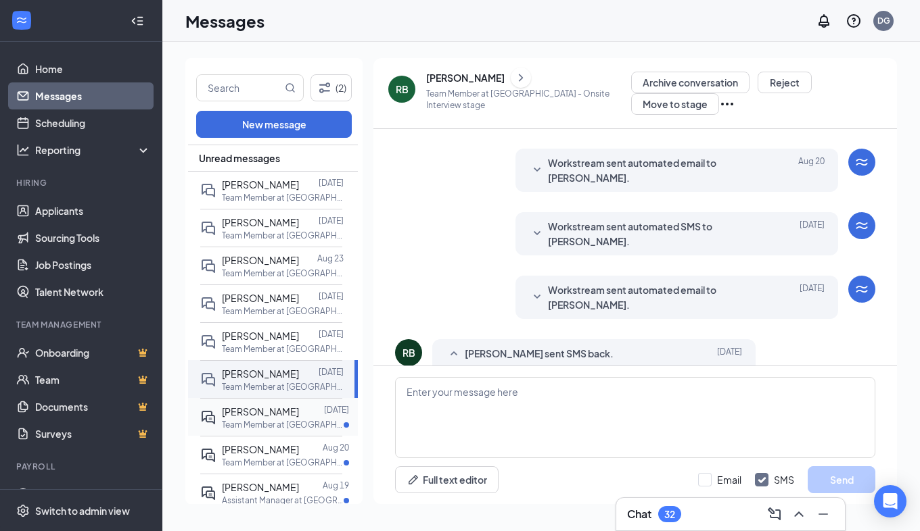
scroll to position [427, 0]
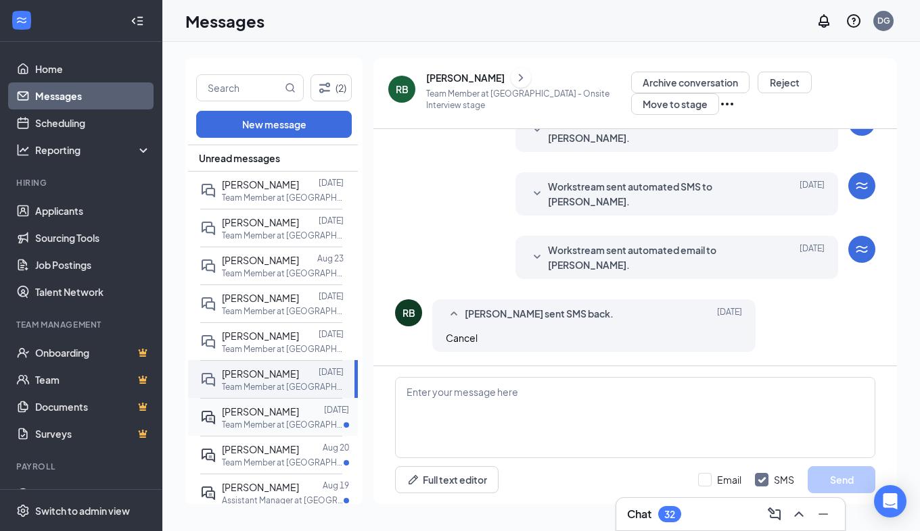
click at [273, 418] on span "[PERSON_NAME]" at bounding box center [260, 412] width 77 height 12
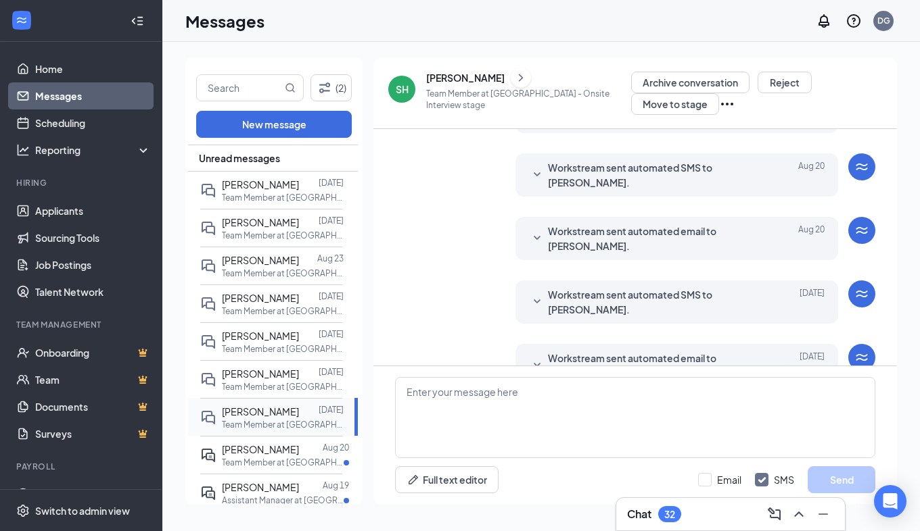
scroll to position [418, 0]
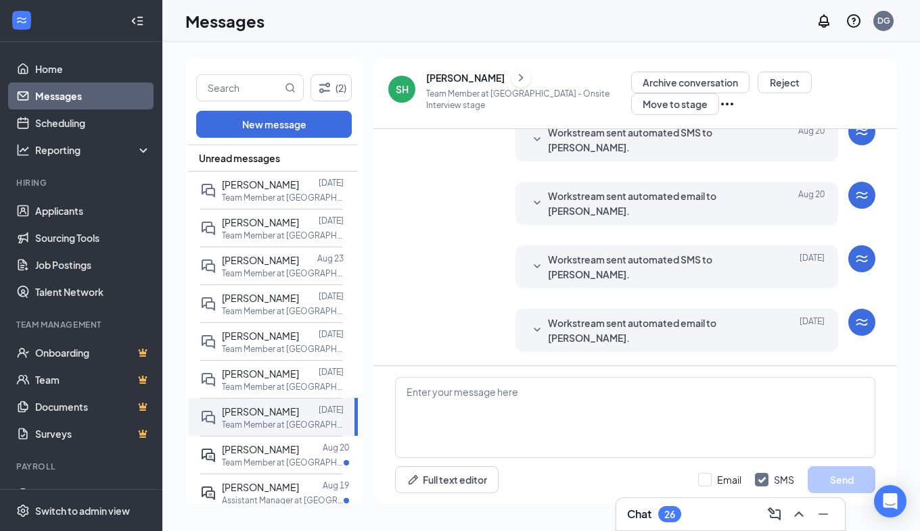
click at [661, 513] on div "26" at bounding box center [669, 514] width 23 height 16
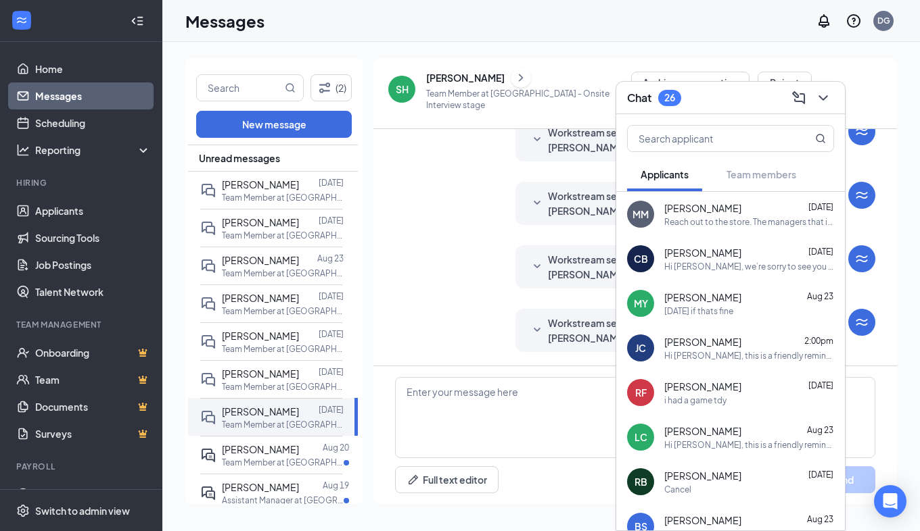
scroll to position [175, 0]
